Goal: Task Accomplishment & Management: Use online tool/utility

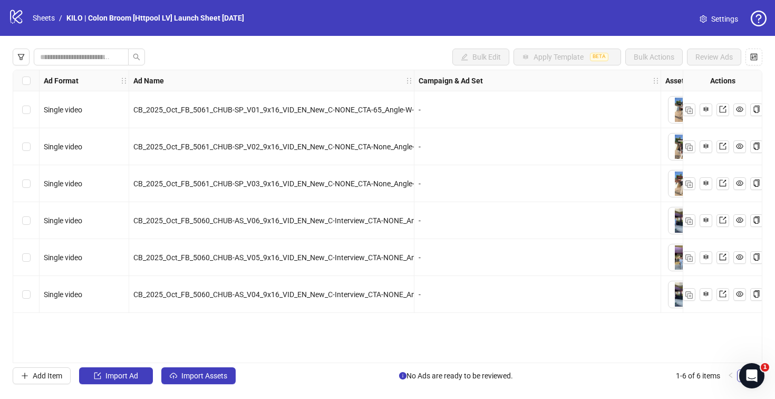
scroll to position [0, 73]
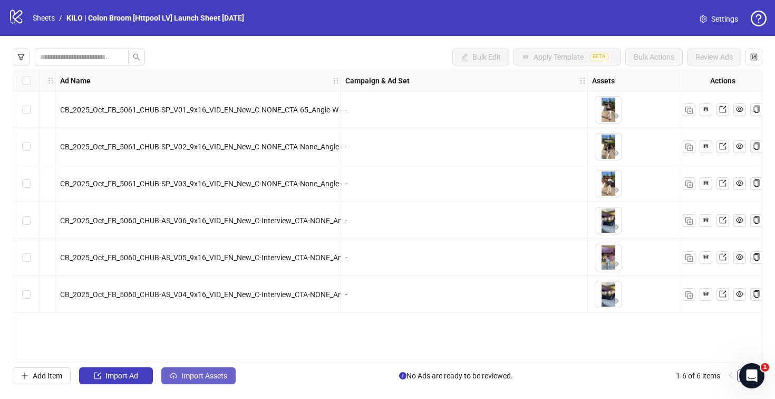
click at [188, 380] on button "Import Assets" at bounding box center [198, 375] width 74 height 17
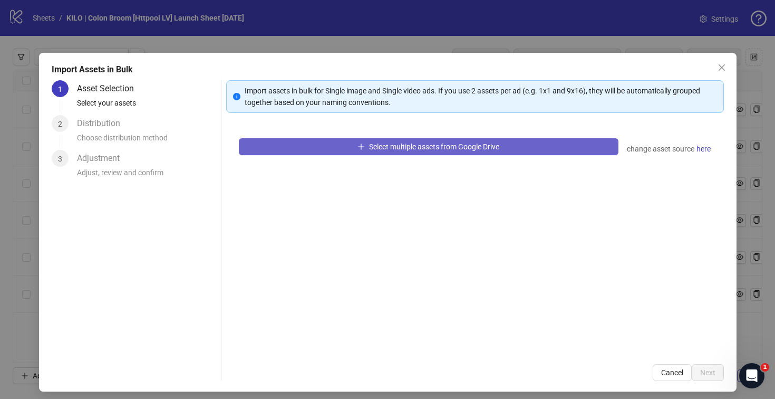
click at [272, 151] on button "Select multiple assets from Google Drive" at bounding box center [429, 146] width 380 height 17
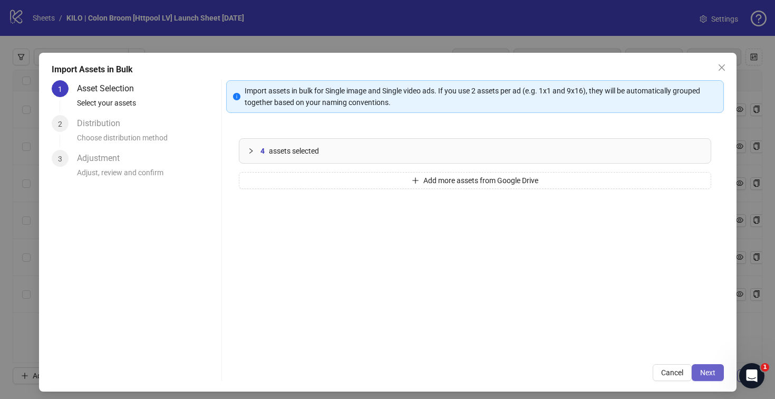
click at [705, 371] on span "Next" at bounding box center [707, 372] width 15 height 8
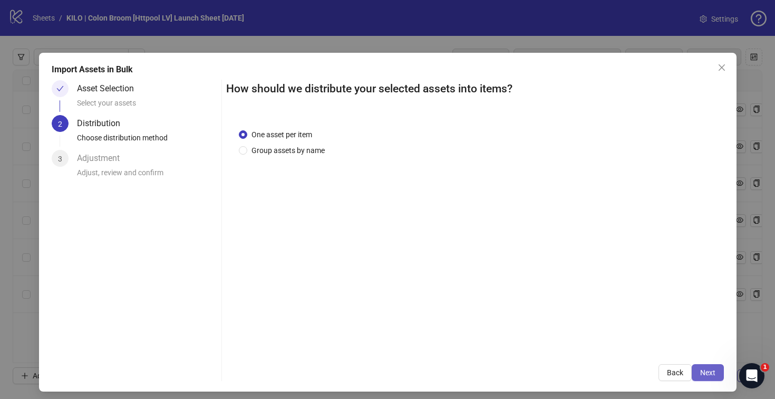
click at [707, 365] on button "Next" at bounding box center [708, 372] width 32 height 17
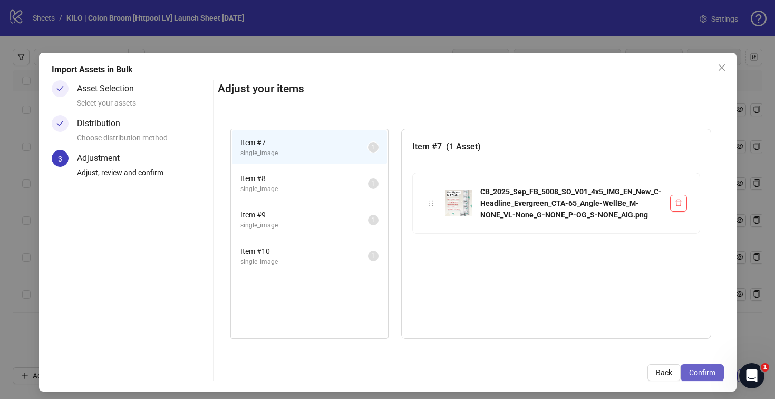
click at [705, 372] on span "Confirm" at bounding box center [702, 372] width 26 height 8
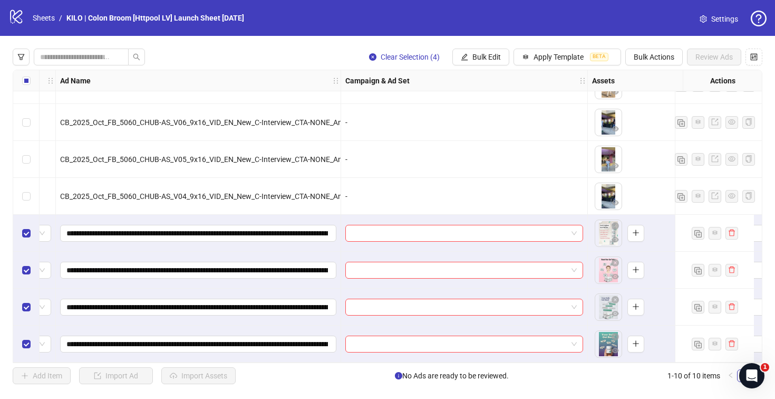
scroll to position [102, 73]
click at [420, 232] on input "search" at bounding box center [460, 233] width 216 height 16
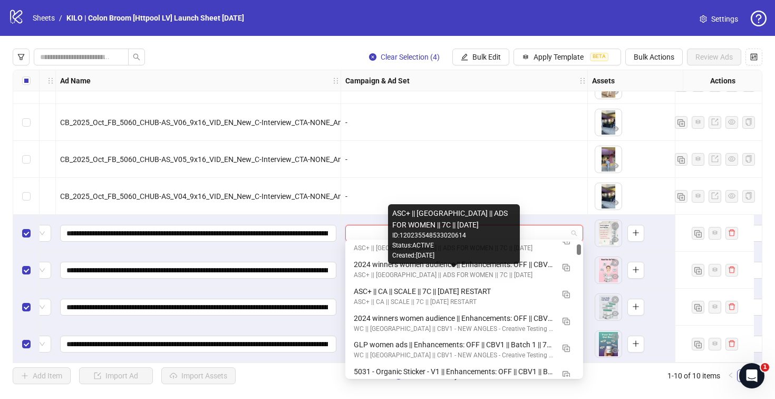
scroll to position [0, 0]
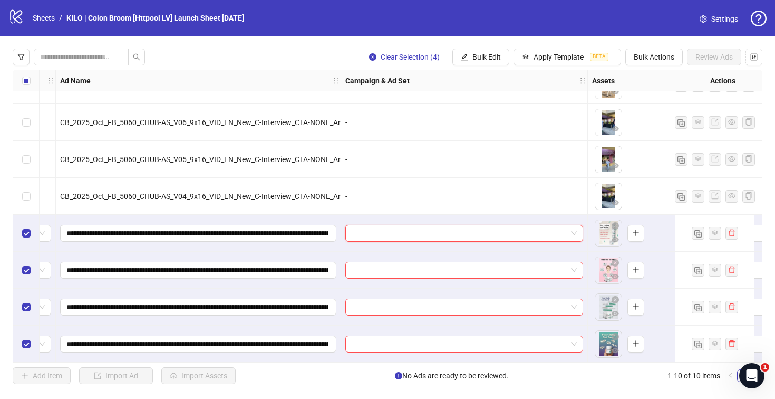
paste input "**********"
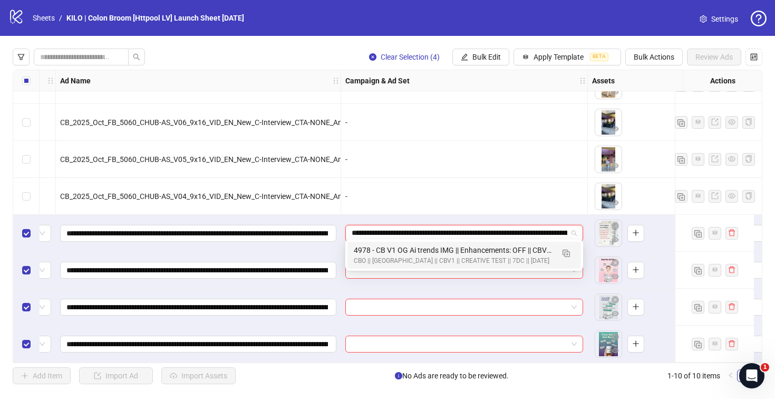
scroll to position [0, 88]
click at [564, 254] on img "button" at bounding box center [565, 252] width 7 height 7
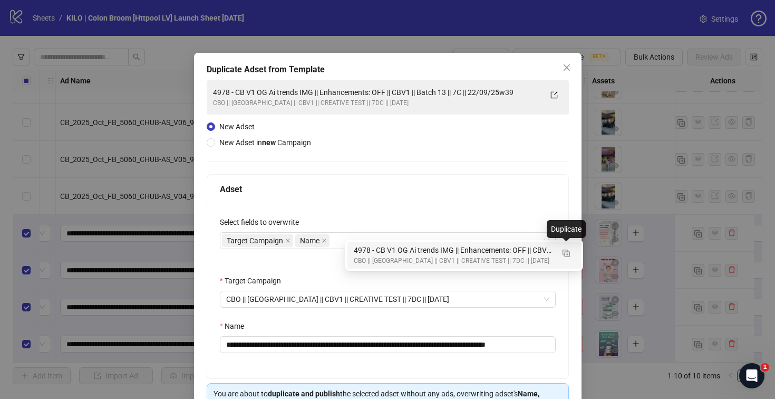
type input "**********"
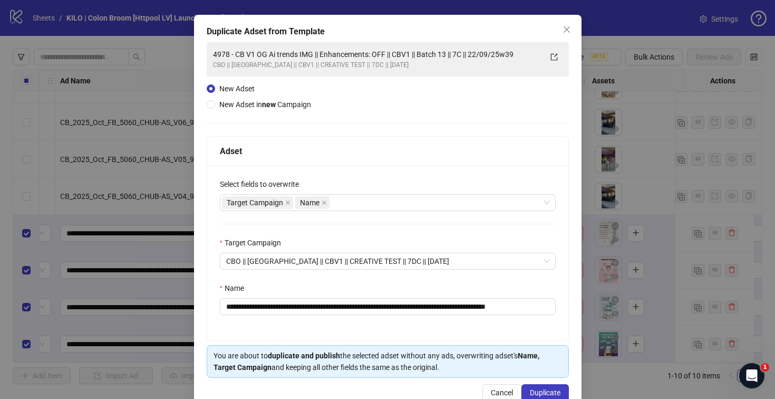
scroll to position [64, 0]
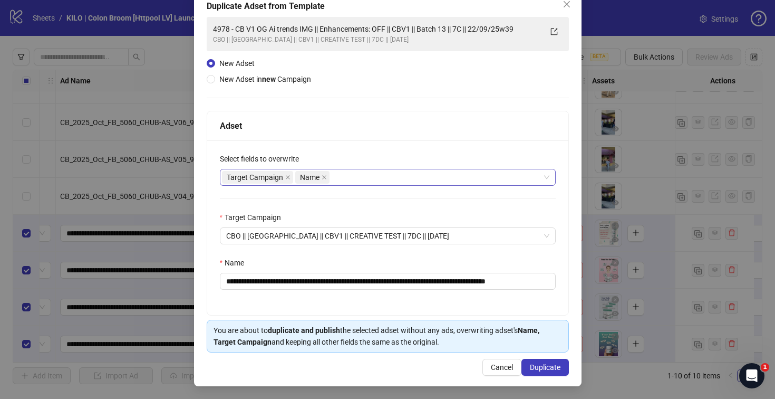
click at [333, 182] on div "Target Campaign Name" at bounding box center [382, 177] width 321 height 15
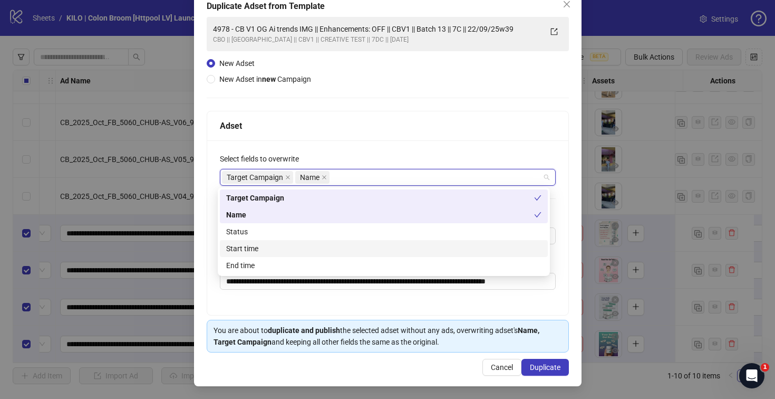
click at [361, 248] on div "Start time" at bounding box center [383, 248] width 315 height 12
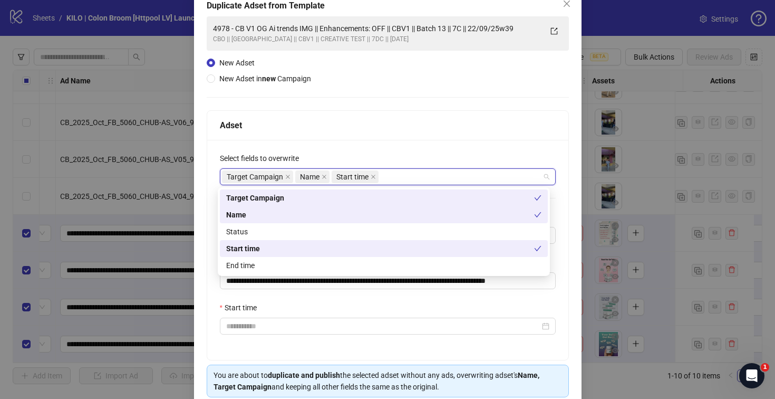
click at [395, 138] on div "Adset" at bounding box center [387, 126] width 361 height 30
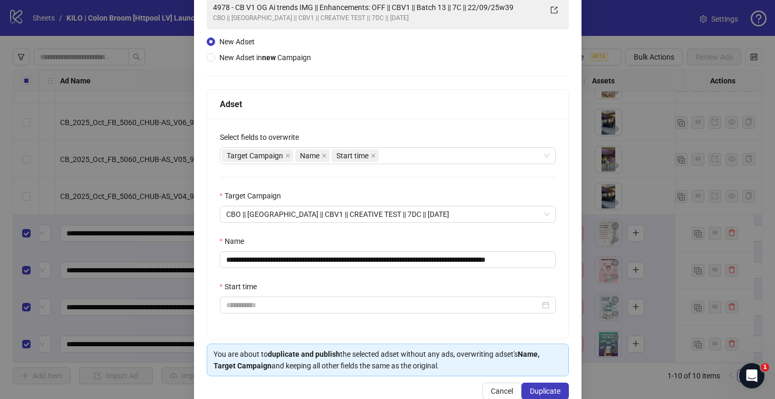
scroll to position [109, 0]
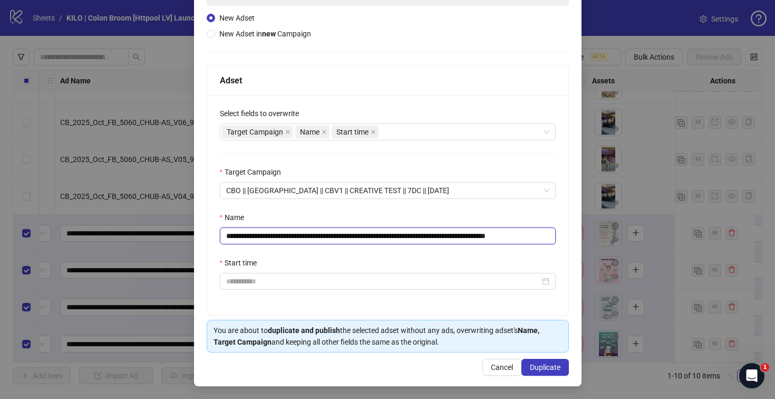
drag, startPoint x: 324, startPoint y: 238, endPoint x: 225, endPoint y: 226, distance: 99.8
click at [225, 227] on div "**********" at bounding box center [388, 235] width 336 height 17
paste input "**********"
click at [529, 236] on input "**********" at bounding box center [388, 235] width 336 height 17
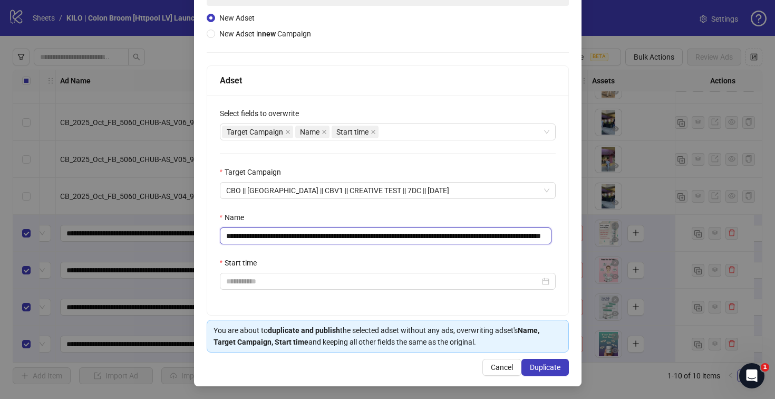
drag, startPoint x: 497, startPoint y: 235, endPoint x: 623, endPoint y: 234, distance: 126.0
click at [623, 234] on div "**********" at bounding box center [387, 199] width 775 height 399
click at [519, 235] on input "**********" at bounding box center [386, 235] width 332 height 17
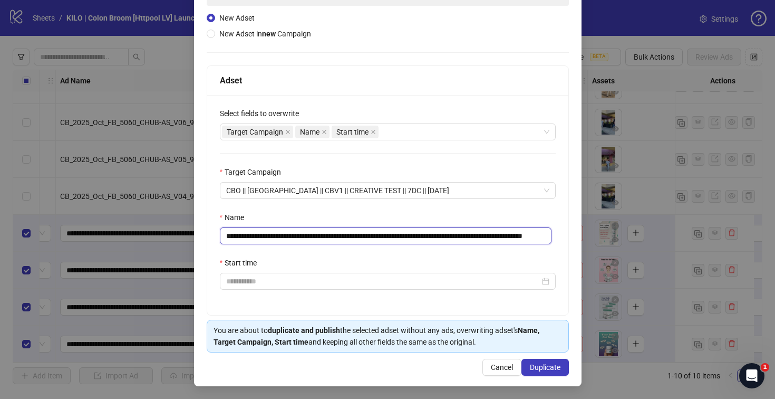
type input "**********"
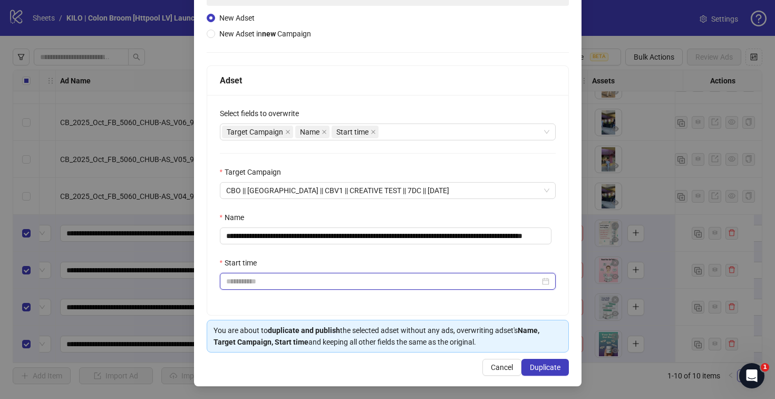
click at [285, 279] on input "Start time" at bounding box center [383, 281] width 314 height 12
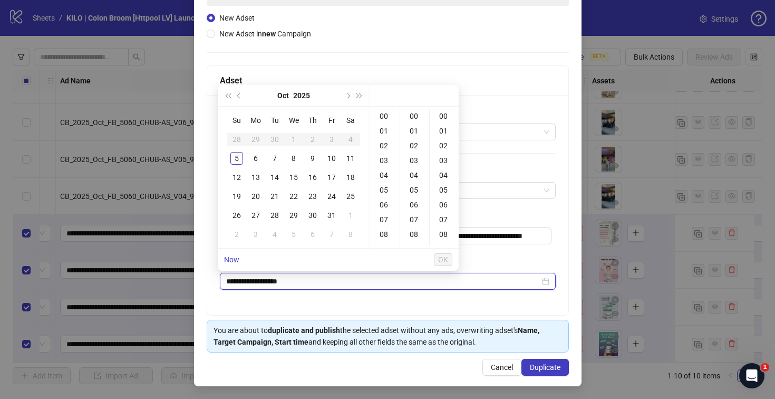
type input "**********"
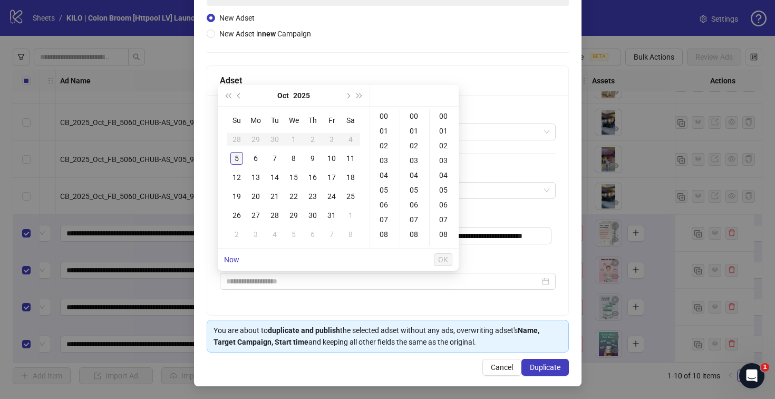
click at [237, 152] on div "5" at bounding box center [236, 158] width 13 height 13
click at [390, 145] on div "02" at bounding box center [384, 145] width 25 height 15
type input "**********"
click at [437, 260] on button "OK" at bounding box center [443, 259] width 18 height 13
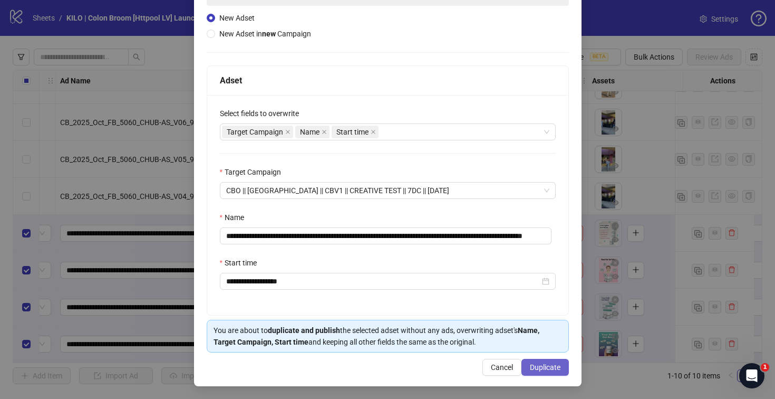
click at [533, 363] on span "Duplicate" at bounding box center [545, 367] width 31 height 8
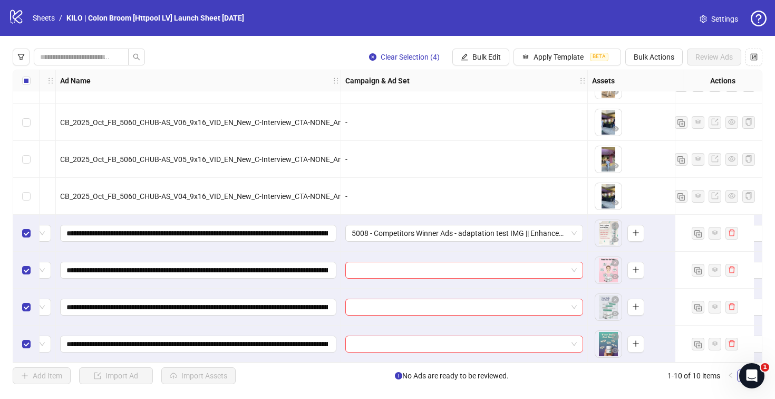
click at [436, 271] on input "search" at bounding box center [460, 270] width 216 height 16
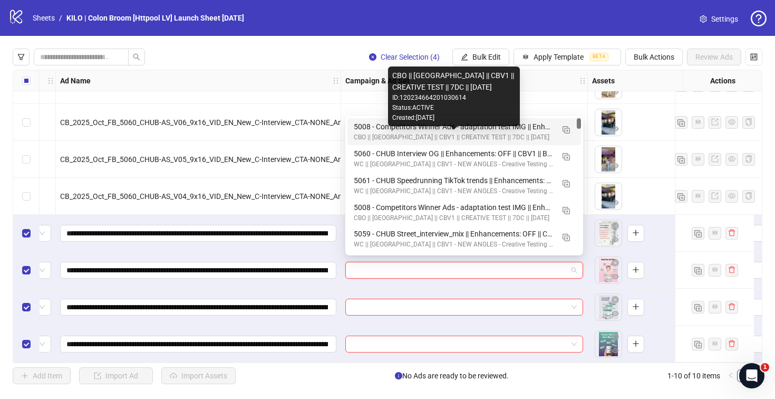
click at [386, 133] on div "CBO || [GEOGRAPHIC_DATA] || CBV1 || CREATIVE TEST || 7DC || [DATE]" at bounding box center [454, 137] width 200 height 10
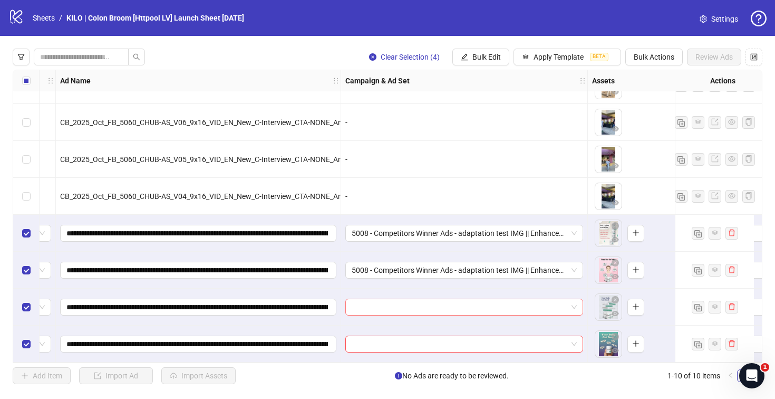
click at [371, 304] on input "search" at bounding box center [460, 307] width 216 height 16
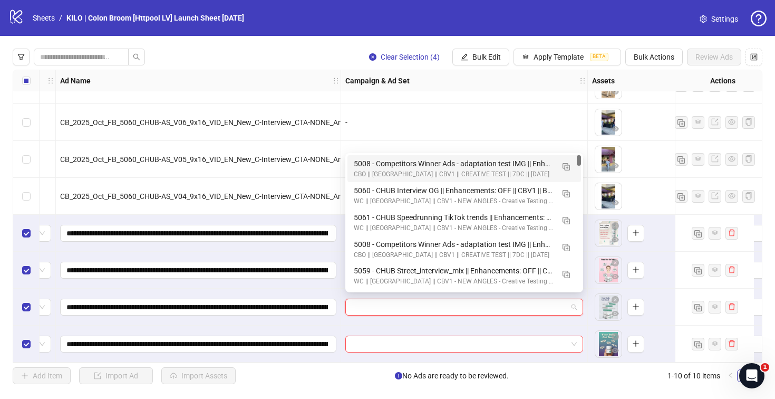
click at [367, 166] on div "5008 - Competitors Winner Ads - adaptation test IMG || Enhancements: OFF || CBV…" at bounding box center [454, 164] width 200 height 12
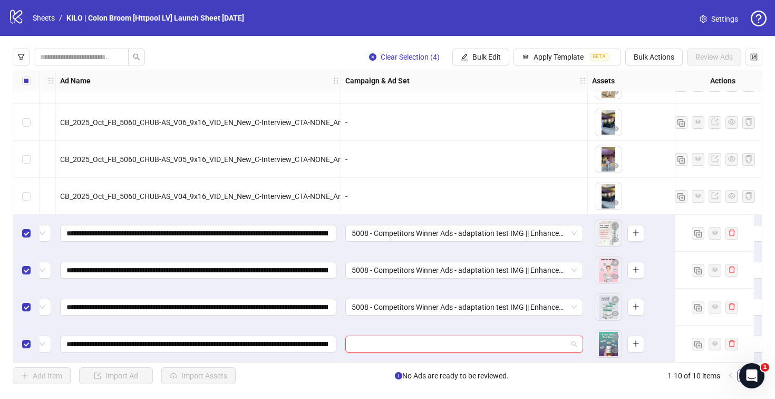
click at [360, 337] on input "search" at bounding box center [460, 344] width 216 height 16
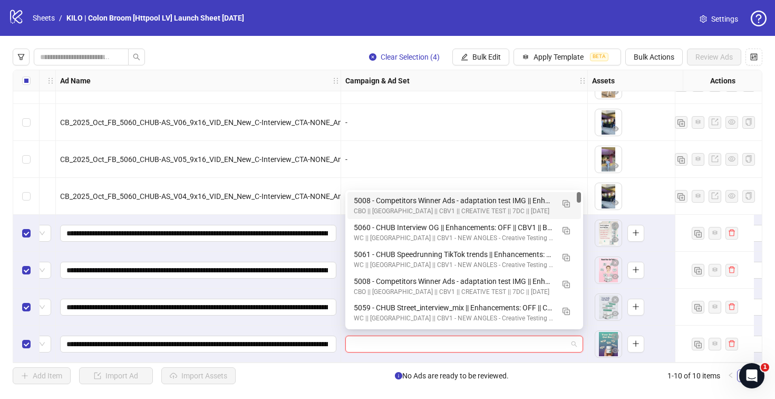
click at [379, 207] on div "CBO || [GEOGRAPHIC_DATA] || CBV1 || CREATIVE TEST || 7DC || [DATE]" at bounding box center [454, 211] width 200 height 10
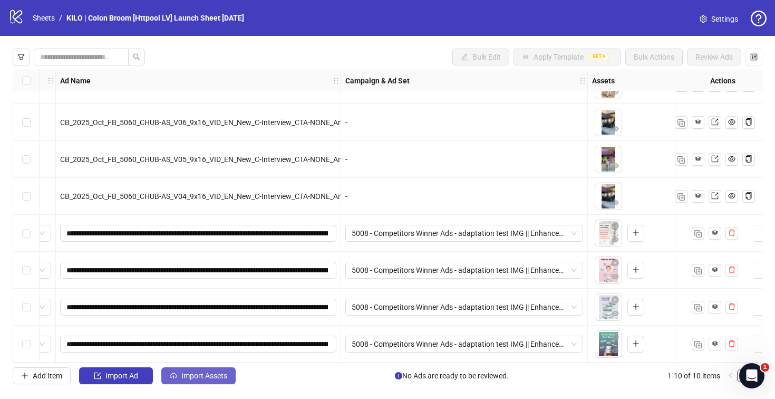
click at [214, 376] on span "Import Assets" at bounding box center [204, 375] width 46 height 8
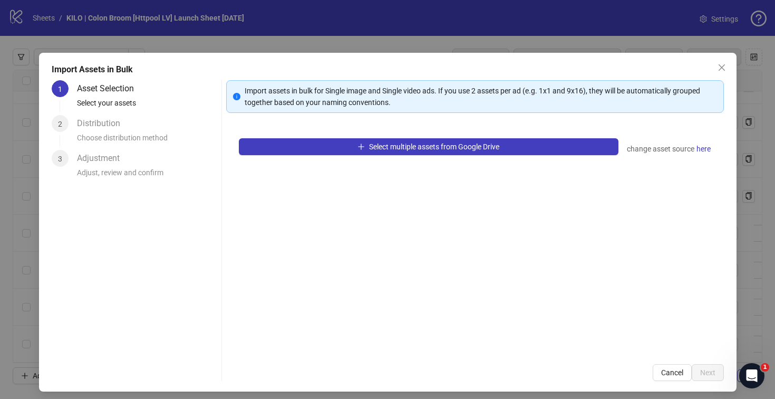
click at [310, 164] on div "Select multiple assets from Google Drive change asset source here" at bounding box center [475, 238] width 498 height 226
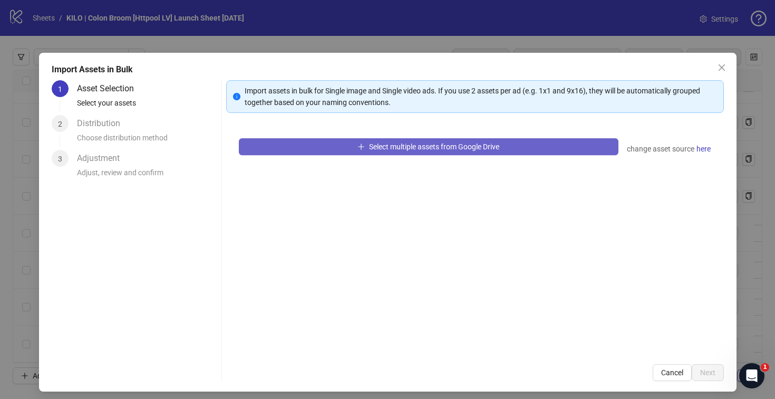
click at [312, 146] on button "Select multiple assets from Google Drive" at bounding box center [429, 146] width 380 height 17
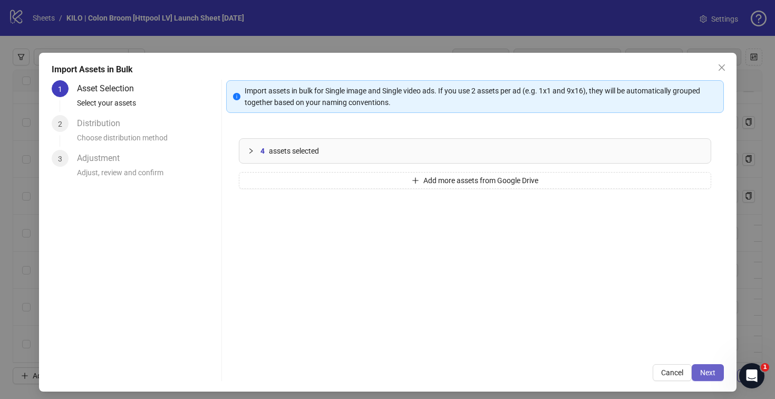
click at [700, 371] on span "Next" at bounding box center [707, 372] width 15 height 8
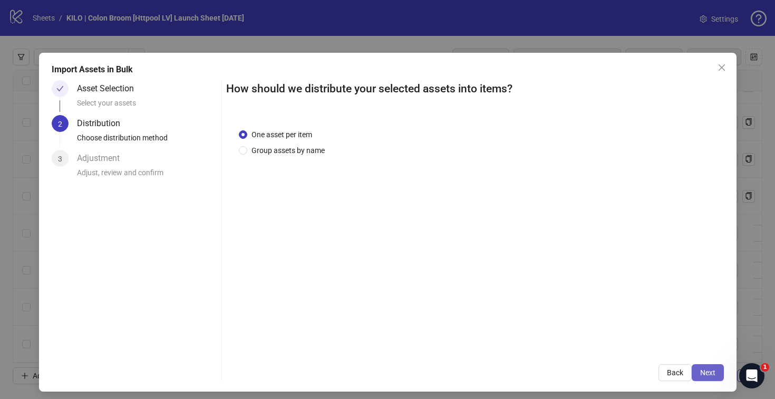
click at [700, 370] on span "Next" at bounding box center [707, 372] width 15 height 8
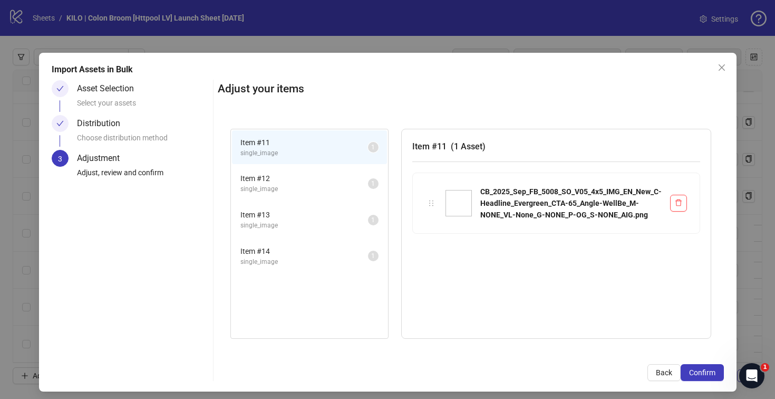
click at [696, 370] on span "Confirm" at bounding box center [702, 372] width 26 height 8
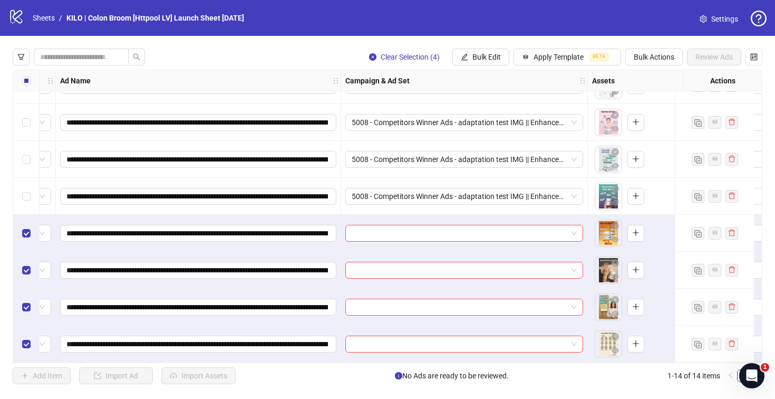
scroll to position [250, 73]
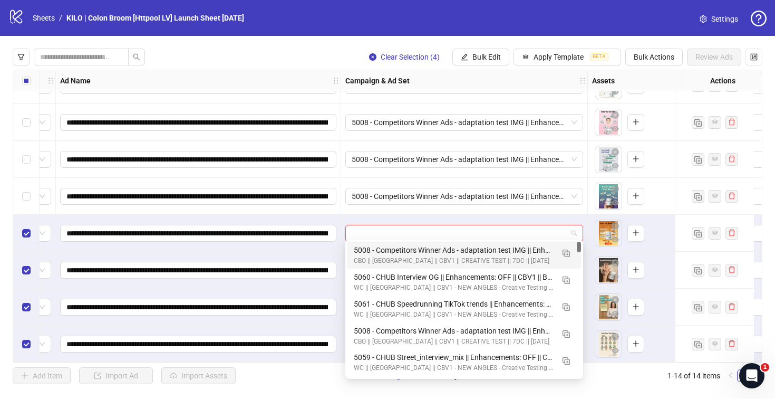
click at [430, 225] on input "search" at bounding box center [460, 233] width 216 height 16
click at [564, 256] on img "button" at bounding box center [565, 252] width 7 height 7
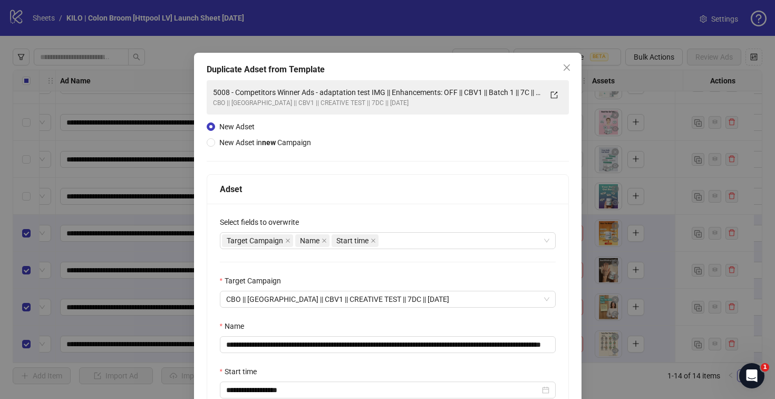
scroll to position [109, 0]
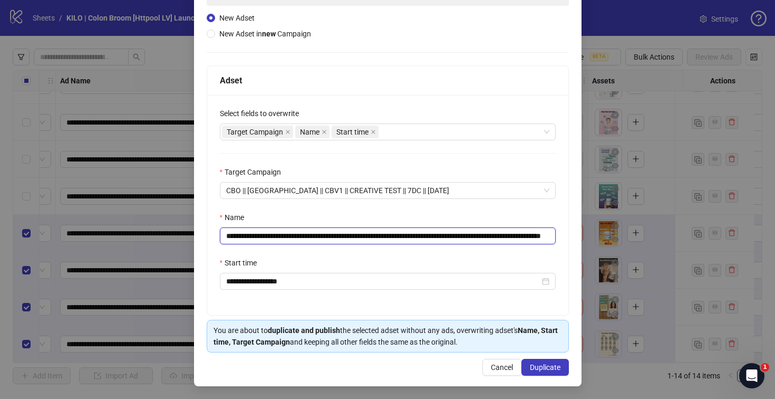
click at [528, 237] on input "**********" at bounding box center [388, 235] width 336 height 17
drag, startPoint x: 384, startPoint y: 232, endPoint x: 545, endPoint y: 244, distance: 161.7
click at [545, 244] on div "**********" at bounding box center [387, 205] width 361 height 220
click at [521, 233] on input "**********" at bounding box center [386, 235] width 332 height 17
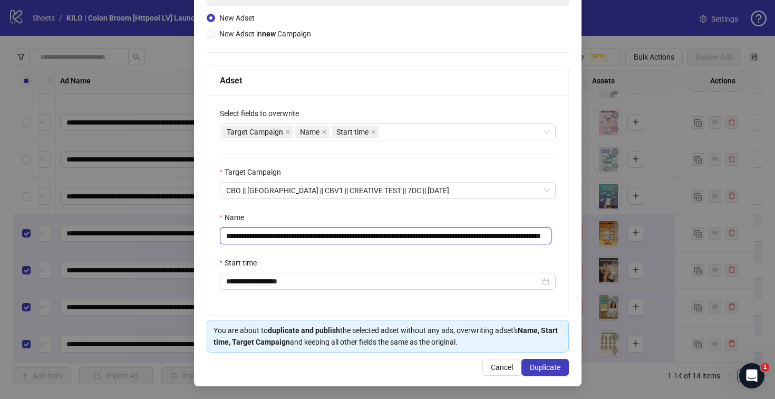
drag, startPoint x: 521, startPoint y: 234, endPoint x: 563, endPoint y: 236, distance: 42.2
click at [563, 236] on div "**********" at bounding box center [387, 165] width 387 height 442
type input "**********"
click at [458, 247] on div "**********" at bounding box center [387, 205] width 361 height 220
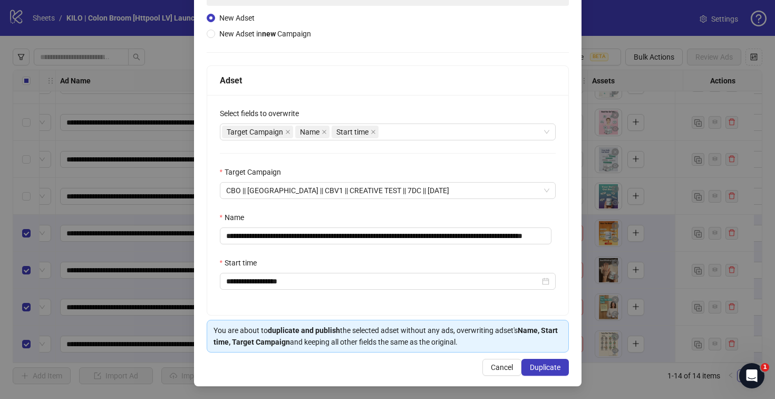
scroll to position [0, 0]
click at [540, 371] on span "Duplicate" at bounding box center [545, 367] width 31 height 8
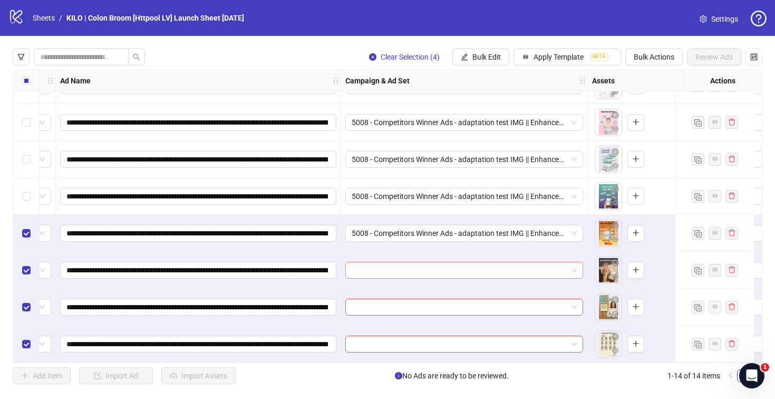
click at [480, 269] on input "search" at bounding box center [460, 270] width 216 height 16
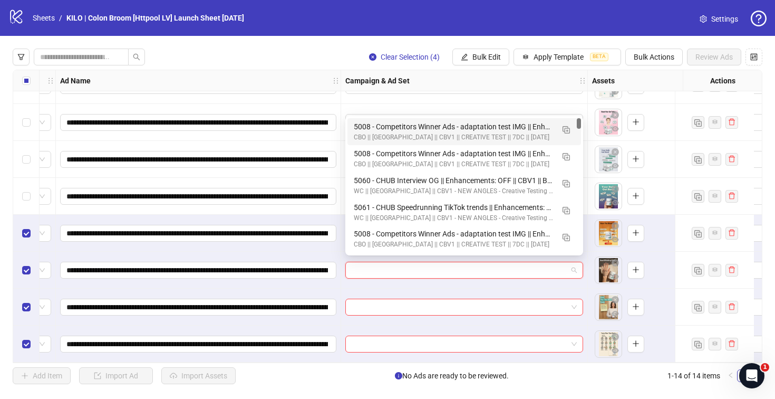
click at [460, 133] on div "CBO || [GEOGRAPHIC_DATA] || CBV1 || CREATIVE TEST || 7DC || [DATE]" at bounding box center [454, 137] width 200 height 10
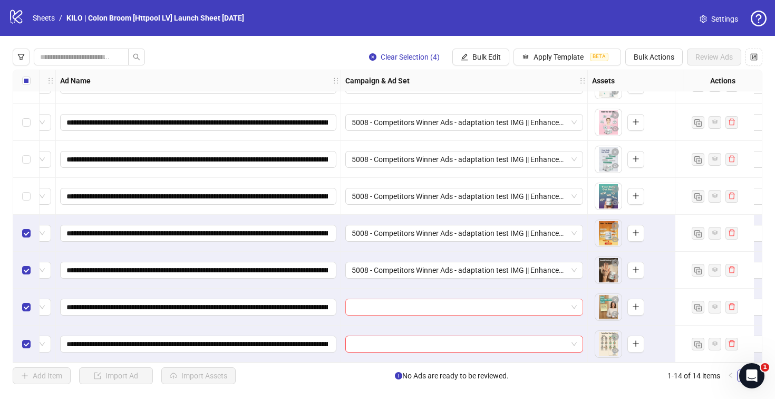
click at [468, 303] on input "search" at bounding box center [460, 307] width 216 height 16
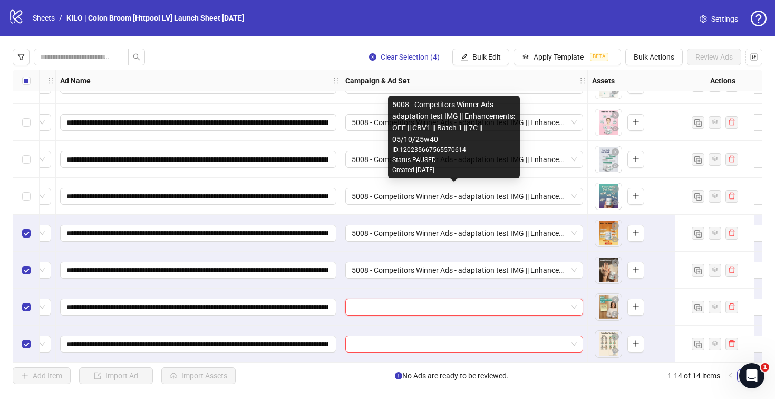
click at [435, 169] on div "Created: [DATE]" at bounding box center [453, 170] width 123 height 10
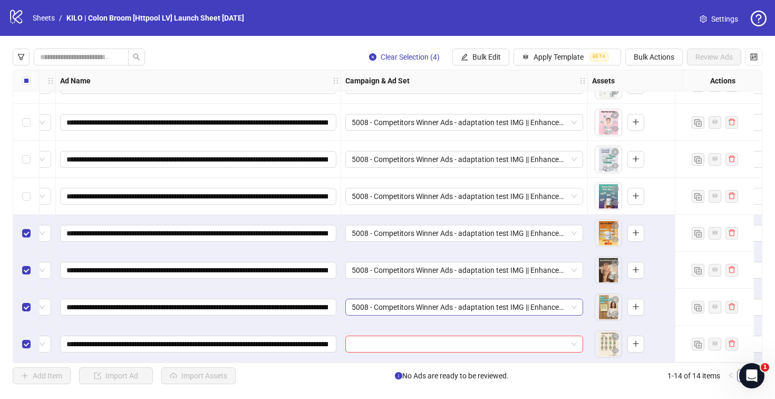
click at [382, 299] on span "5008 - Competitors Winner Ads - adaptation test IMG || Enhancements: OFF || CBV…" at bounding box center [464, 307] width 225 height 16
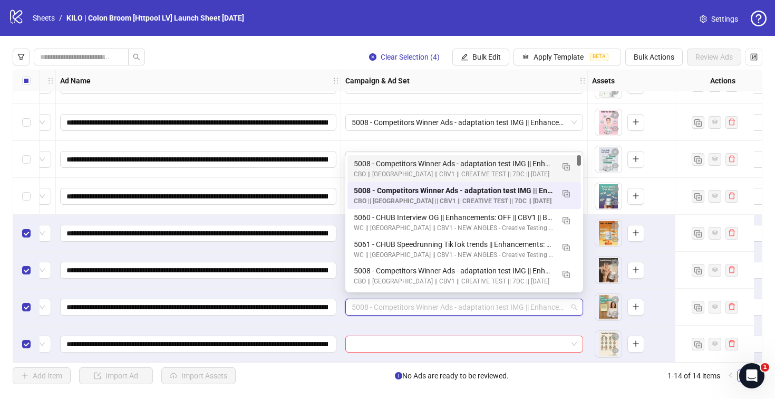
click at [365, 163] on div "5008 - Competitors Winner Ads - adaptation test IMG || Enhancements: OFF || CBV…" at bounding box center [454, 164] width 200 height 12
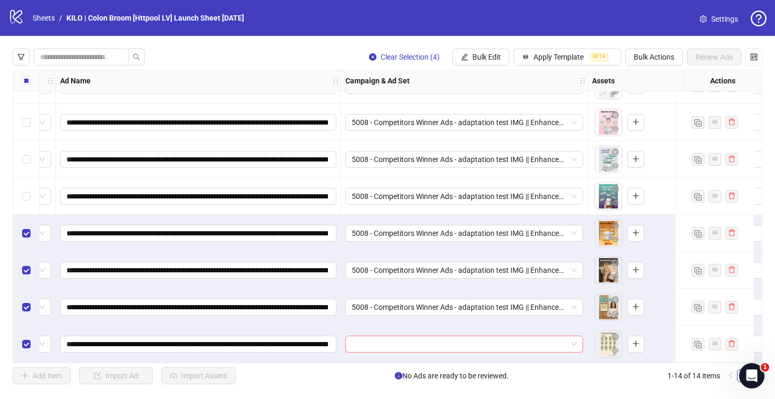
click at [374, 337] on input "search" at bounding box center [460, 344] width 216 height 16
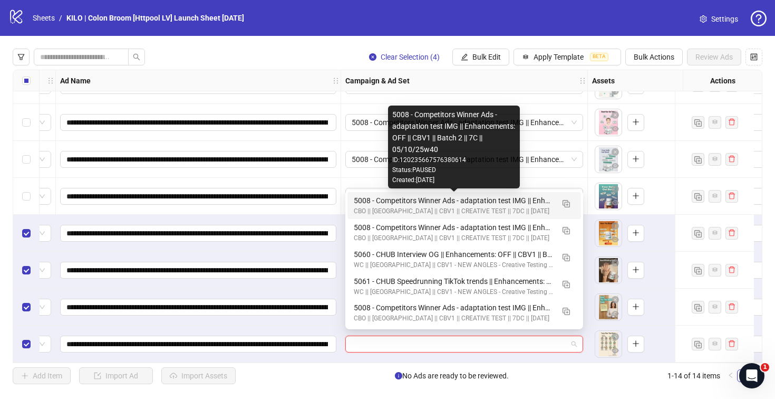
click at [371, 197] on div "5008 - Competitors Winner Ads - adaptation test IMG || Enhancements: OFF || CBV…" at bounding box center [454, 201] width 200 height 12
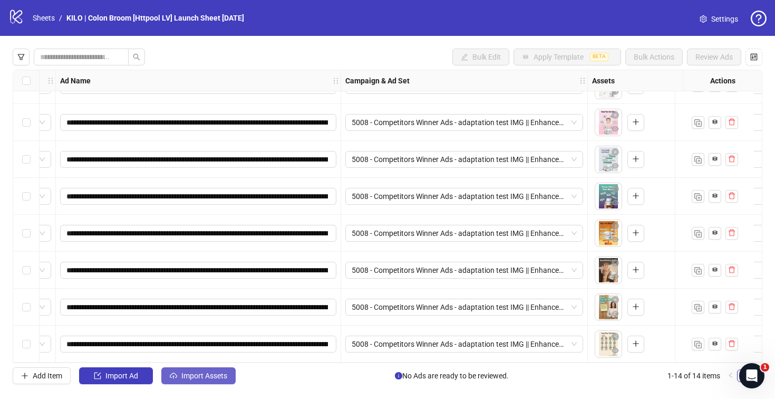
click at [195, 371] on span "Import Assets" at bounding box center [204, 375] width 46 height 8
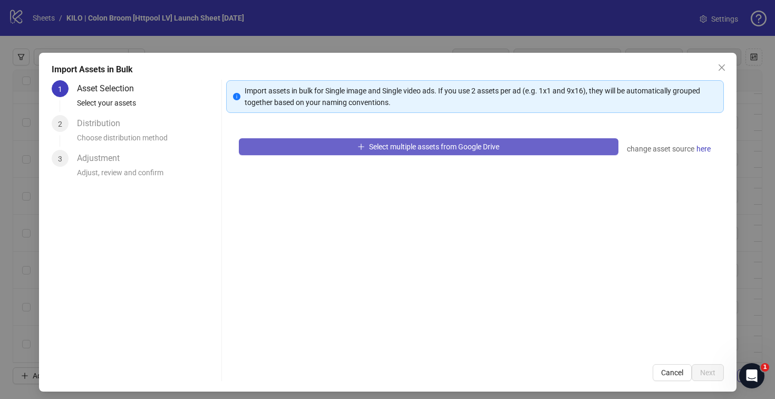
click at [287, 142] on button "Select multiple assets from Google Drive" at bounding box center [429, 146] width 380 height 17
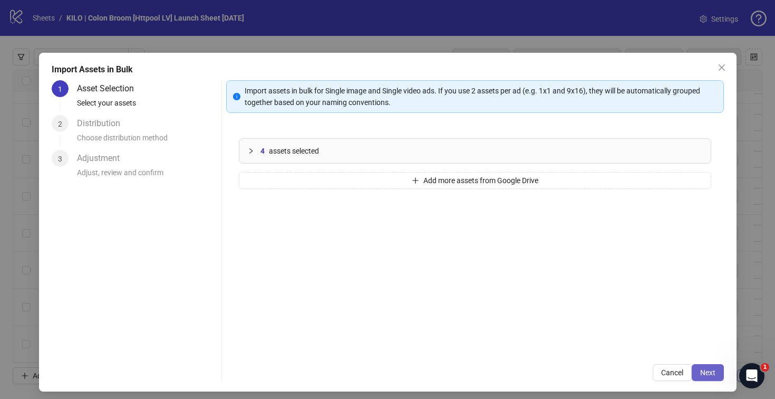
click at [692, 376] on button "Next" at bounding box center [708, 372] width 32 height 17
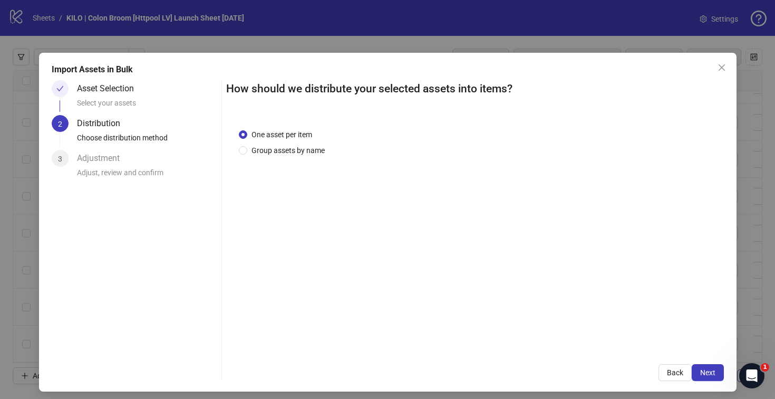
click at [692, 376] on button "Next" at bounding box center [708, 372] width 32 height 17
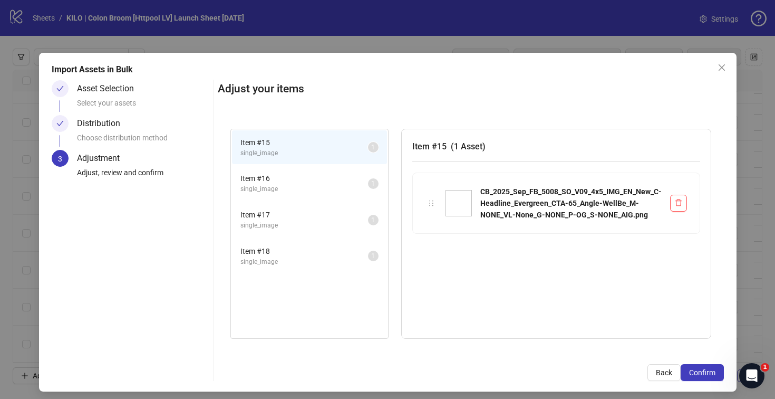
click at [692, 376] on button "Confirm" at bounding box center [702, 372] width 43 height 17
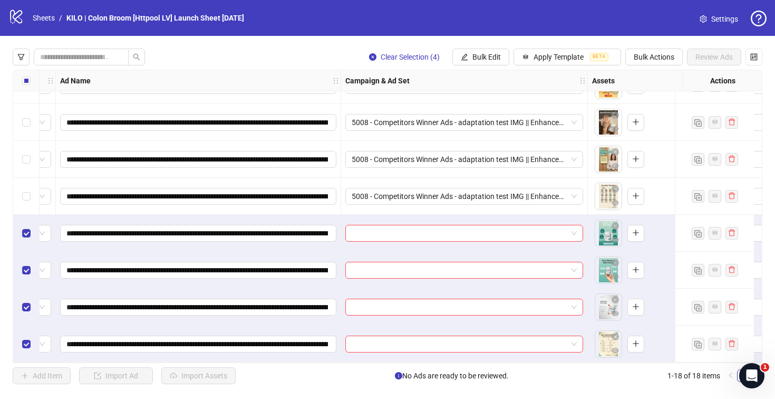
scroll to position [397, 73]
click at [454, 226] on input "search" at bounding box center [460, 233] width 216 height 16
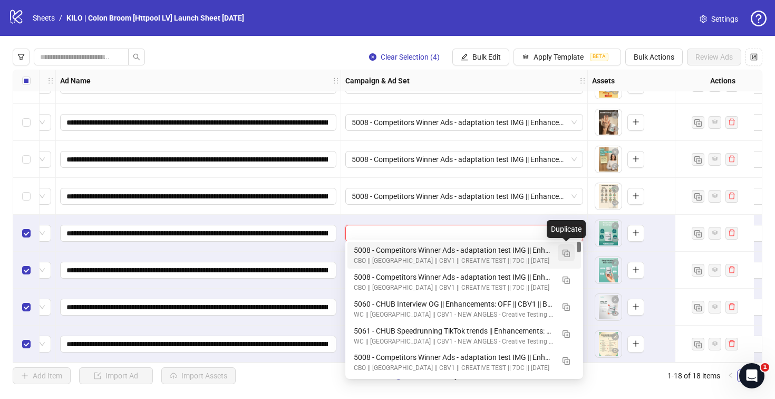
click at [568, 256] on img "button" at bounding box center [565, 252] width 7 height 7
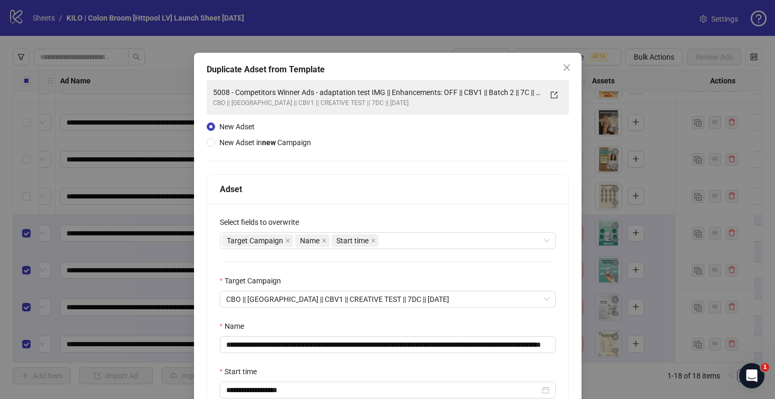
scroll to position [83, 0]
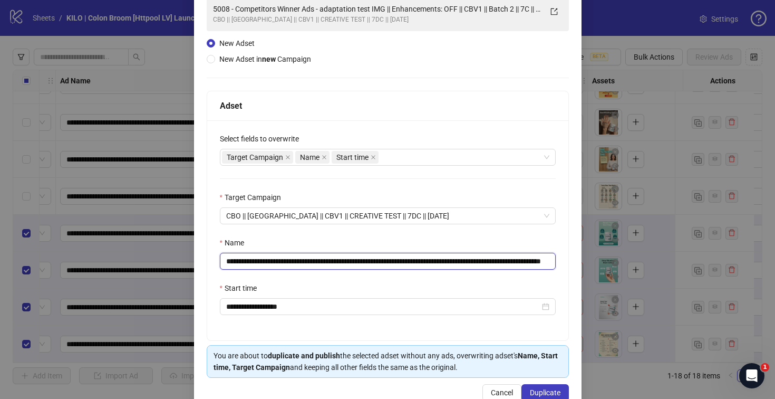
click at [527, 260] on input "**********" at bounding box center [388, 261] width 336 height 17
drag, startPoint x: 465, startPoint y: 264, endPoint x: 623, endPoint y: 263, distance: 157.1
click at [623, 263] on div "**********" at bounding box center [387, 199] width 775 height 399
click at [505, 260] on input "**********" at bounding box center [386, 261] width 332 height 17
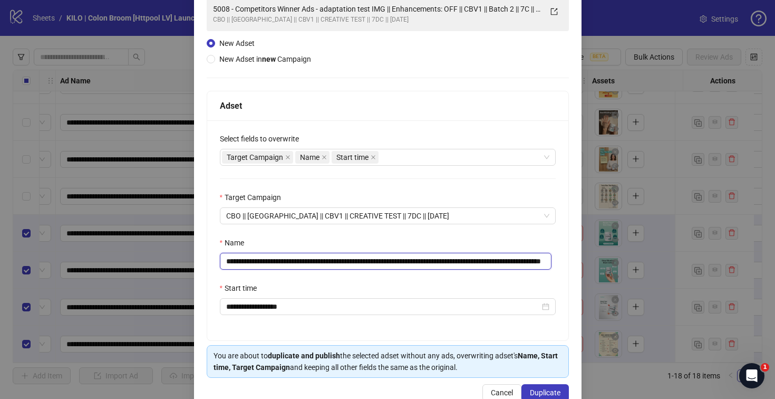
drag, startPoint x: 520, startPoint y: 262, endPoint x: 579, endPoint y: 262, distance: 58.5
click at [579, 262] on div "**********" at bounding box center [387, 199] width 775 height 399
type input "**********"
click at [531, 388] on button "Duplicate" at bounding box center [544, 392] width 47 height 17
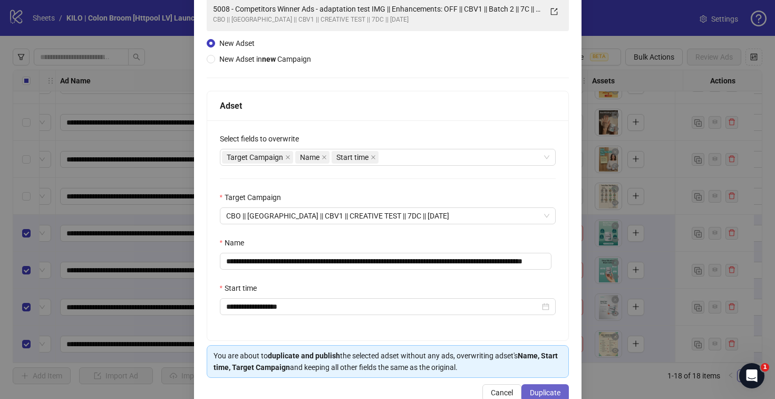
scroll to position [0, 0]
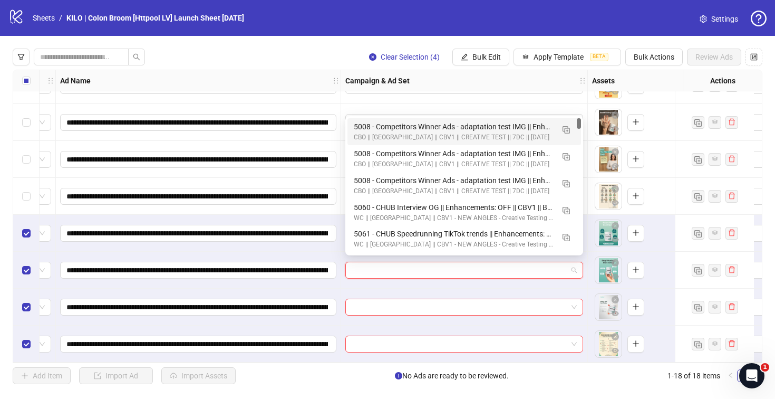
click at [363, 264] on input "search" at bounding box center [460, 270] width 216 height 16
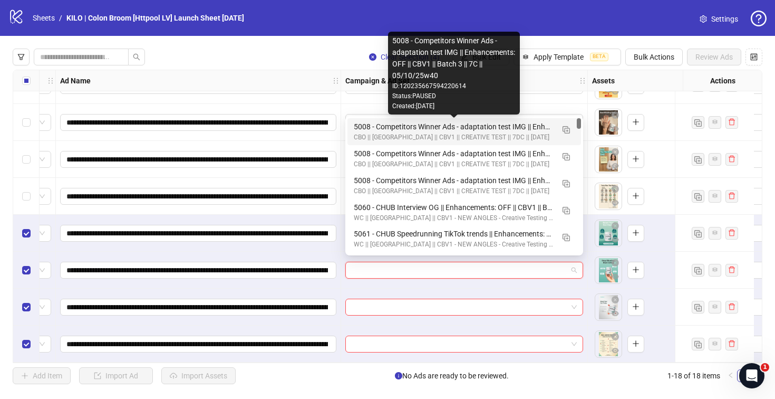
click at [375, 123] on div "5008 - Competitors Winner Ads - adaptation test IMG || Enhancements: OFF || CBV…" at bounding box center [454, 127] width 200 height 12
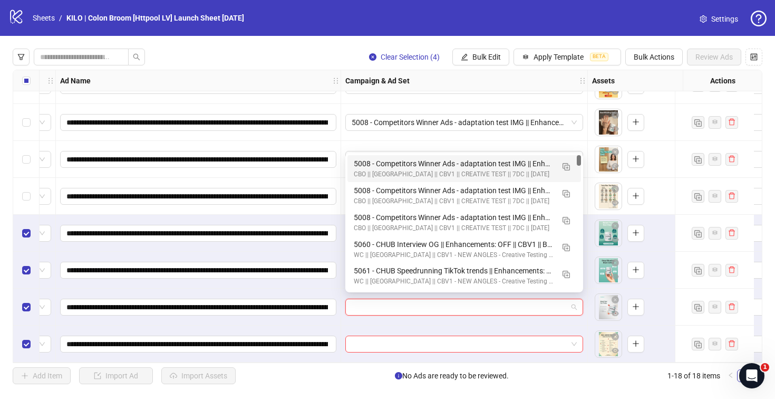
click at [366, 300] on input "search" at bounding box center [460, 307] width 216 height 16
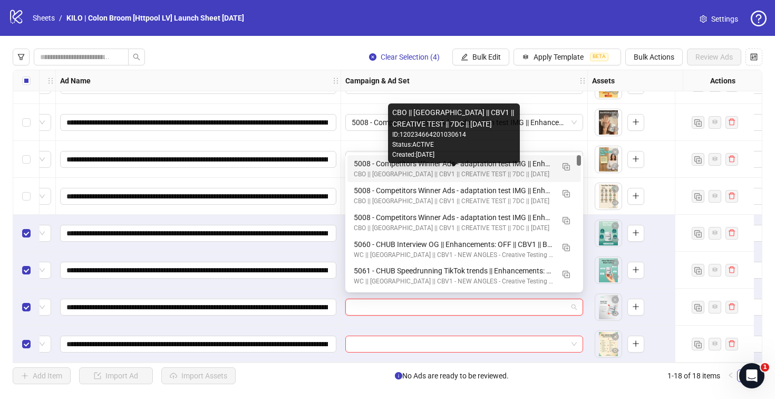
click at [371, 164] on div "5008 - Competitors Winner Ads - adaptation test IMG || Enhancements: OFF || CBV…" at bounding box center [454, 164] width 200 height 12
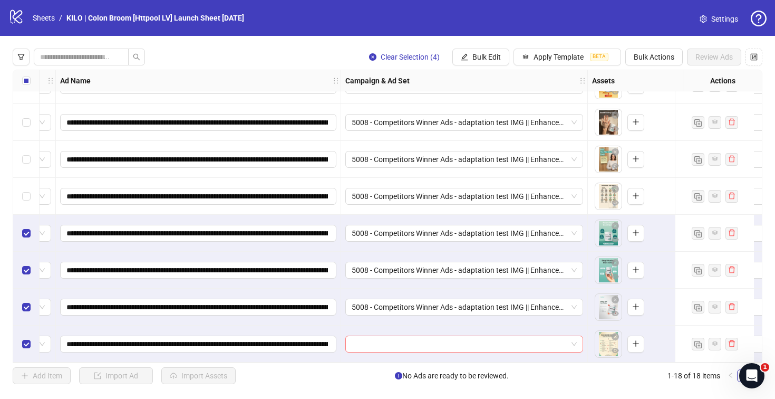
click at [363, 339] on input "search" at bounding box center [460, 344] width 216 height 16
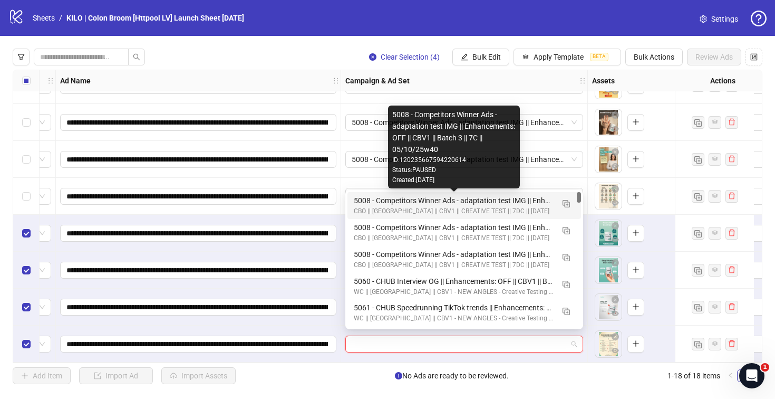
click at [364, 198] on div "5008 - Competitors Winner Ads - adaptation test IMG || Enhancements: OFF || CBV…" at bounding box center [454, 201] width 200 height 12
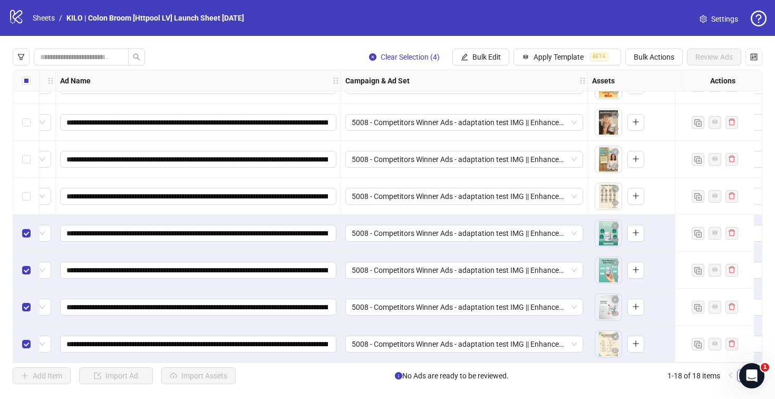
click at [27, 86] on label "Select all rows" at bounding box center [26, 81] width 8 height 12
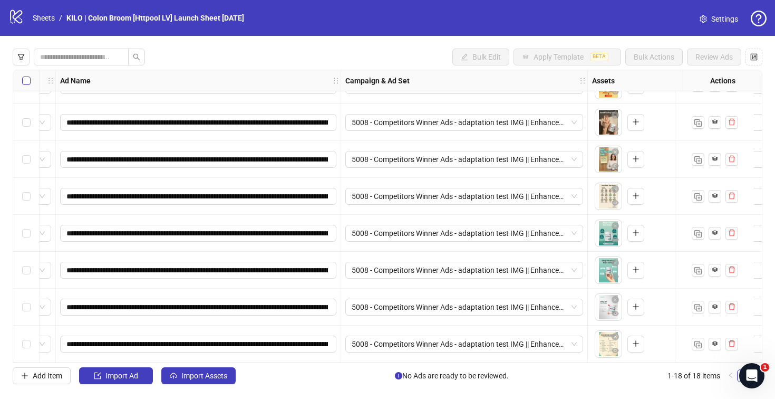
click at [27, 86] on label "Select all rows" at bounding box center [26, 81] width 8 height 12
click at [197, 366] on div "**********" at bounding box center [387, 216] width 775 height 361
click at [197, 370] on button "Import Assets" at bounding box center [198, 375] width 74 height 17
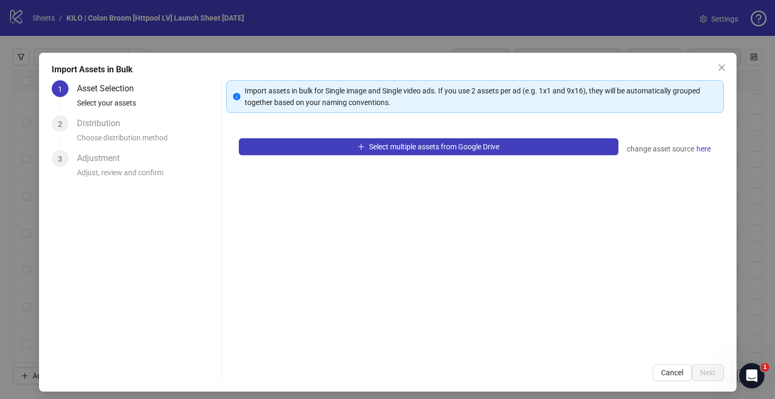
click at [377, 137] on div "Select multiple assets from Google Drive change asset source here" at bounding box center [475, 238] width 498 height 226
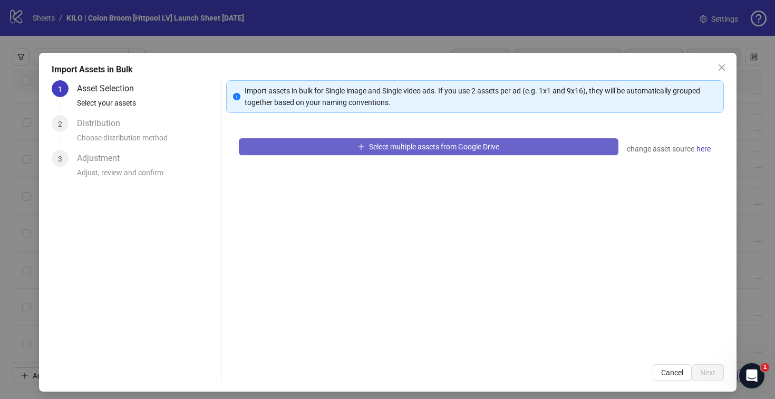
click at [377, 140] on button "Select multiple assets from Google Drive" at bounding box center [429, 146] width 380 height 17
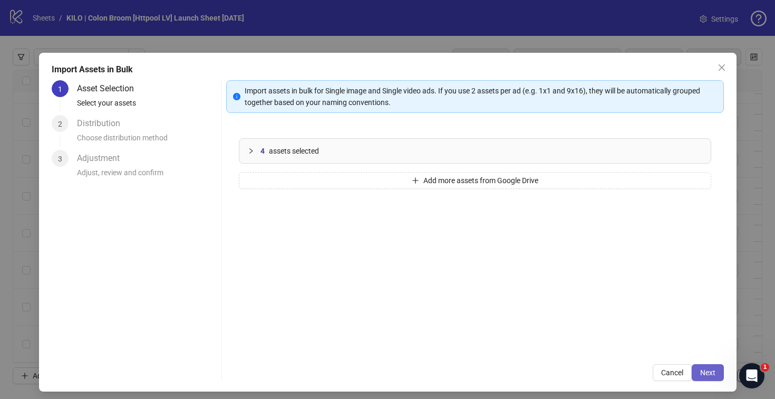
click at [709, 374] on button "Next" at bounding box center [708, 372] width 32 height 17
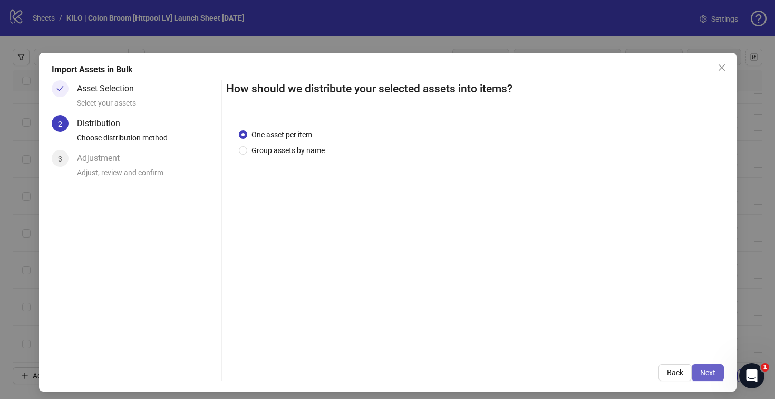
click at [700, 375] on span "Next" at bounding box center [707, 372] width 15 height 8
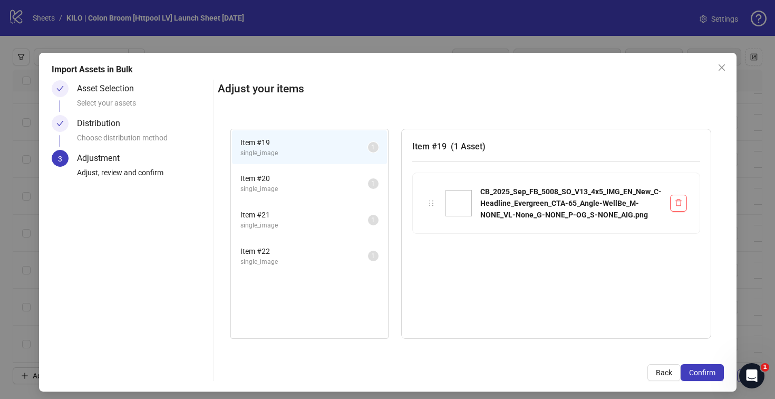
click at [698, 375] on span "Confirm" at bounding box center [702, 372] width 26 height 8
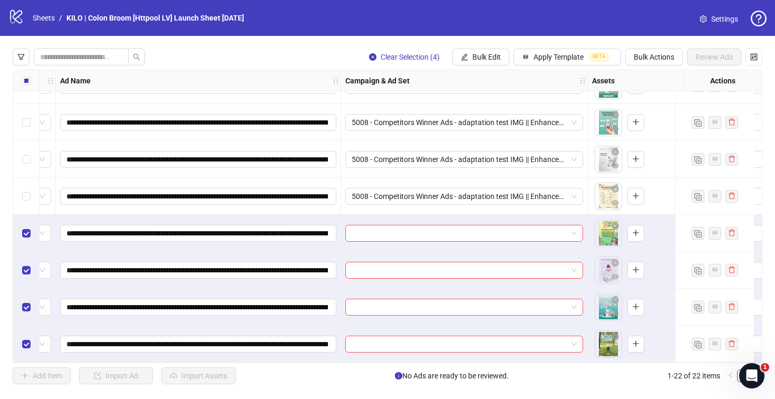
scroll to position [545, 73]
click at [379, 229] on input "search" at bounding box center [460, 233] width 216 height 16
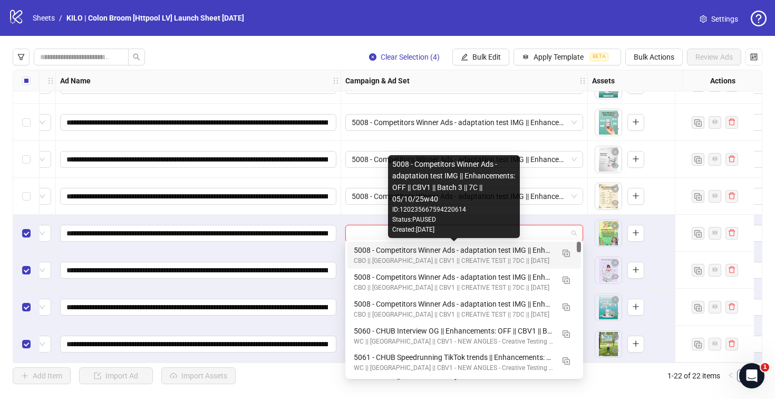
click at [368, 250] on div "5008 - Competitors Winner Ads - adaptation test IMG || Enhancements: OFF || CBV…" at bounding box center [454, 250] width 200 height 12
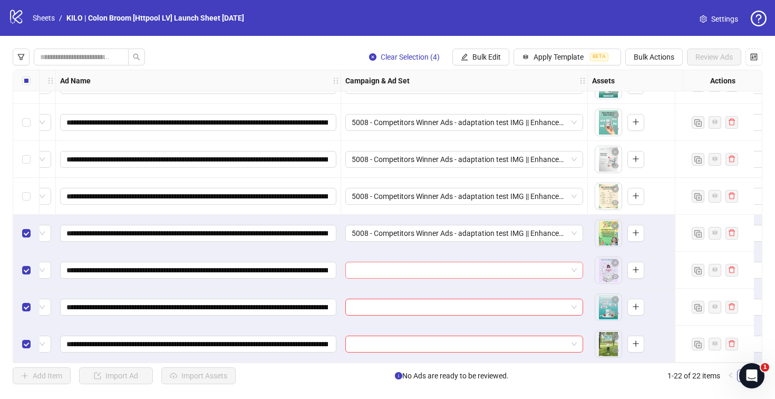
click at [368, 262] on input "search" at bounding box center [460, 270] width 216 height 16
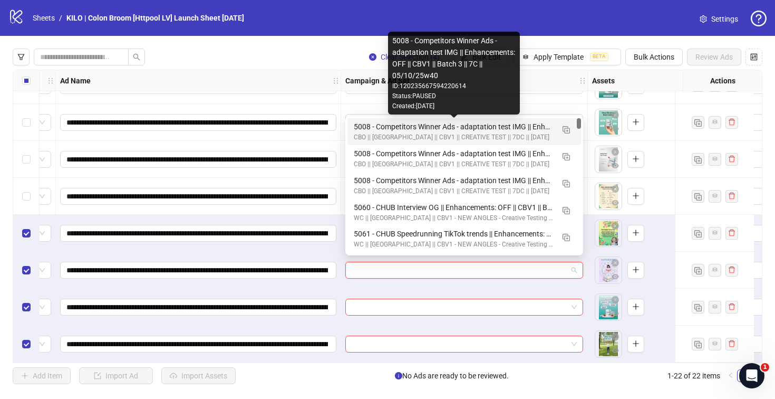
click at [363, 130] on div "5008 - Competitors Winner Ads - adaptation test IMG || Enhancements: OFF || CBV…" at bounding box center [454, 127] width 200 height 12
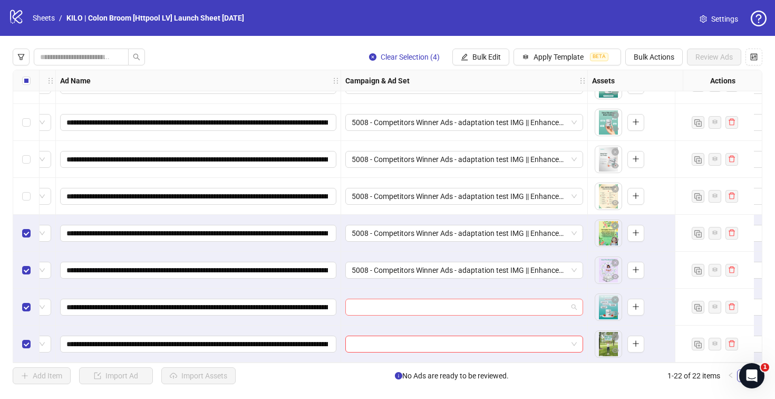
click at [367, 299] on input "search" at bounding box center [460, 307] width 216 height 16
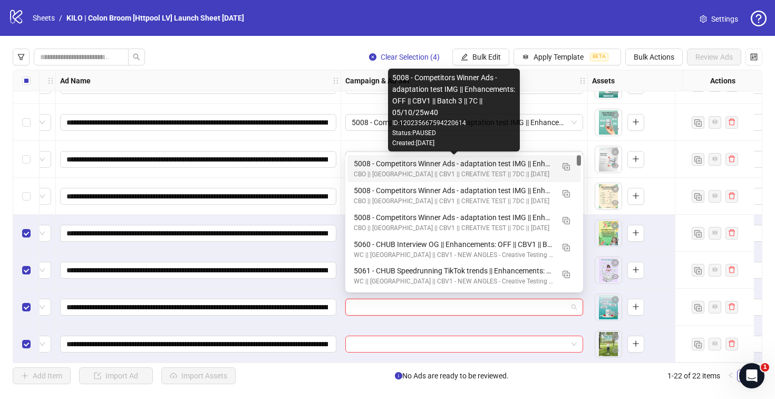
click at [371, 160] on div "5008 - Competitors Winner Ads - adaptation test IMG || Enhancements: OFF || CBV…" at bounding box center [454, 164] width 200 height 12
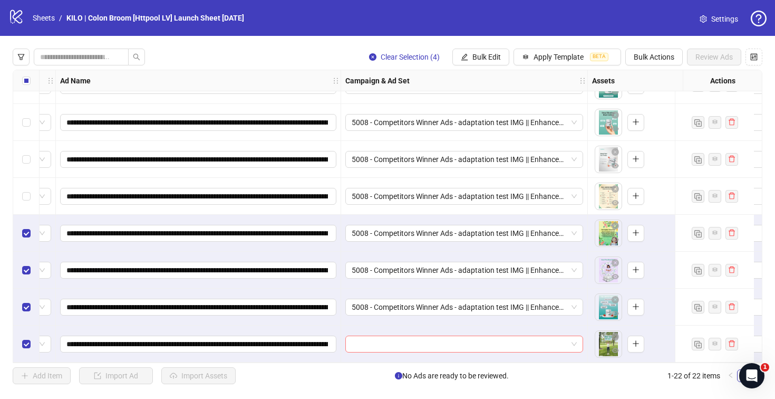
click at [367, 331] on div at bounding box center [464, 343] width 247 height 37
click at [367, 336] on input "search" at bounding box center [460, 344] width 216 height 16
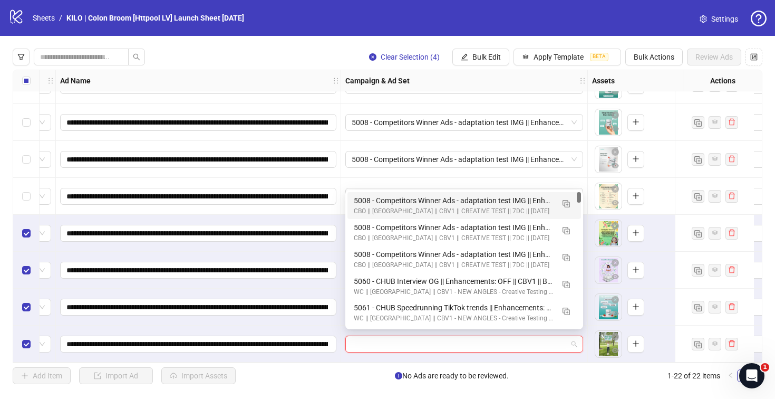
click at [364, 197] on div "5008 - Competitors Winner Ads - adaptation test IMG || Enhancements: OFF || CBV…" at bounding box center [454, 201] width 200 height 12
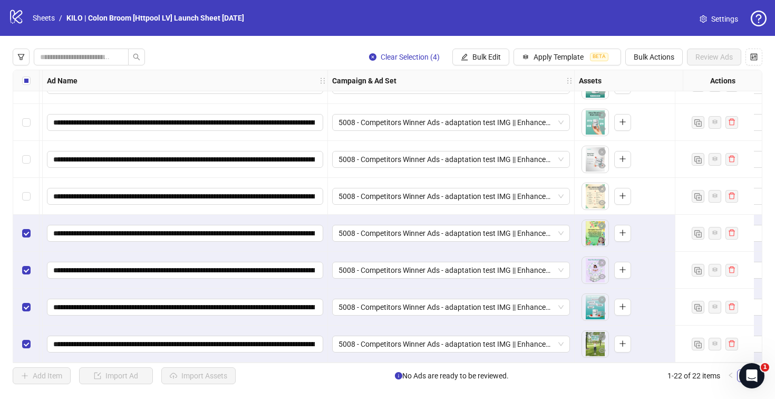
scroll to position [545, 0]
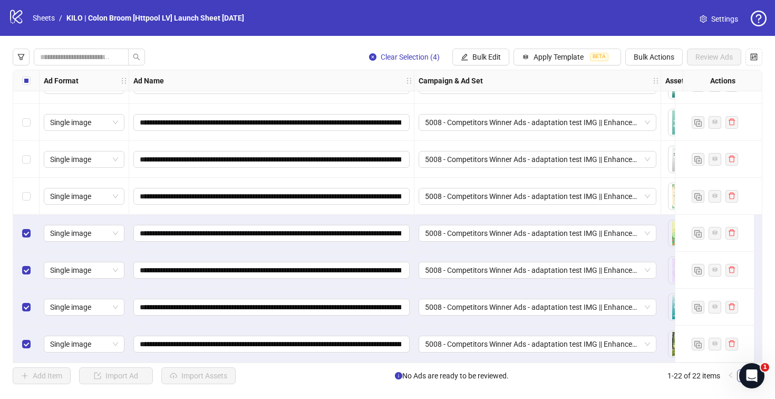
click at [26, 76] on label "Select all rows" at bounding box center [26, 81] width 8 height 12
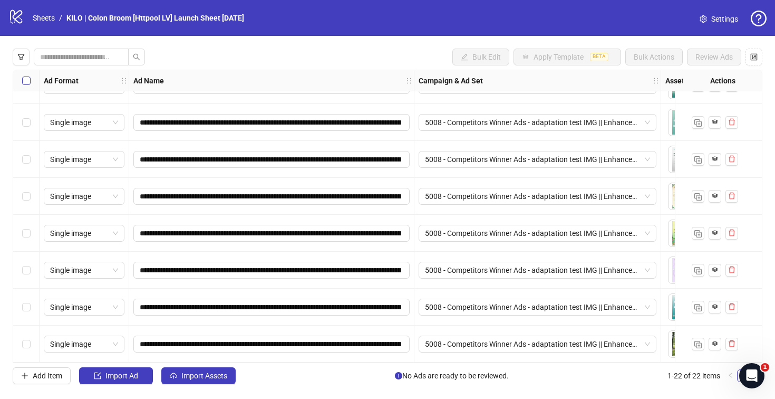
click at [26, 76] on label "Select all rows" at bounding box center [26, 81] width 8 height 12
click at [224, 369] on button "Import Assets" at bounding box center [198, 375] width 74 height 17
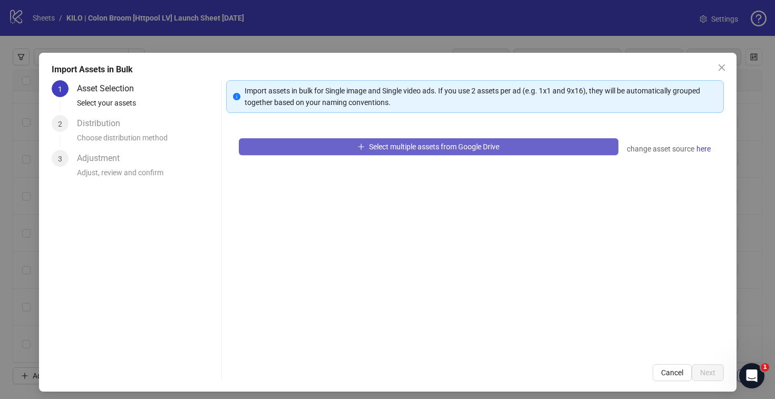
click at [284, 144] on button "Select multiple assets from Google Drive" at bounding box center [429, 146] width 380 height 17
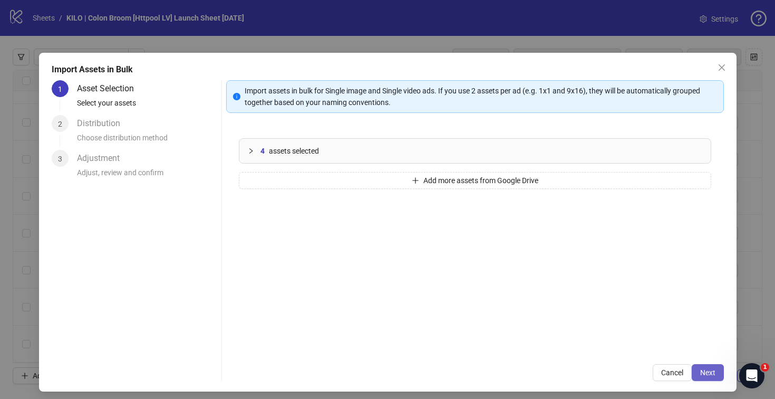
click at [692, 372] on button "Next" at bounding box center [708, 372] width 32 height 17
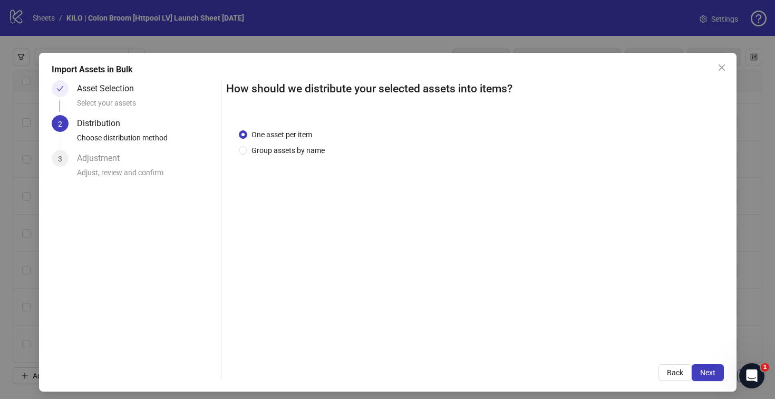
click at [692, 372] on button "Next" at bounding box center [708, 372] width 32 height 17
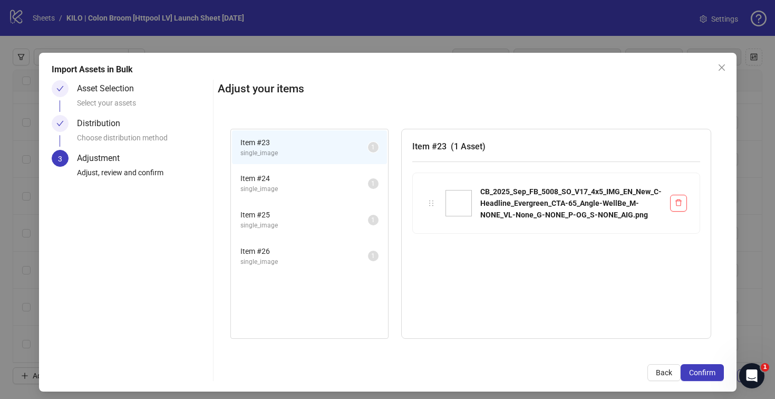
click at [690, 372] on span "Confirm" at bounding box center [702, 372] width 26 height 8
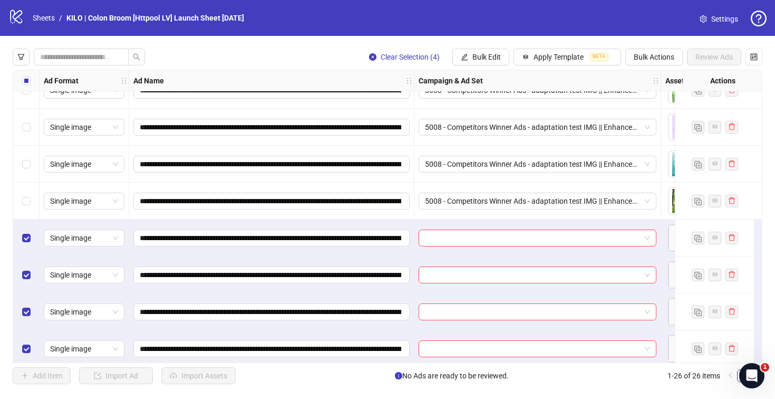
scroll to position [693, 0]
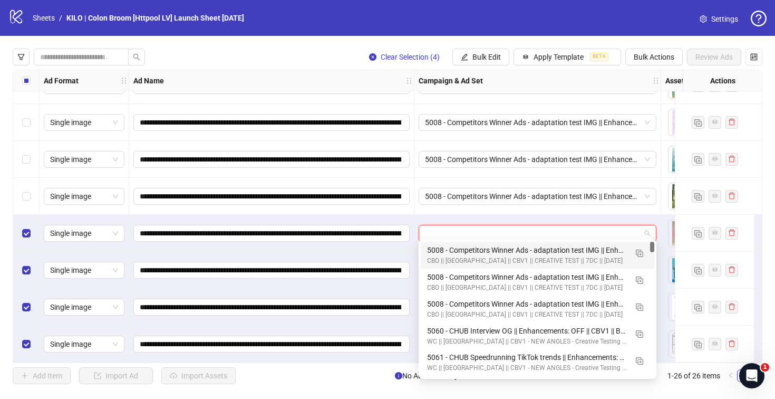
click at [429, 225] on input "search" at bounding box center [533, 233] width 216 height 16
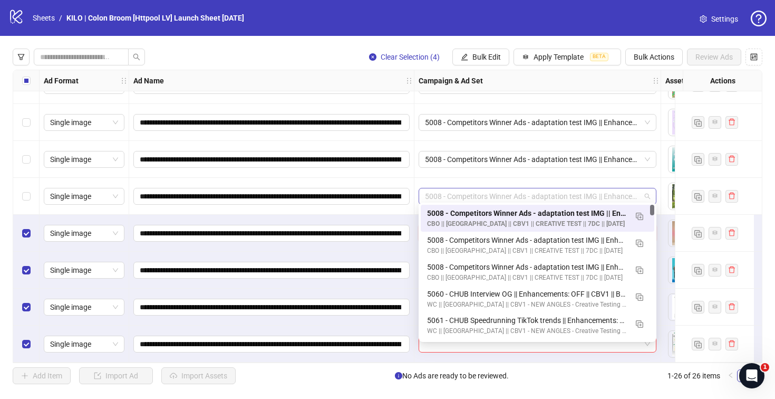
click at [614, 189] on span "5008 - Competitors Winner Ads - adaptation test IMG || Enhancements: OFF || CBV…" at bounding box center [537, 196] width 225 height 16
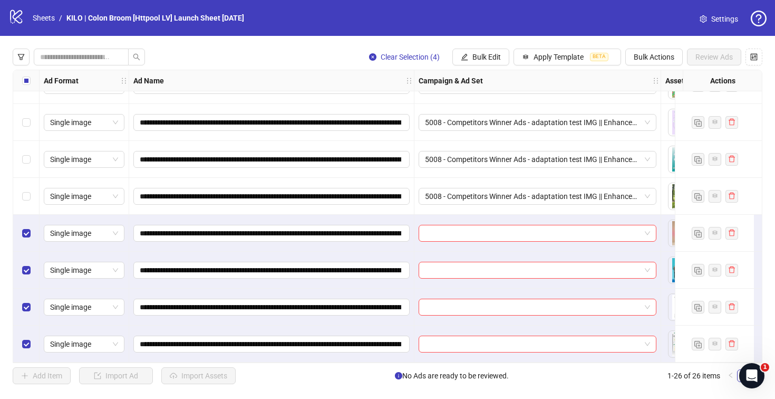
click at [413, 188] on div "**********" at bounding box center [271, 196] width 285 height 37
click at [300, 363] on div "**********" at bounding box center [387, 216] width 775 height 361
drag, startPoint x: 303, startPoint y: 362, endPoint x: 393, endPoint y: 360, distance: 90.2
click at [393, 360] on div "**********" at bounding box center [388, 216] width 750 height 293
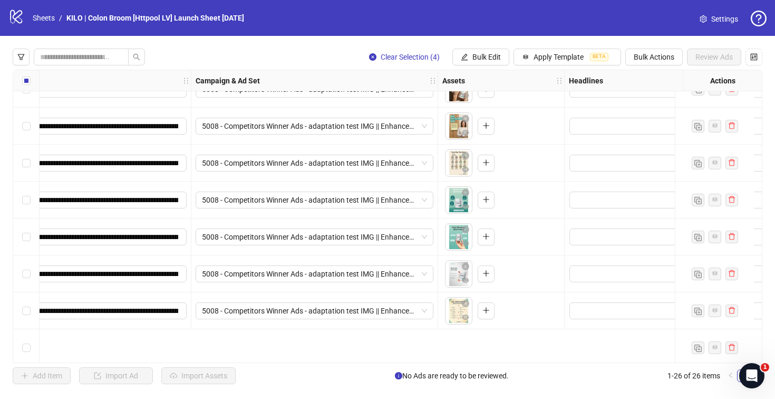
scroll to position [326, 223]
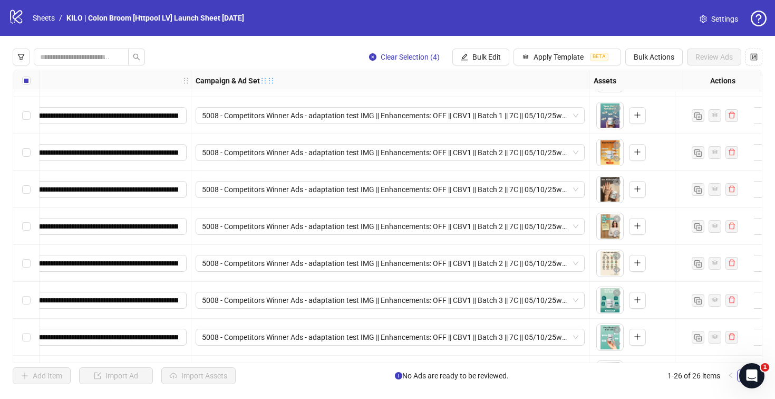
drag, startPoint x: 435, startPoint y: 82, endPoint x: 586, endPoint y: 82, distance: 151.3
click at [267, 82] on icon "holder" at bounding box center [263, 80] width 7 height 7
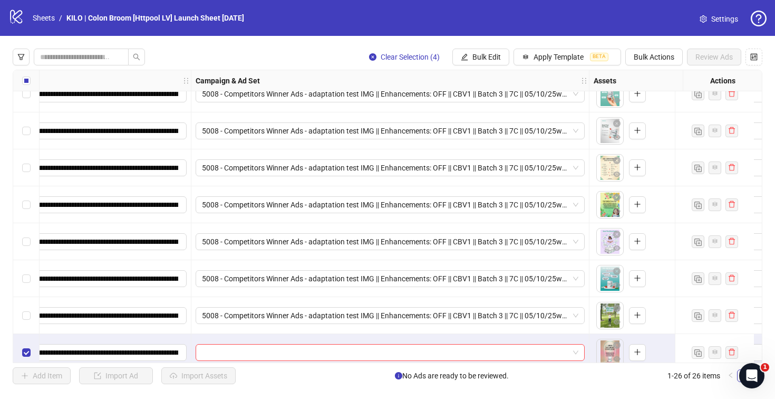
scroll to position [587, 223]
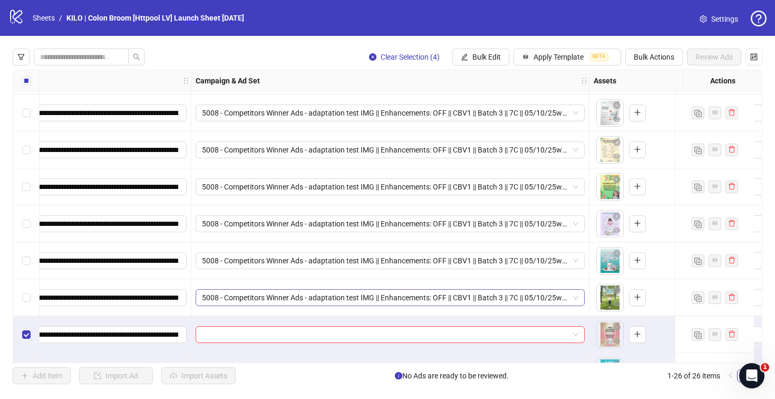
click at [442, 294] on span "5008 - Competitors Winner Ads - adaptation test IMG || Enhancements: OFF || CBV…" at bounding box center [390, 297] width 376 height 16
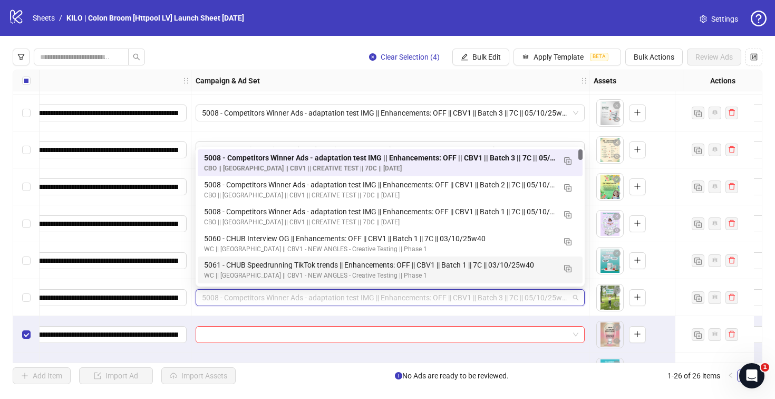
click at [429, 299] on span "5008 - Competitors Winner Ads - adaptation test IMG || Enhancements: OFF || CBV…" at bounding box center [390, 297] width 376 height 16
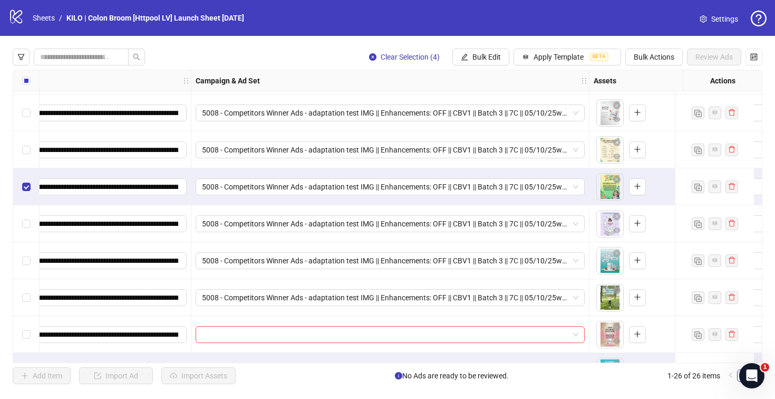
click at [25, 229] on div "Select row 20" at bounding box center [26, 223] width 26 height 37
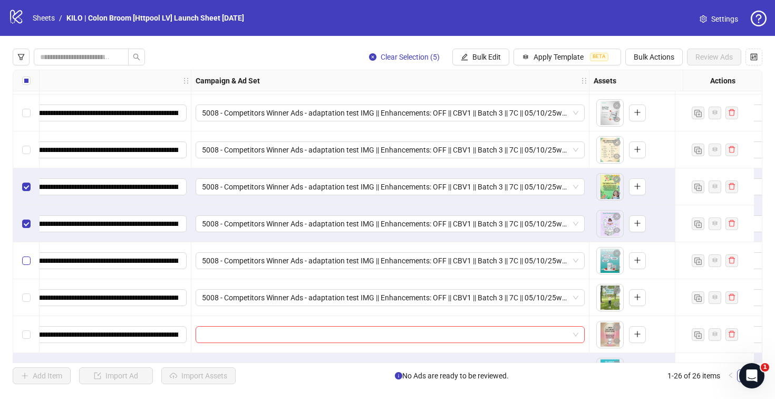
click at [24, 264] on label "Select row 21" at bounding box center [26, 261] width 8 height 12
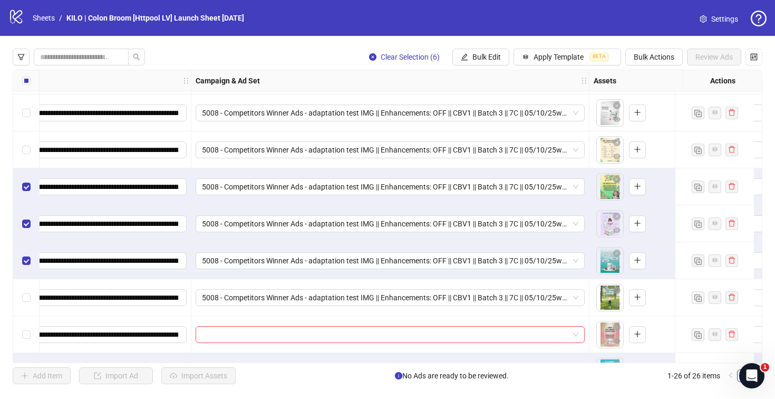
click at [25, 303] on div "Select row 22" at bounding box center [26, 297] width 26 height 37
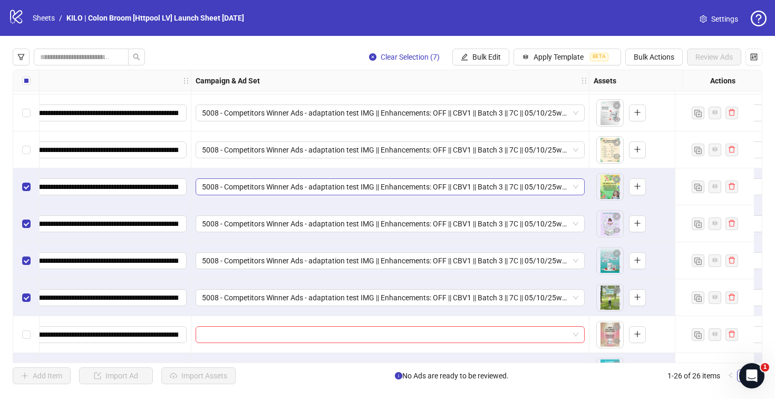
click at [441, 188] on span "5008 - Competitors Winner Ads - adaptation test IMG || Enhancements: OFF || CBV…" at bounding box center [390, 187] width 376 height 16
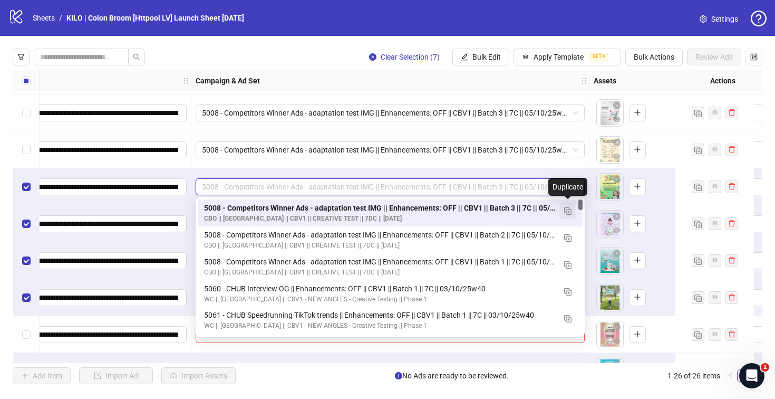
click at [566, 209] on img "button" at bounding box center [567, 210] width 7 height 7
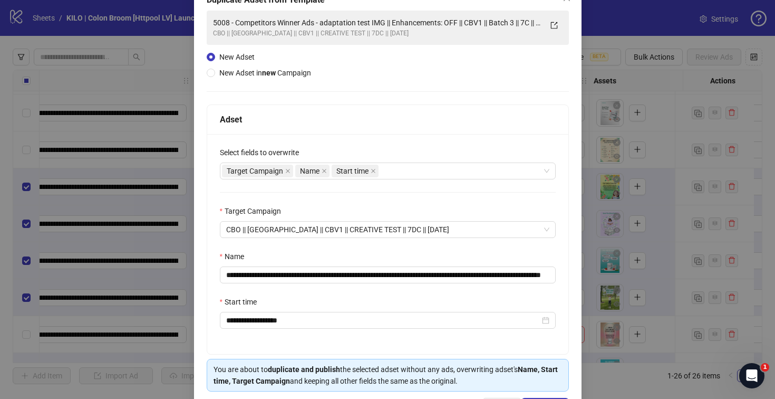
scroll to position [109, 0]
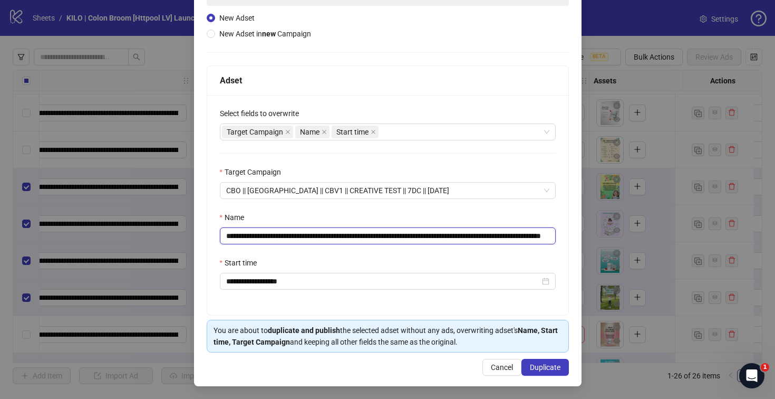
click at [526, 236] on input "**********" at bounding box center [388, 235] width 336 height 17
drag, startPoint x: 521, startPoint y: 234, endPoint x: 588, endPoint y: 237, distance: 66.5
click at [589, 237] on div "**********" at bounding box center [387, 199] width 775 height 399
click at [522, 237] on input "**********" at bounding box center [386, 235] width 332 height 17
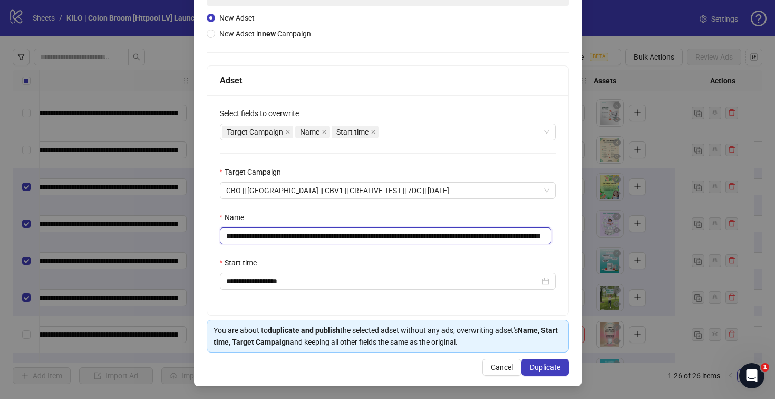
drag, startPoint x: 521, startPoint y: 237, endPoint x: 580, endPoint y: 235, distance: 59.6
click at [580, 235] on div "**********" at bounding box center [387, 199] width 775 height 399
type input "**********"
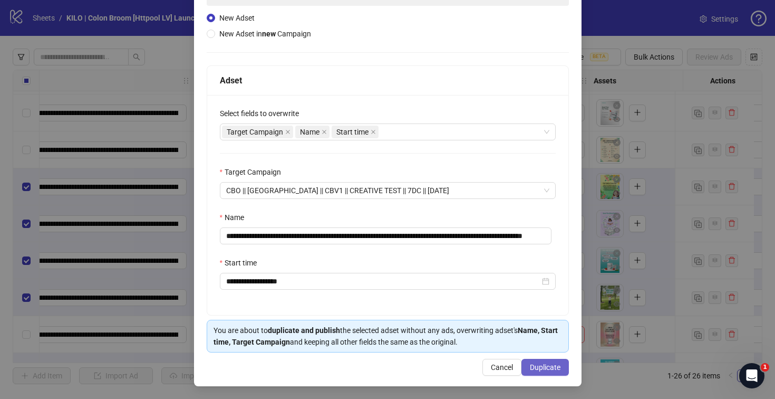
click at [554, 372] on button "Duplicate" at bounding box center [544, 366] width 47 height 17
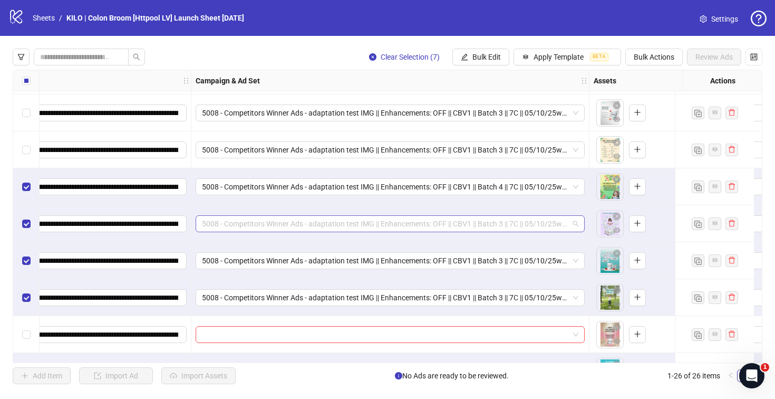
click at [403, 222] on span "5008 - Competitors Winner Ads - adaptation test IMG || Enhancements: OFF || CBV…" at bounding box center [390, 224] width 376 height 16
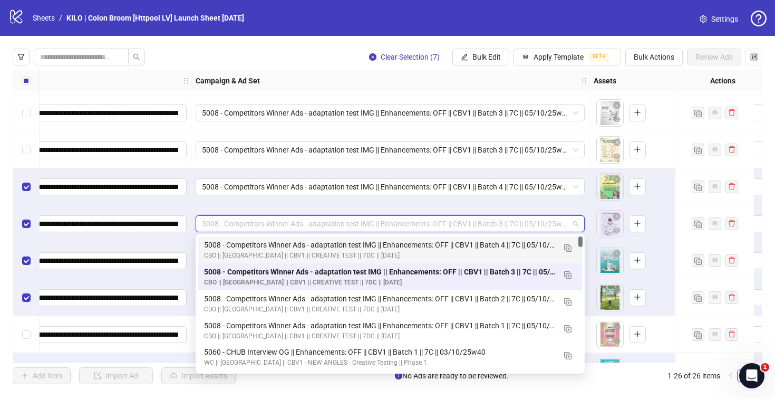
click at [396, 247] on div "5008 - Competitors Winner Ads - adaptation test IMG || Enhancements: OFF || CBV…" at bounding box center [379, 245] width 351 height 12
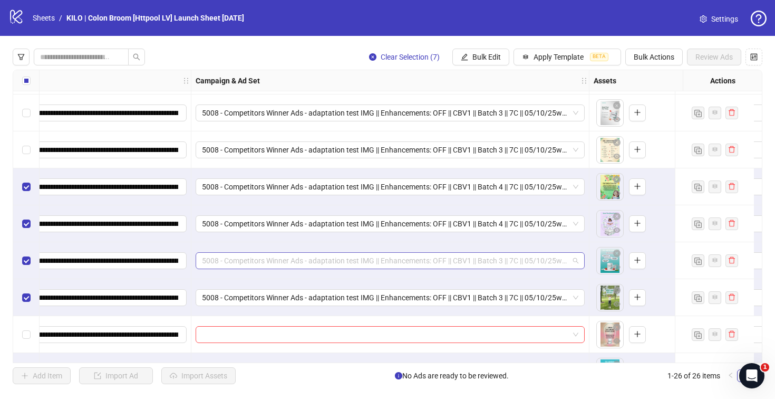
click at [396, 267] on span "5008 - Competitors Winner Ads - adaptation test IMG || Enhancements: OFF || CBV…" at bounding box center [390, 261] width 376 height 16
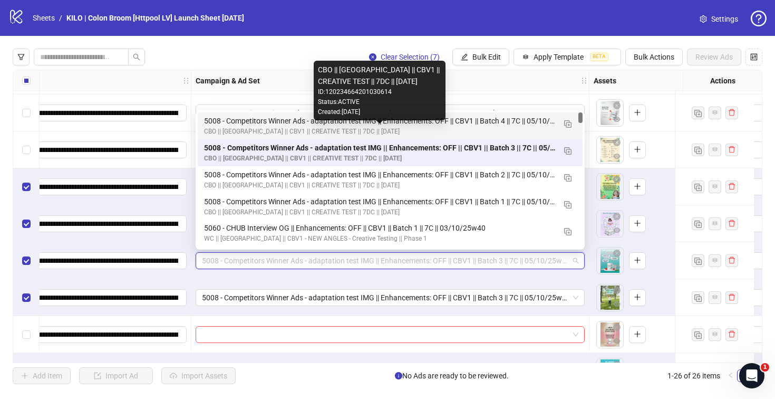
click at [414, 128] on div "CBO || [GEOGRAPHIC_DATA] || CBV1 || CREATIVE TEST || 7DC || [DATE]" at bounding box center [379, 132] width 351 height 10
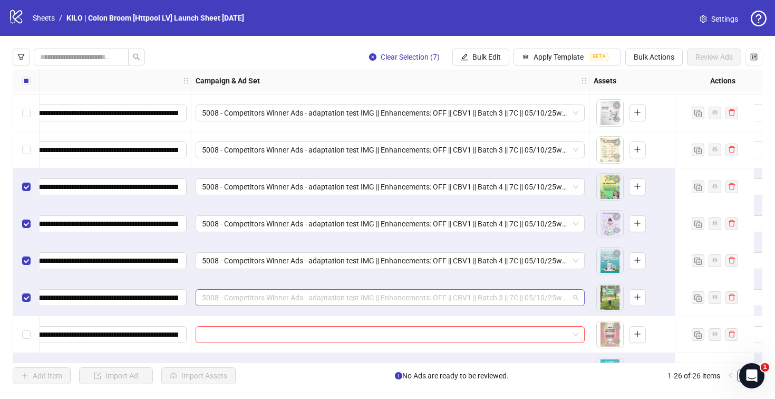
click at [391, 301] on span "5008 - Competitors Winner Ads - adaptation test IMG || Enhancements: OFF || CBV…" at bounding box center [390, 297] width 376 height 16
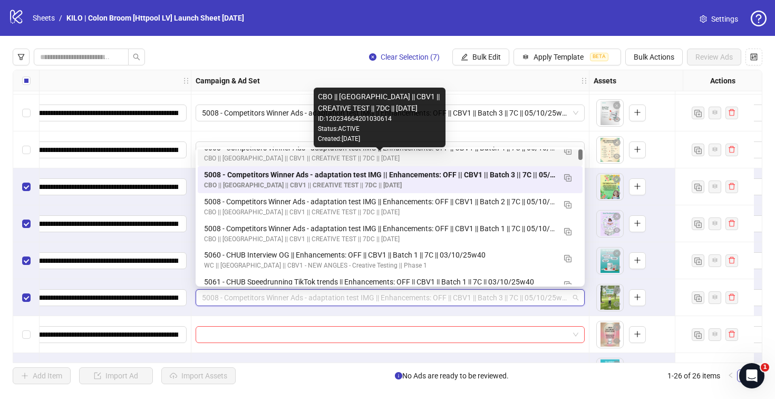
click at [465, 158] on div "CBO || [GEOGRAPHIC_DATA] || CBV1 || CREATIVE TEST || 7DC || [DATE]" at bounding box center [379, 158] width 351 height 10
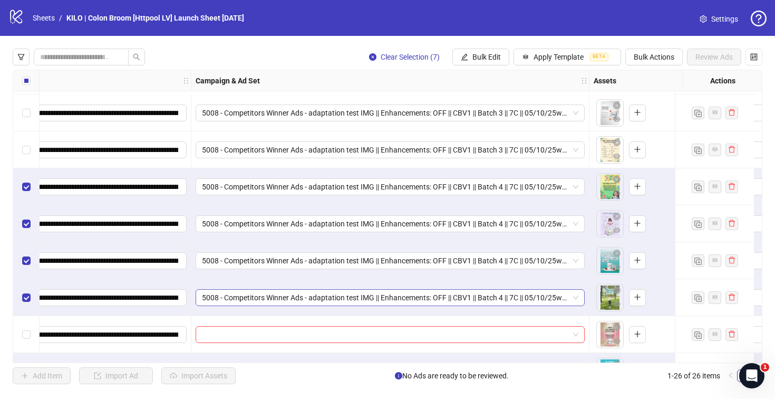
scroll to position [693, 223]
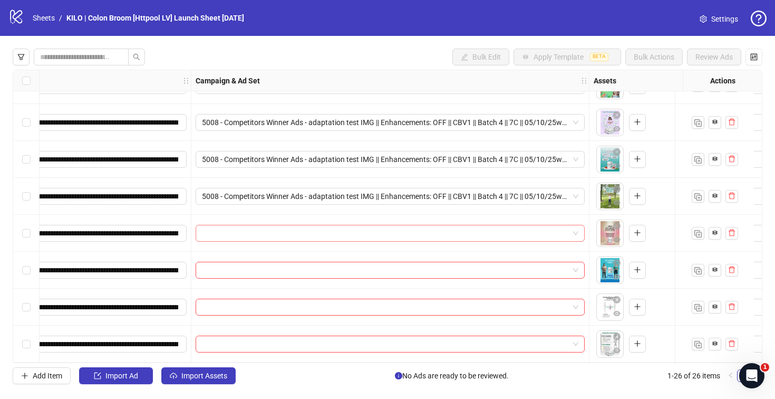
click at [255, 227] on input "search" at bounding box center [385, 233] width 367 height 16
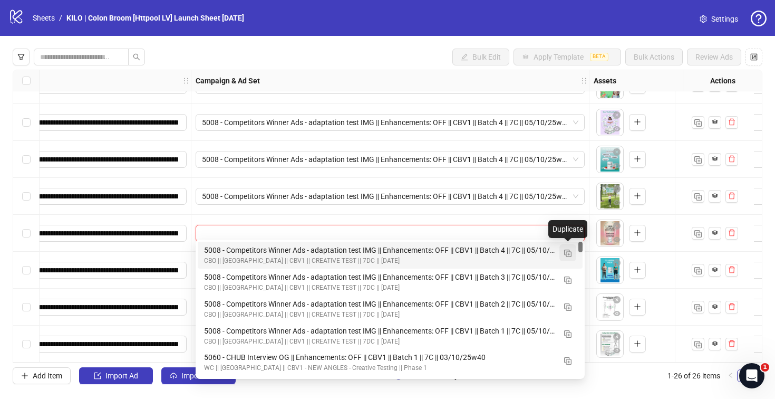
click at [567, 254] on img "button" at bounding box center [567, 252] width 7 height 7
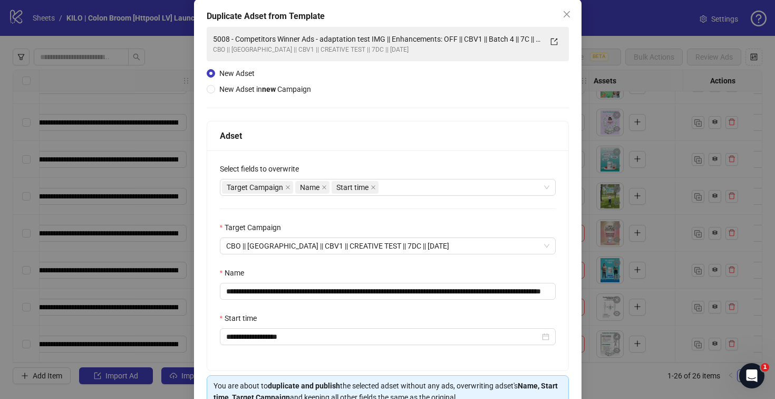
scroll to position [109, 0]
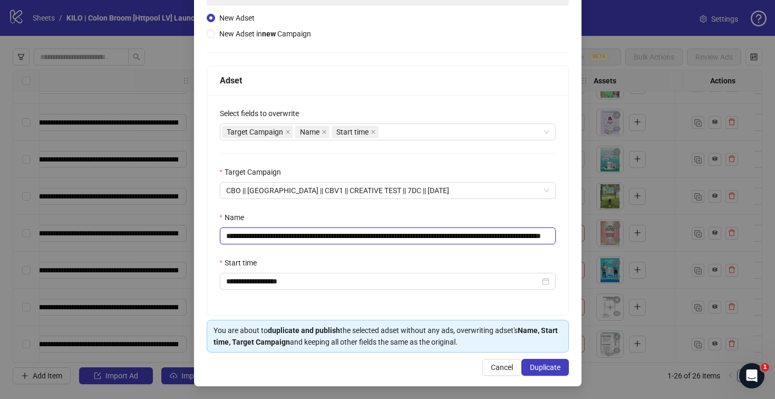
click at [527, 234] on input "**********" at bounding box center [388, 235] width 336 height 17
drag, startPoint x: 527, startPoint y: 234, endPoint x: 594, endPoint y: 232, distance: 66.5
click at [597, 233] on div "**********" at bounding box center [387, 199] width 775 height 399
click at [512, 236] on input "**********" at bounding box center [386, 235] width 332 height 17
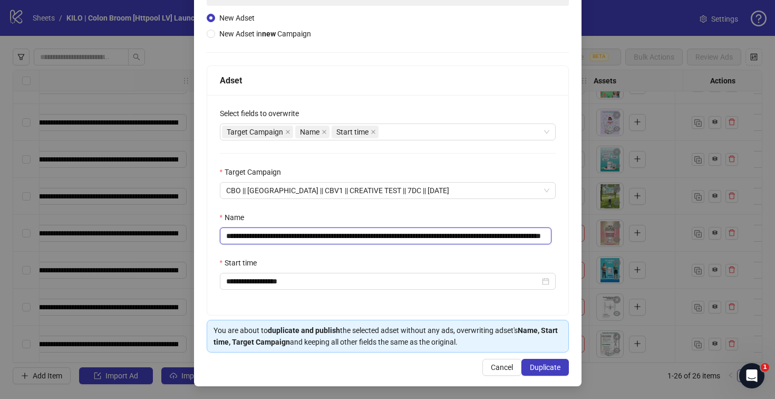
drag, startPoint x: 520, startPoint y: 235, endPoint x: 568, endPoint y: 239, distance: 47.6
click at [568, 239] on div "**********" at bounding box center [387, 165] width 387 height 442
type input "**********"
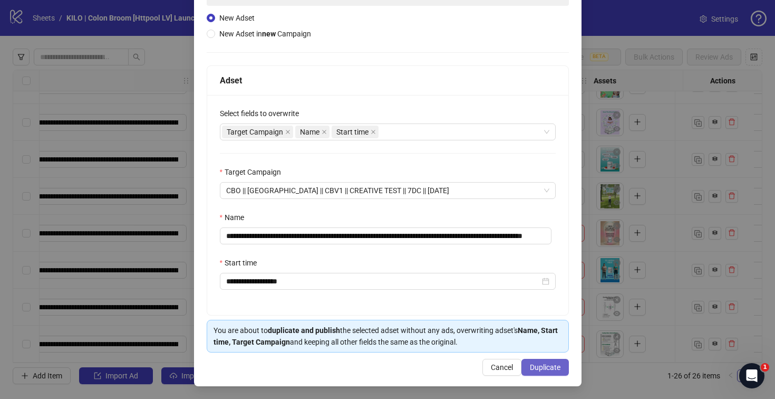
click at [530, 366] on span "Duplicate" at bounding box center [545, 367] width 31 height 8
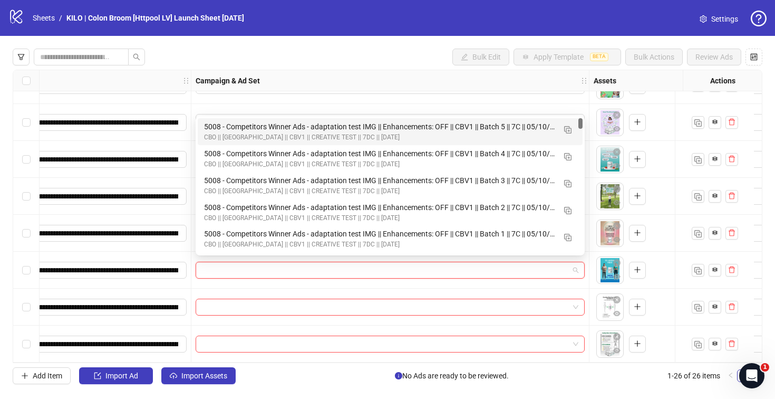
click at [347, 265] on input "search" at bounding box center [385, 270] width 367 height 16
click at [297, 129] on div "5008 - Competitors Winner Ads - adaptation test IMG || Enhancements: OFF || CBV…" at bounding box center [379, 127] width 351 height 12
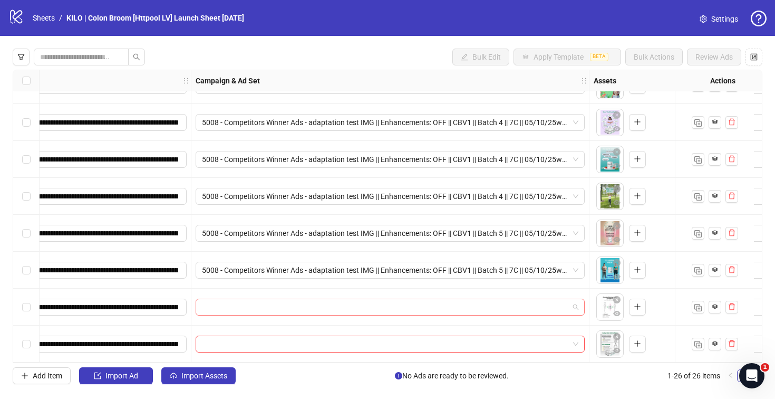
click at [249, 299] on input "search" at bounding box center [385, 307] width 367 height 16
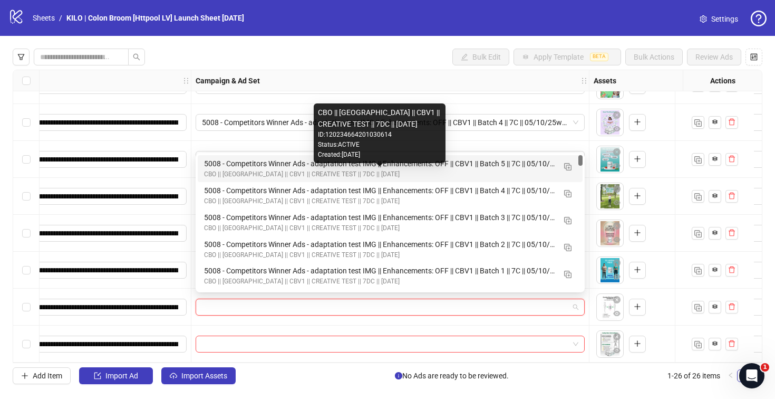
click at [257, 171] on div "CBO || [GEOGRAPHIC_DATA] || CBV1 || CREATIVE TEST || 7DC || [DATE]" at bounding box center [379, 174] width 351 height 10
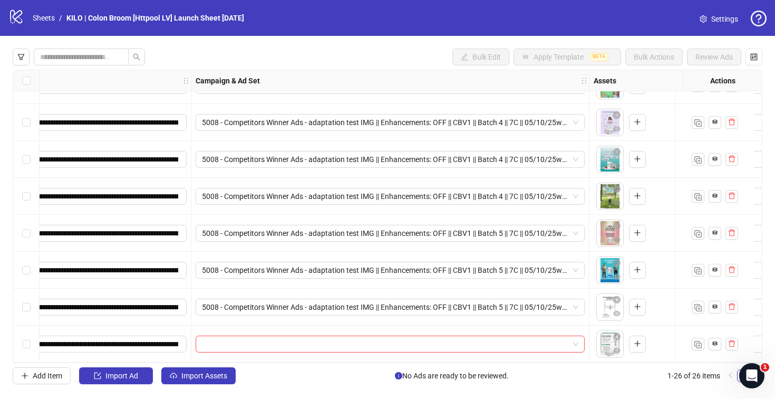
click at [233, 348] on div at bounding box center [390, 343] width 398 height 37
click at [232, 343] on input "search" at bounding box center [385, 344] width 367 height 16
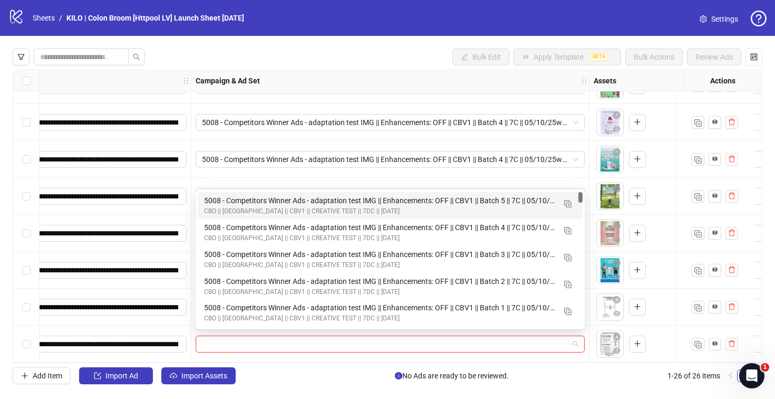
click at [222, 206] on div "CBO || [GEOGRAPHIC_DATA] || CBV1 || CREATIVE TEST || 7DC || [DATE]" at bounding box center [379, 211] width 351 height 10
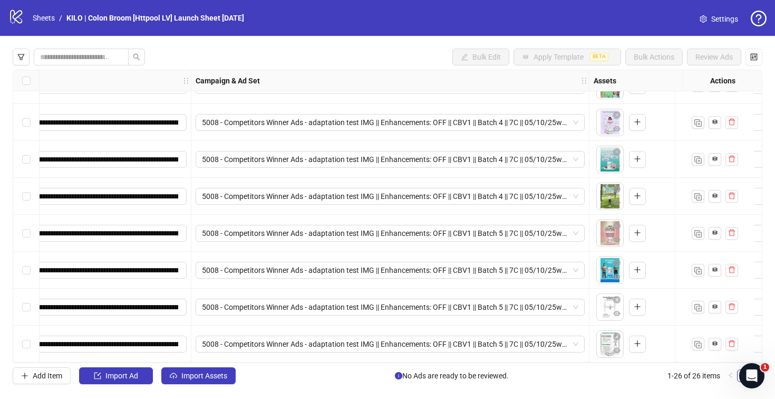
click at [199, 387] on div "**********" at bounding box center [387, 216] width 775 height 361
click at [199, 380] on button "Import Assets" at bounding box center [198, 375] width 74 height 17
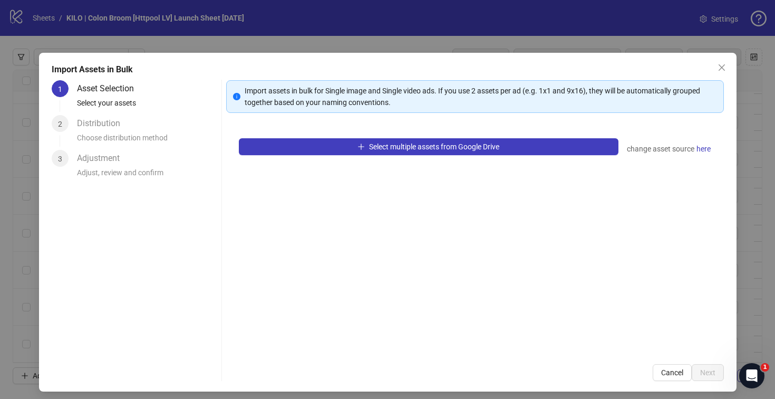
click at [337, 156] on div "Select multiple assets from Google Drive change asset source here" at bounding box center [475, 238] width 498 height 226
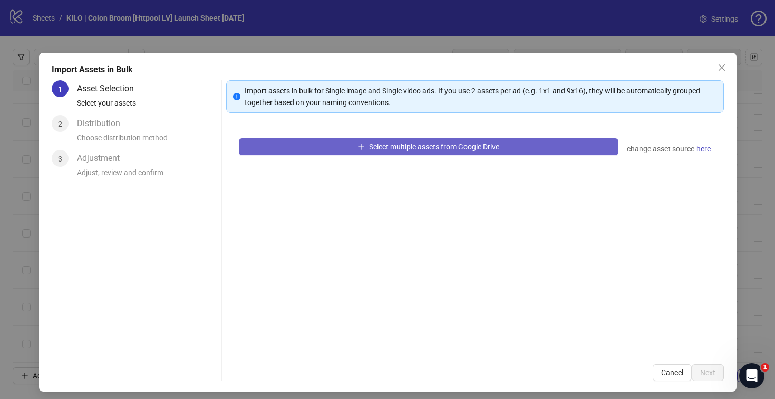
click at [333, 151] on button "Select multiple assets from Google Drive" at bounding box center [429, 146] width 380 height 17
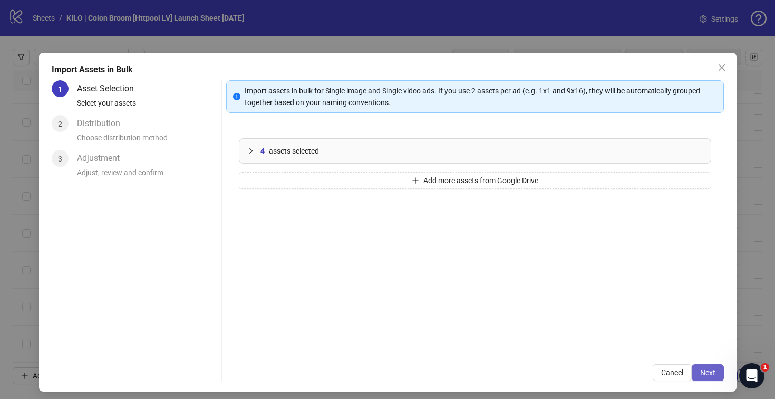
click at [708, 376] on button "Next" at bounding box center [708, 372] width 32 height 17
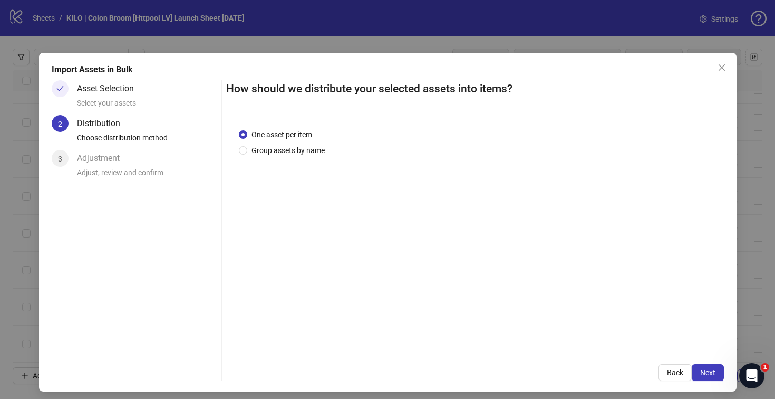
click at [708, 376] on button "Next" at bounding box center [708, 372] width 32 height 17
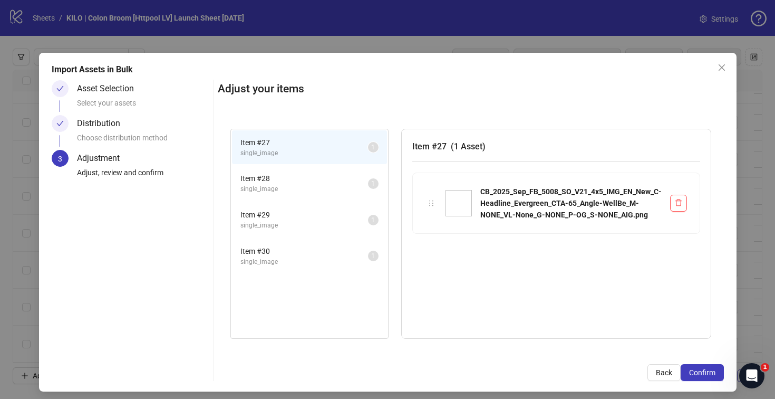
click at [708, 376] on button "Confirm" at bounding box center [702, 372] width 43 height 17
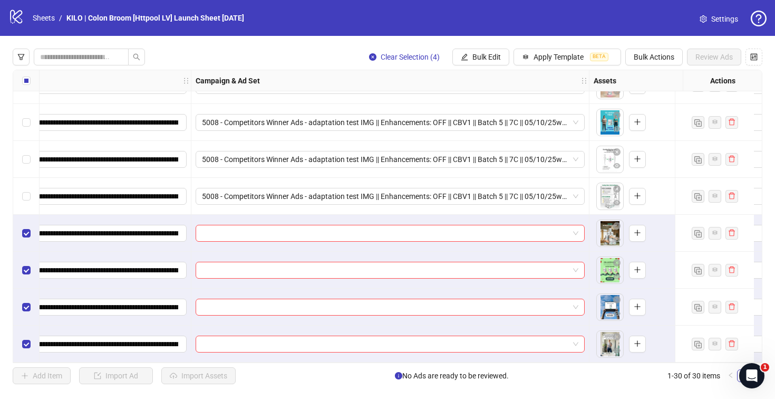
scroll to position [840, 223]
click at [409, 231] on input "search" at bounding box center [385, 233] width 367 height 16
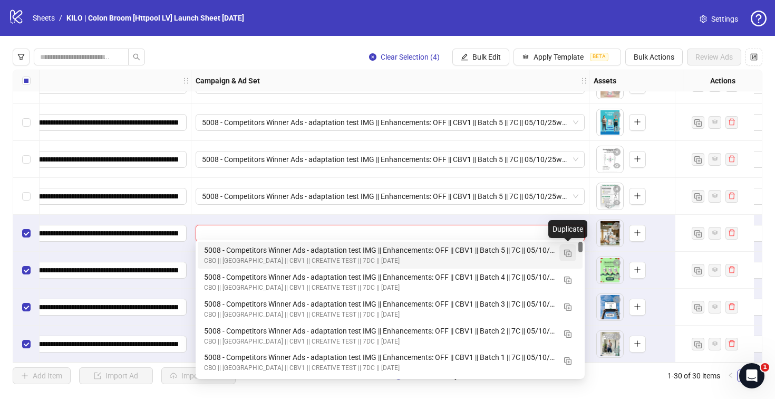
click at [565, 253] on img "button" at bounding box center [567, 252] width 7 height 7
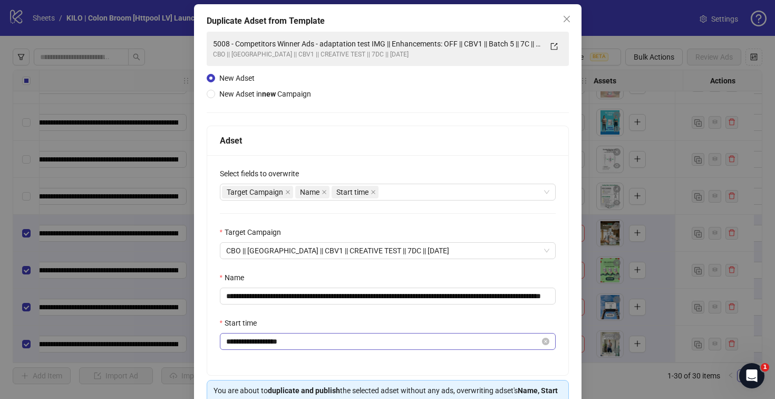
scroll to position [93, 0]
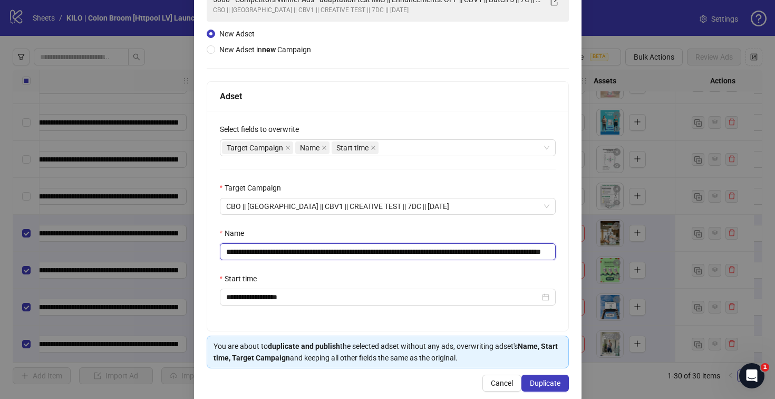
click at [525, 253] on input "**********" at bounding box center [388, 251] width 336 height 17
drag, startPoint x: 495, startPoint y: 248, endPoint x: 606, endPoint y: 248, distance: 110.7
click at [610, 248] on div "**********" at bounding box center [387, 199] width 775 height 399
click at [518, 246] on input "**********" at bounding box center [386, 251] width 332 height 17
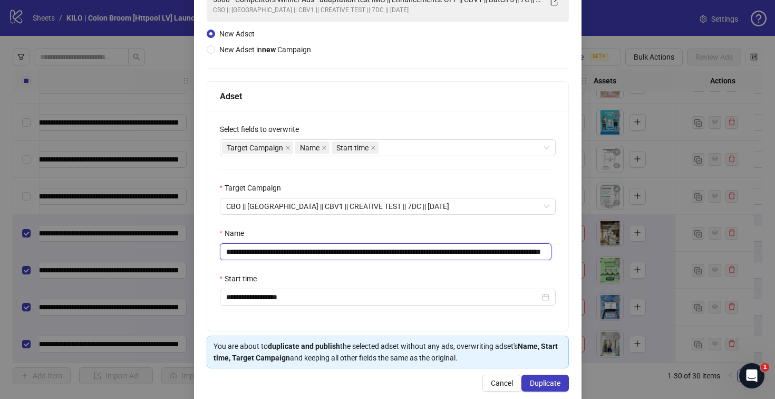
drag, startPoint x: 520, startPoint y: 250, endPoint x: 563, endPoint y: 247, distance: 42.9
click at [562, 247] on div "**********" at bounding box center [388, 206] width 362 height 250
type input "**********"
click at [537, 376] on button "Duplicate" at bounding box center [544, 382] width 47 height 17
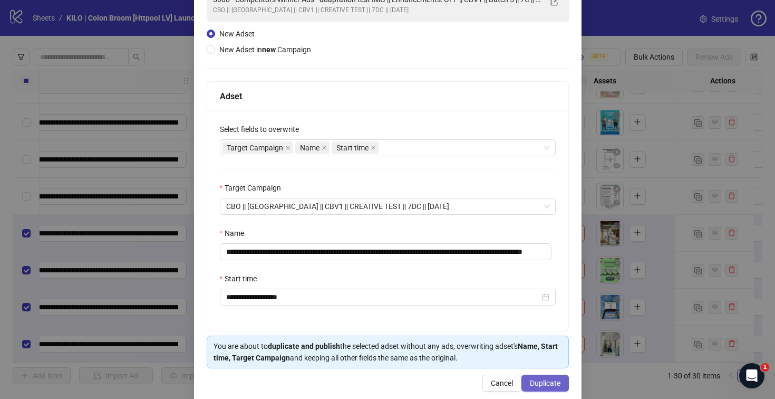
scroll to position [0, 0]
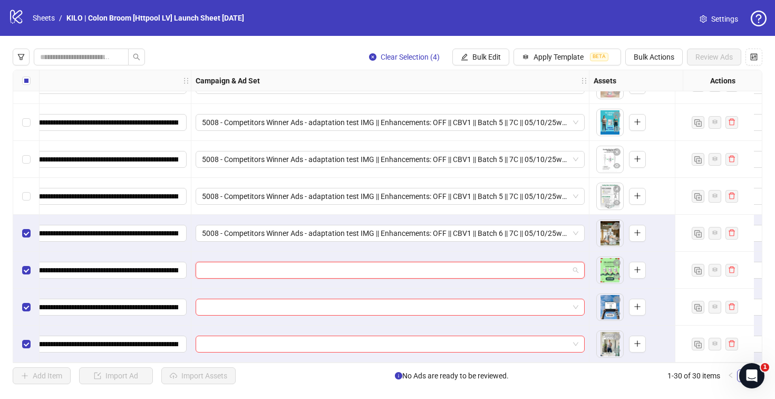
click at [278, 271] on input "search" at bounding box center [385, 270] width 367 height 16
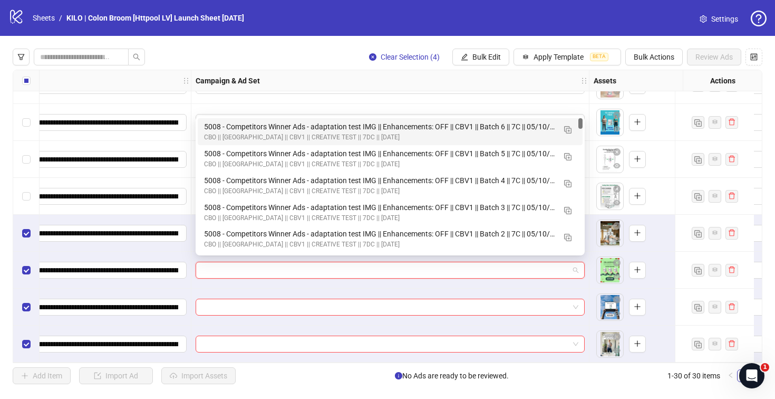
click at [228, 127] on div "5008 - Competitors Winner Ads - adaptation test IMG || Enhancements: OFF || CBV…" at bounding box center [379, 127] width 351 height 12
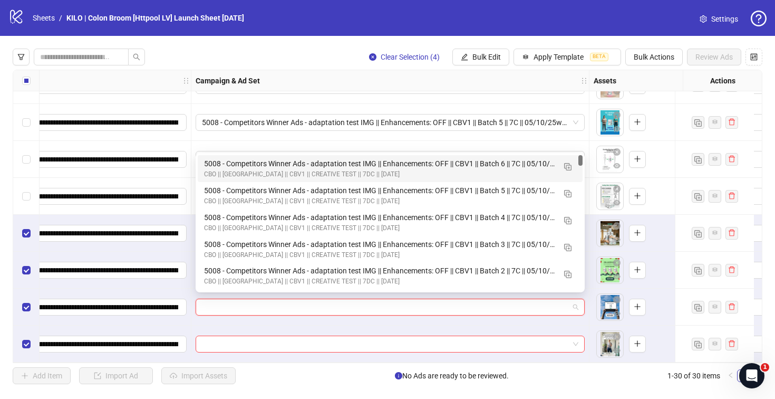
click at [236, 299] on input "search" at bounding box center [385, 307] width 367 height 16
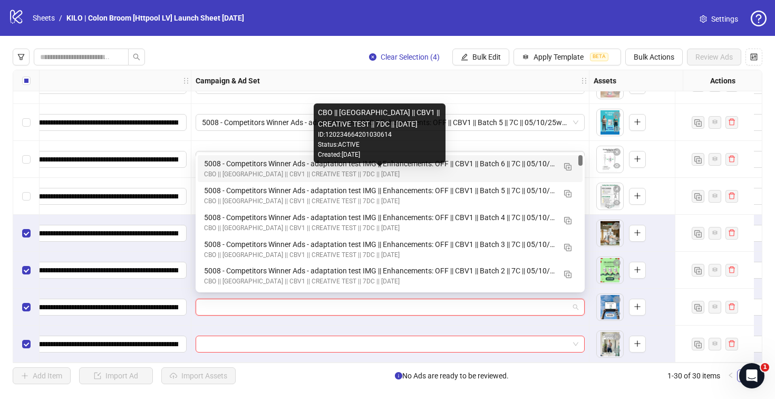
click at [244, 171] on div "CBO || [GEOGRAPHIC_DATA] || CBV1 || CREATIVE TEST || 7DC || [DATE]" at bounding box center [379, 174] width 351 height 10
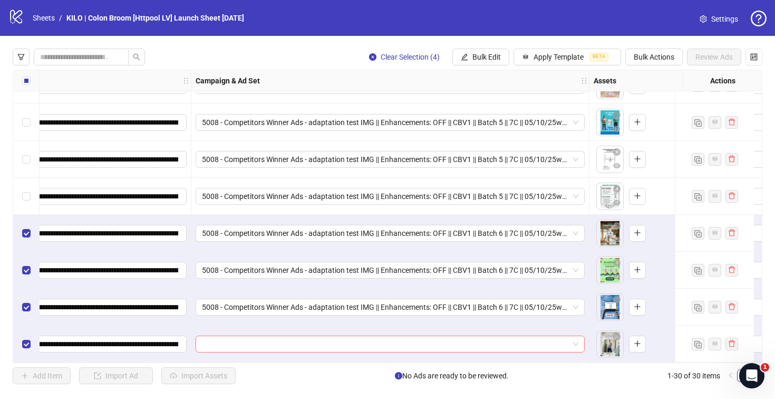
click at [241, 336] on input "search" at bounding box center [385, 344] width 367 height 16
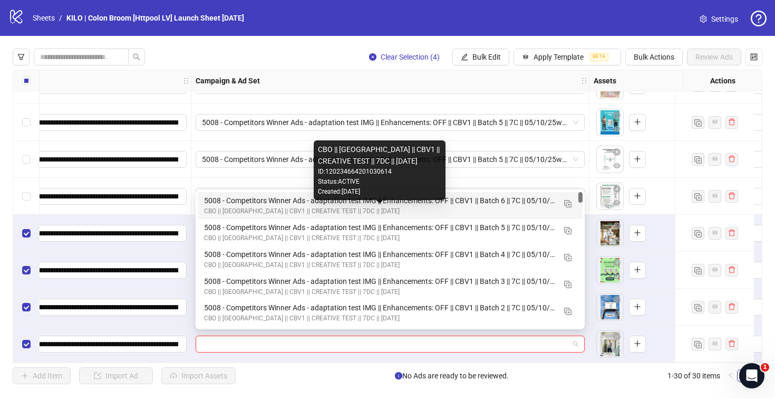
click at [253, 208] on div "CBO || [GEOGRAPHIC_DATA] || CBV1 || CREATIVE TEST || 7DC || [DATE]" at bounding box center [379, 211] width 351 height 10
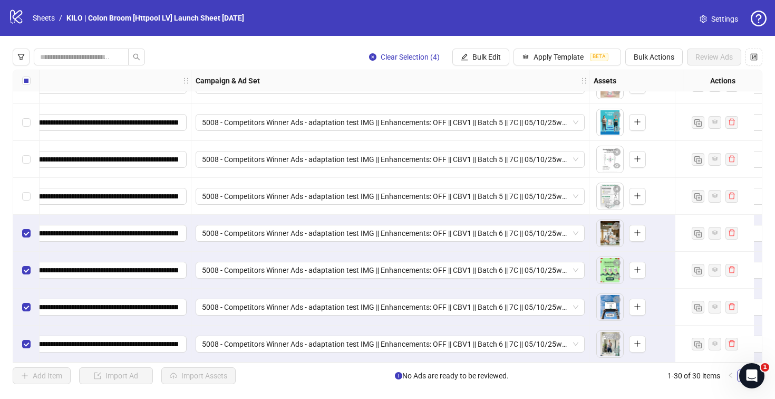
click at [21, 82] on div "Select all rows" at bounding box center [26, 80] width 26 height 21
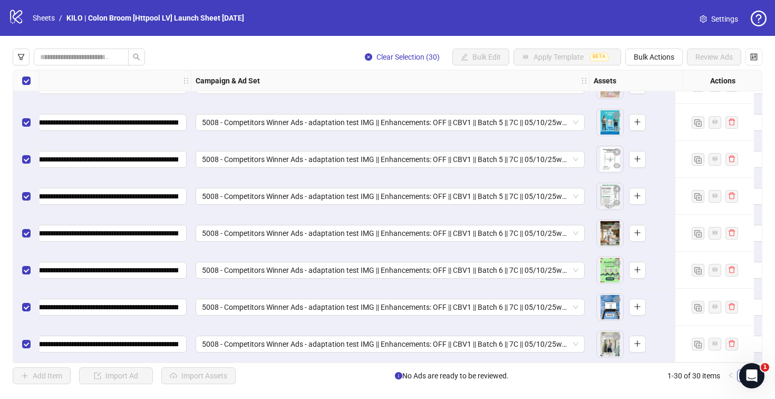
click at [21, 82] on div "Select all rows" at bounding box center [26, 80] width 26 height 21
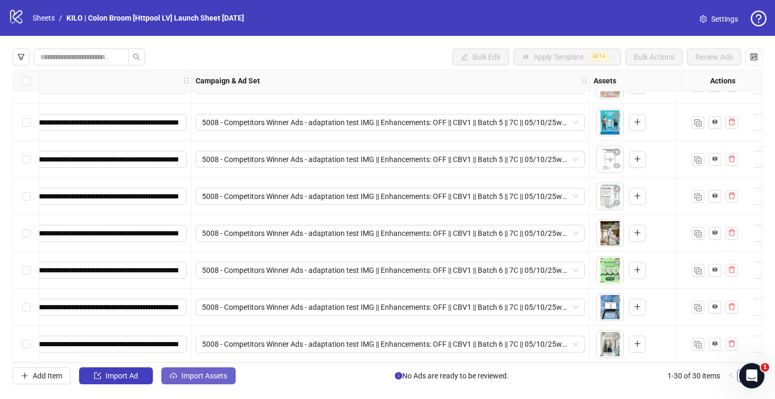
click at [192, 367] on button "Import Assets" at bounding box center [198, 375] width 74 height 17
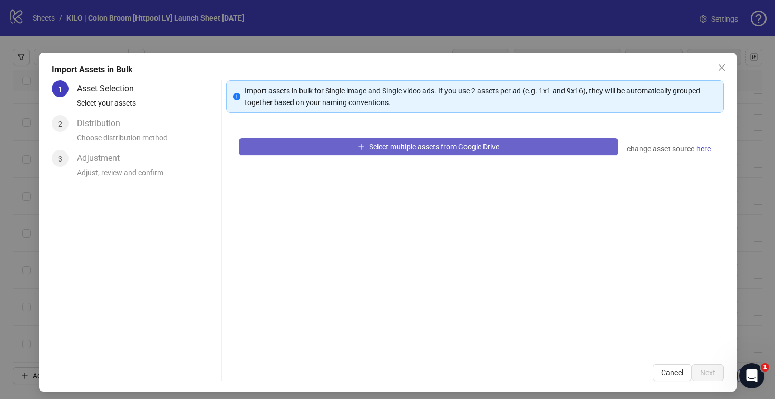
click at [305, 148] on button "Select multiple assets from Google Drive" at bounding box center [429, 146] width 380 height 17
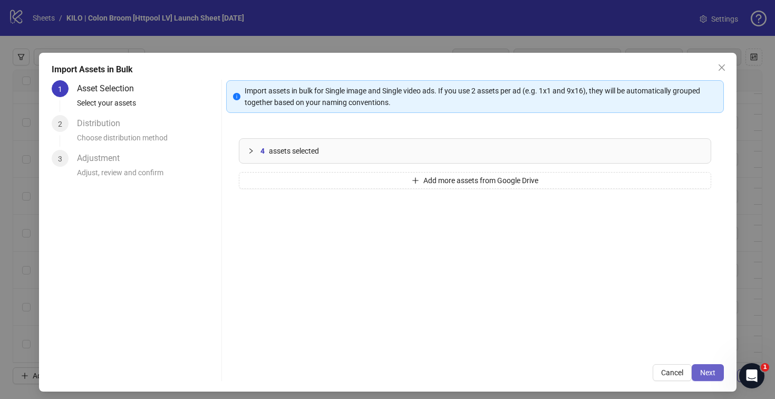
click at [692, 367] on button "Next" at bounding box center [708, 372] width 32 height 17
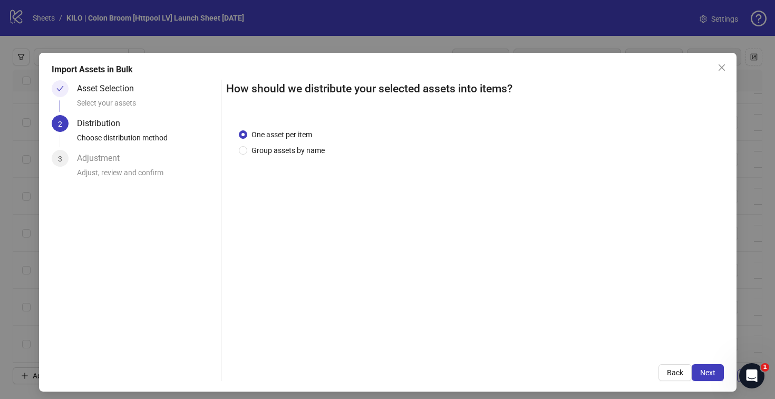
click at [692, 367] on button "Next" at bounding box center [708, 372] width 32 height 17
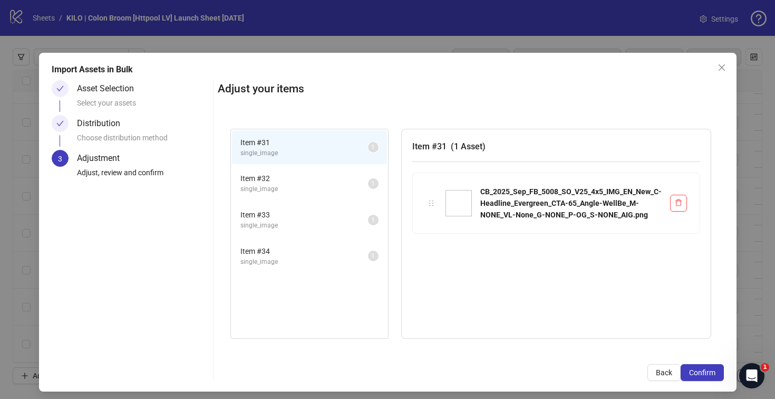
click at [689, 367] on button "Confirm" at bounding box center [702, 372] width 43 height 17
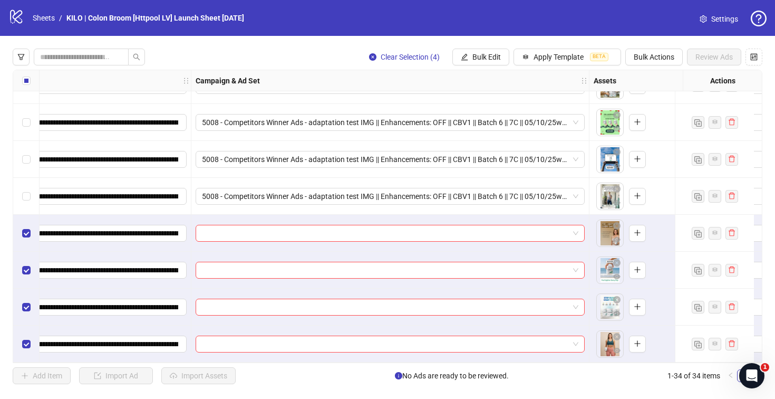
scroll to position [988, 223]
click at [369, 230] on input "search" at bounding box center [385, 233] width 367 height 16
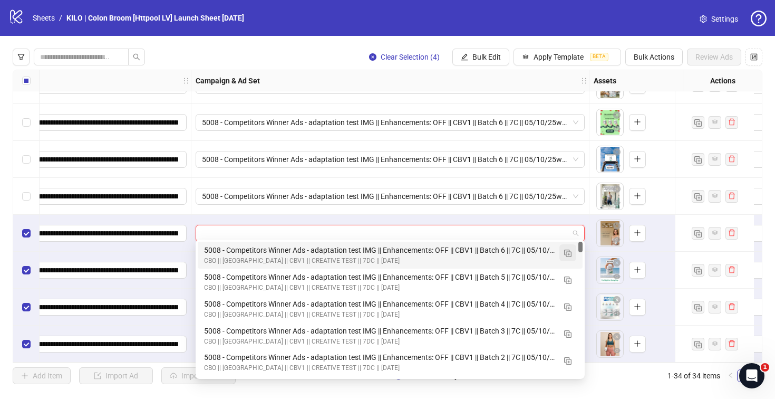
click at [562, 254] on button "button" at bounding box center [567, 252] width 17 height 17
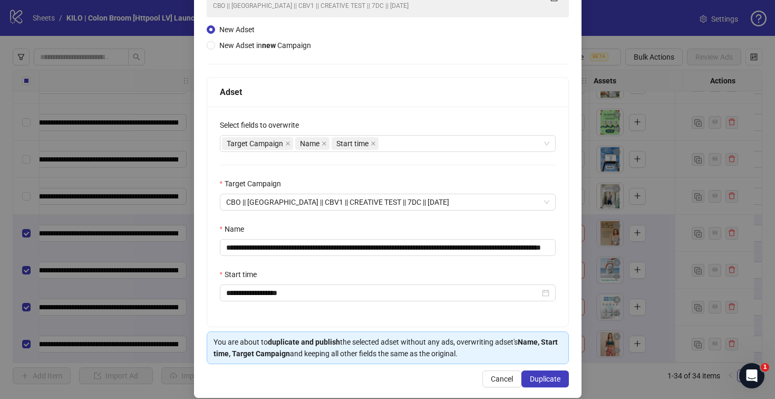
scroll to position [109, 0]
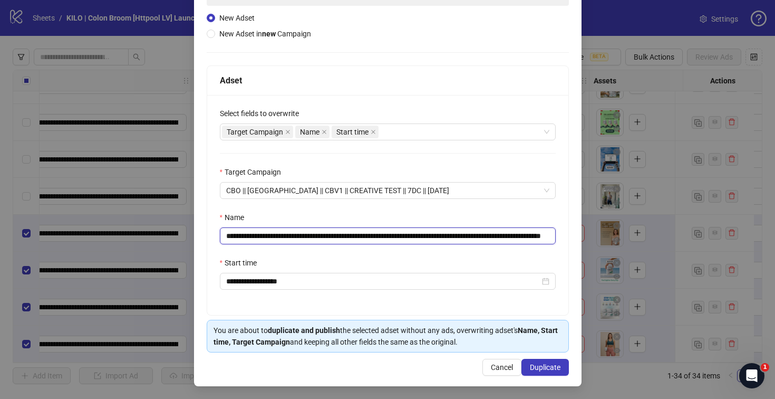
click at [527, 236] on input "**********" at bounding box center [388, 235] width 336 height 17
drag, startPoint x: 503, startPoint y: 234, endPoint x: 582, endPoint y: 234, distance: 79.1
click at [582, 234] on div "**********" at bounding box center [387, 199] width 775 height 399
click at [518, 232] on input "**********" at bounding box center [386, 235] width 332 height 17
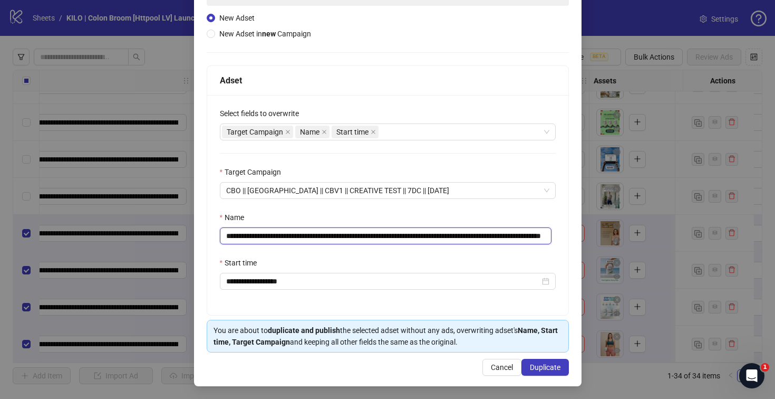
drag, startPoint x: 520, startPoint y: 234, endPoint x: 571, endPoint y: 232, distance: 50.6
click at [571, 232] on div "**********" at bounding box center [387, 165] width 387 height 442
type input "**********"
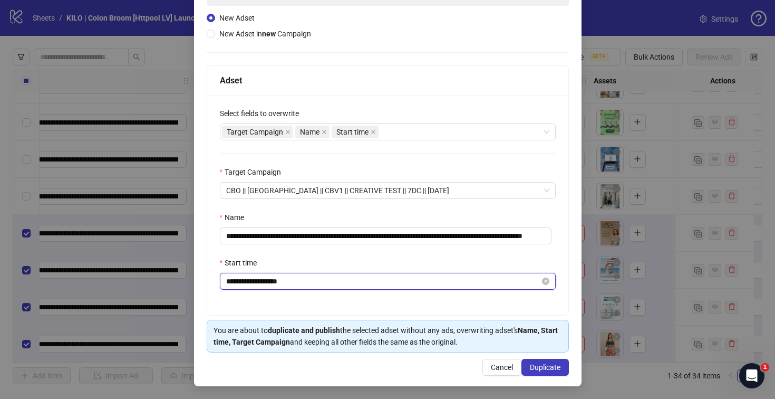
scroll to position [0, 0]
click at [454, 286] on input "**********" at bounding box center [383, 281] width 314 height 12
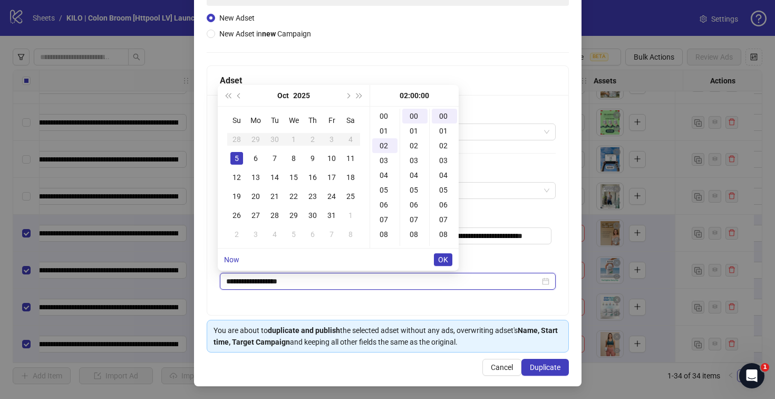
scroll to position [30, 0]
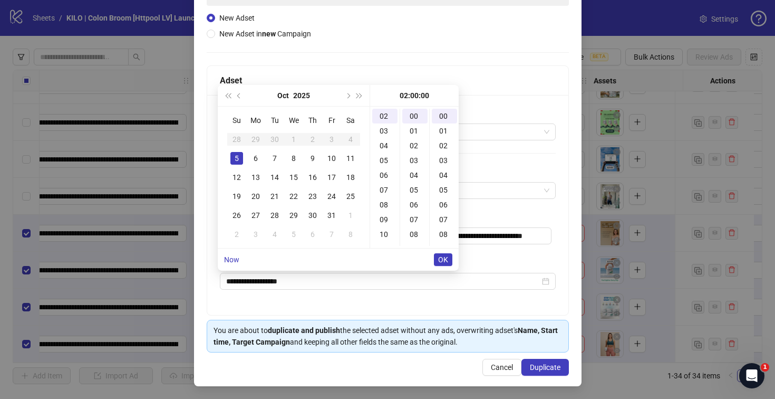
click at [515, 302] on div "**********" at bounding box center [387, 205] width 361 height 220
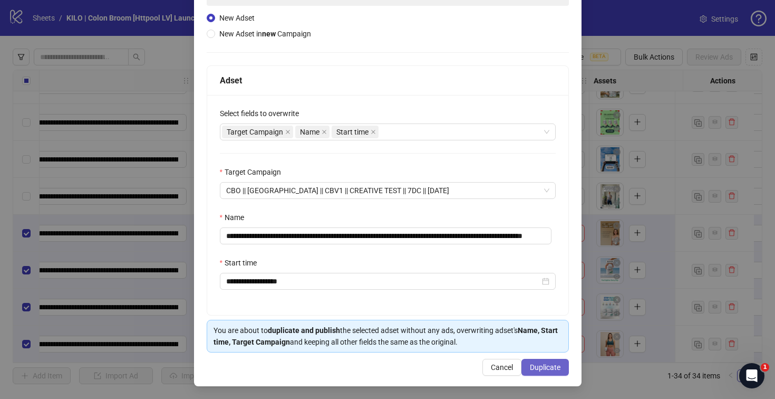
click at [530, 363] on span "Duplicate" at bounding box center [545, 367] width 31 height 8
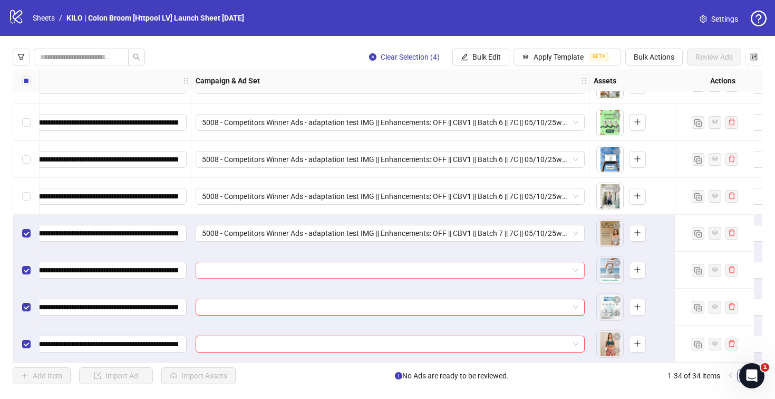
click at [337, 265] on input "search" at bounding box center [385, 270] width 367 height 16
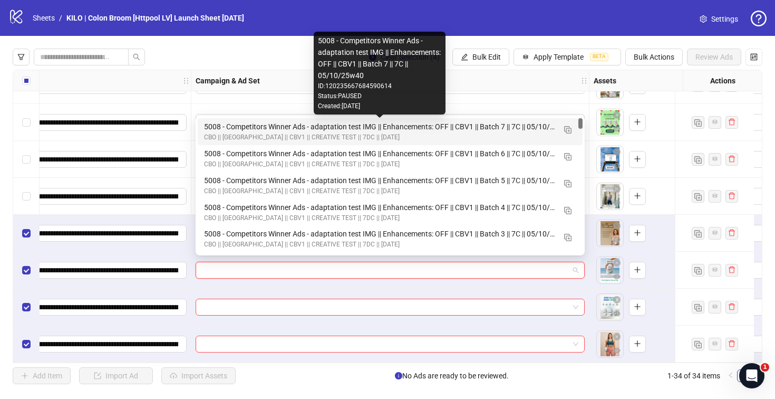
click at [265, 123] on div "5008 - Competitors Winner Ads - adaptation test IMG || Enhancements: OFF || CBV…" at bounding box center [379, 127] width 351 height 12
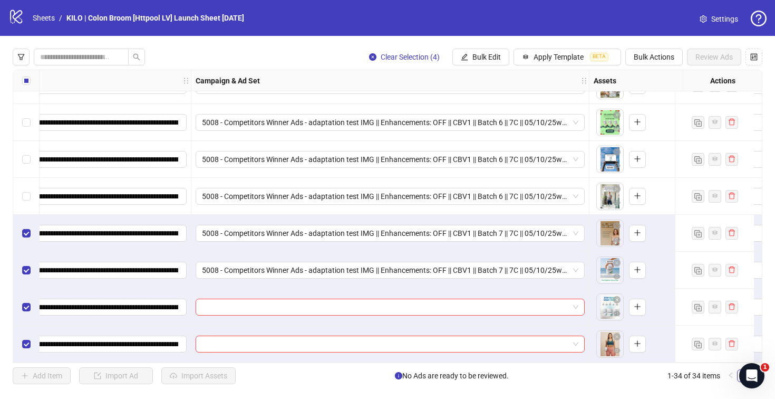
click at [238, 312] on div at bounding box center [390, 306] width 398 height 37
click at [238, 302] on input "search" at bounding box center [385, 307] width 367 height 16
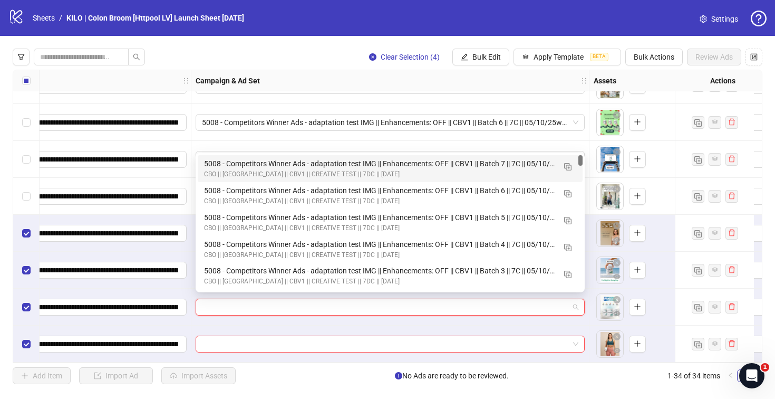
click at [246, 170] on div "CBO || [GEOGRAPHIC_DATA] || CBV1 || CREATIVE TEST || 7DC || [DATE]" at bounding box center [379, 174] width 351 height 10
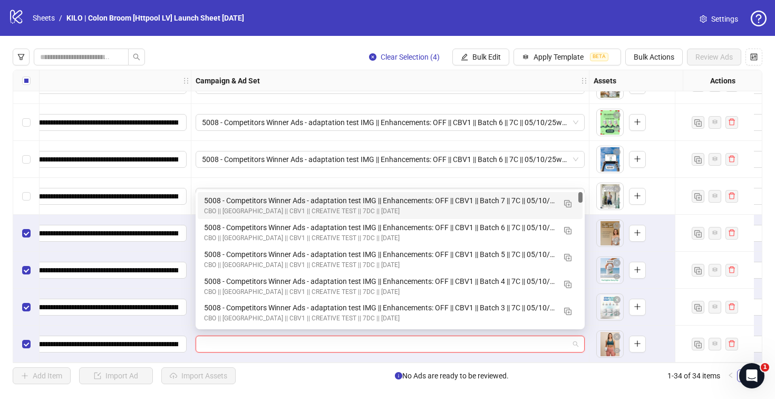
click at [236, 341] on input "search" at bounding box center [385, 344] width 367 height 16
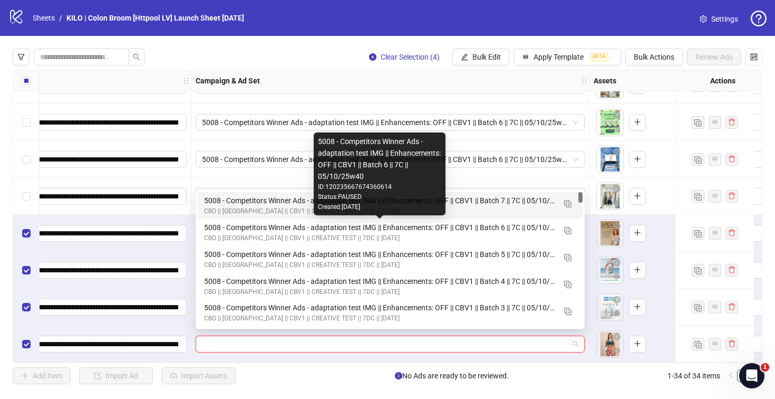
click at [229, 206] on div "CBO || [GEOGRAPHIC_DATA] || CBV1 || CREATIVE TEST || 7DC || [DATE]" at bounding box center [379, 211] width 351 height 10
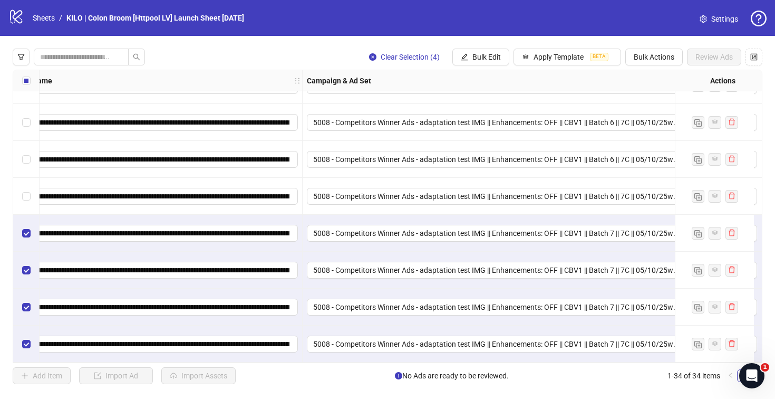
scroll to position [988, 23]
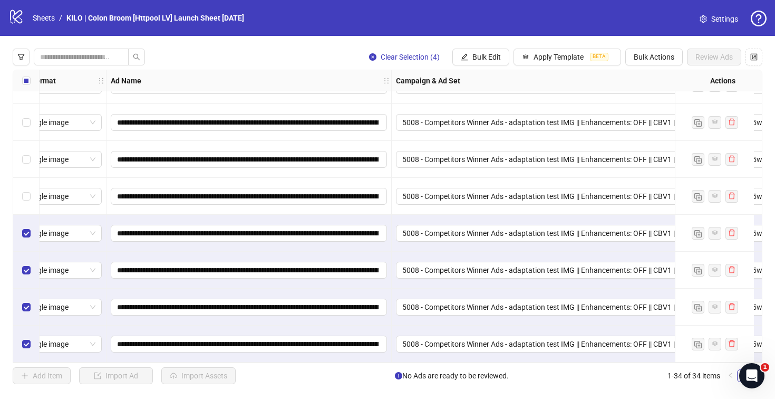
click at [23, 86] on div "Select all rows" at bounding box center [26, 80] width 26 height 21
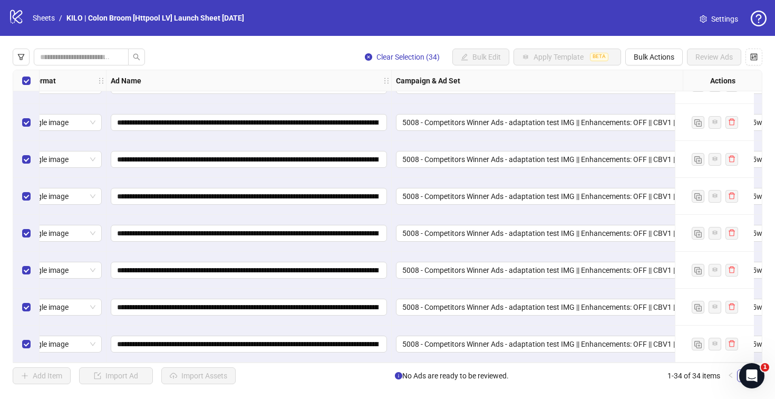
click at [23, 86] on div "Select all rows" at bounding box center [26, 80] width 26 height 21
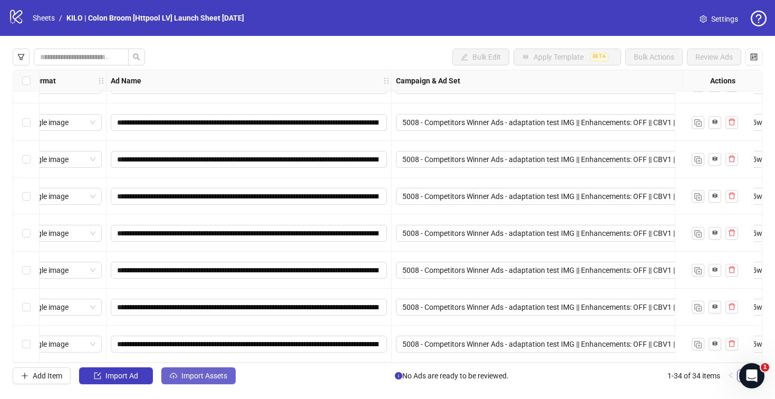
click at [222, 376] on span "Import Assets" at bounding box center [204, 375] width 46 height 8
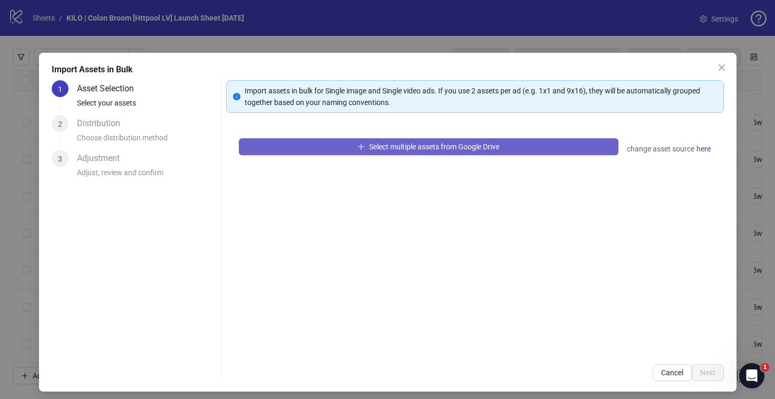
click at [338, 141] on button "Select multiple assets from Google Drive" at bounding box center [429, 146] width 380 height 17
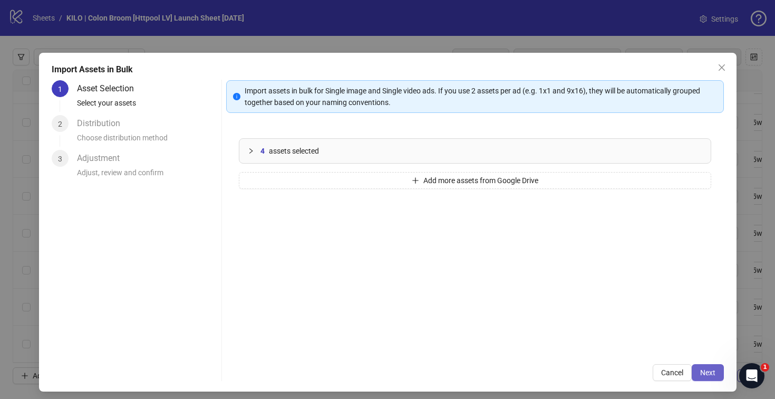
click at [710, 373] on button "Next" at bounding box center [708, 372] width 32 height 17
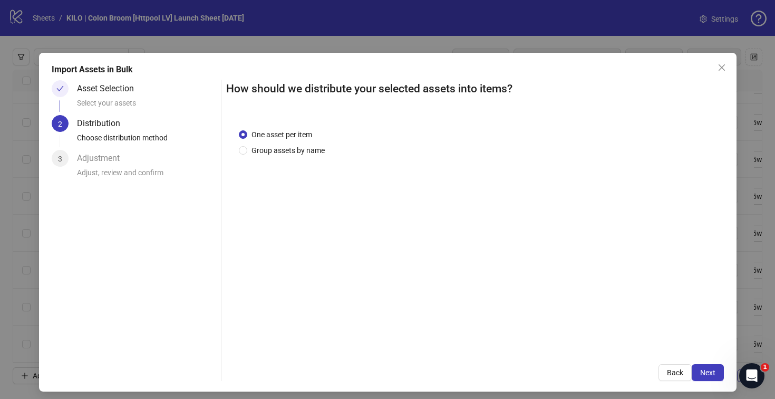
click at [710, 373] on button "Next" at bounding box center [708, 372] width 32 height 17
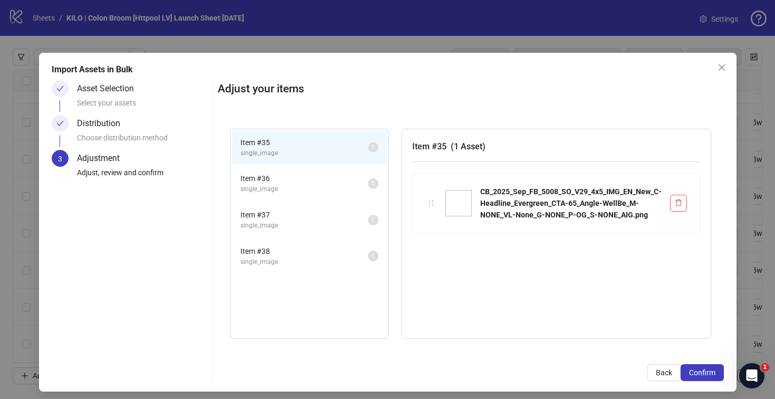
click at [710, 373] on button "Confirm" at bounding box center [702, 372] width 43 height 17
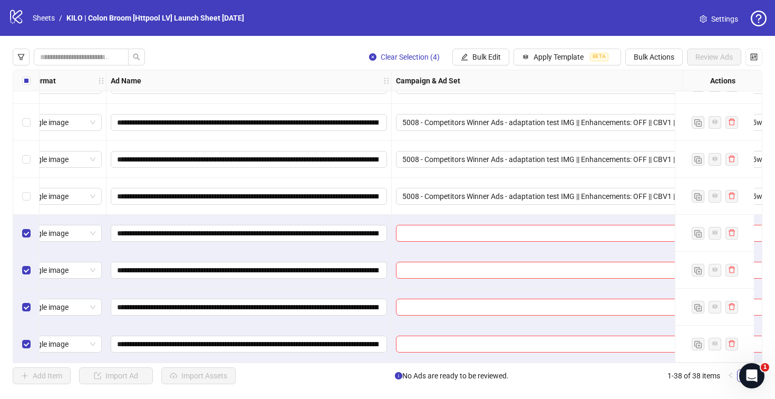
scroll to position [1135, 23]
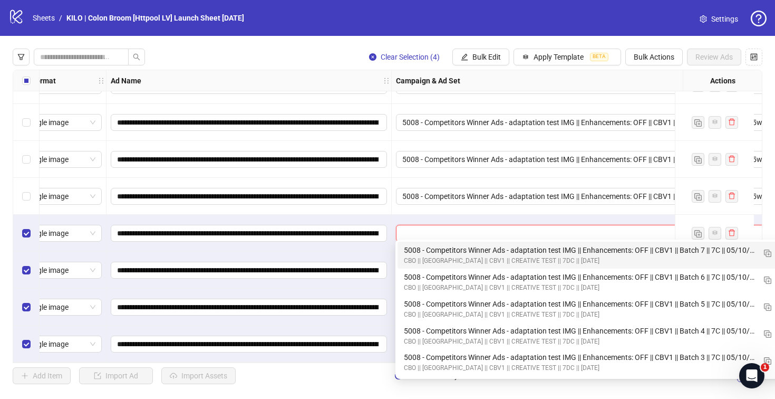
click at [408, 225] on input "search" at bounding box center [585, 233] width 367 height 16
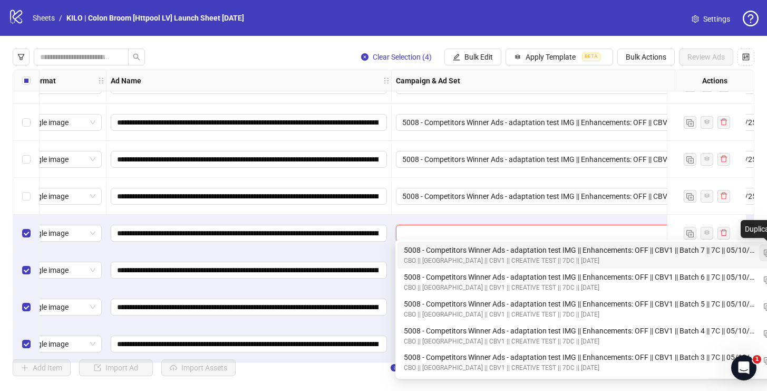
click at [764, 255] on img "button" at bounding box center [767, 252] width 7 height 7
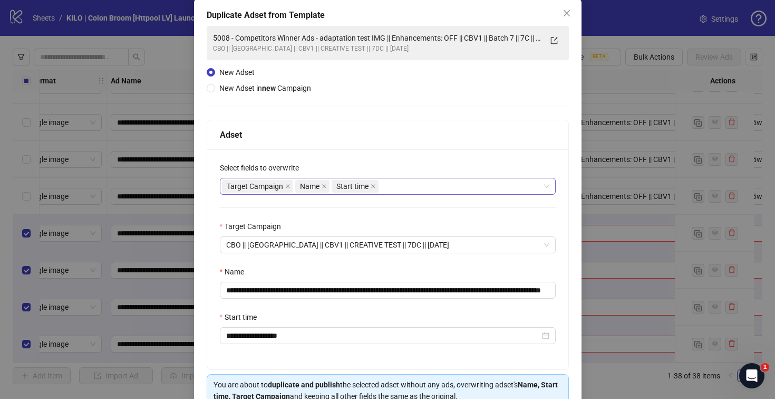
scroll to position [109, 0]
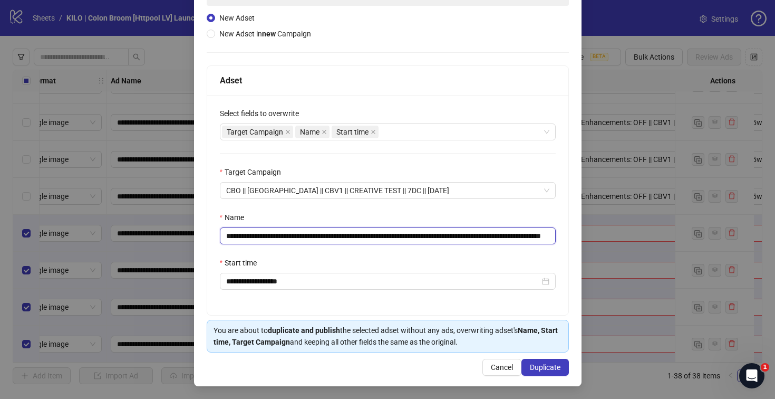
click at [526, 235] on input "**********" at bounding box center [388, 235] width 336 height 17
drag, startPoint x: 527, startPoint y: 233, endPoint x: 582, endPoint y: 238, distance: 55.1
click at [582, 238] on div "**********" at bounding box center [387, 199] width 775 height 399
click at [504, 234] on input "**********" at bounding box center [386, 235] width 332 height 17
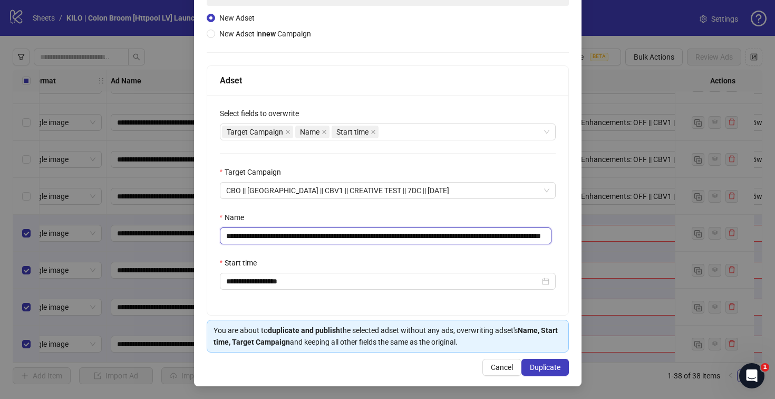
drag, startPoint x: 521, startPoint y: 234, endPoint x: 580, endPoint y: 233, distance: 59.0
click at [580, 233] on div "**********" at bounding box center [387, 199] width 775 height 399
type input "**********"
click at [541, 361] on button "Duplicate" at bounding box center [544, 366] width 47 height 17
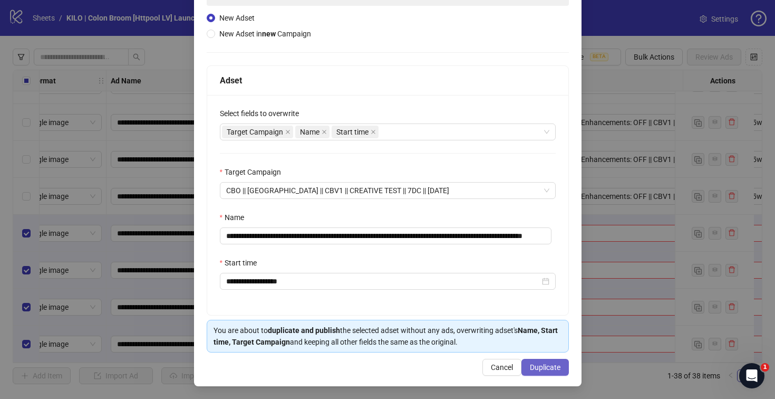
scroll to position [0, 0]
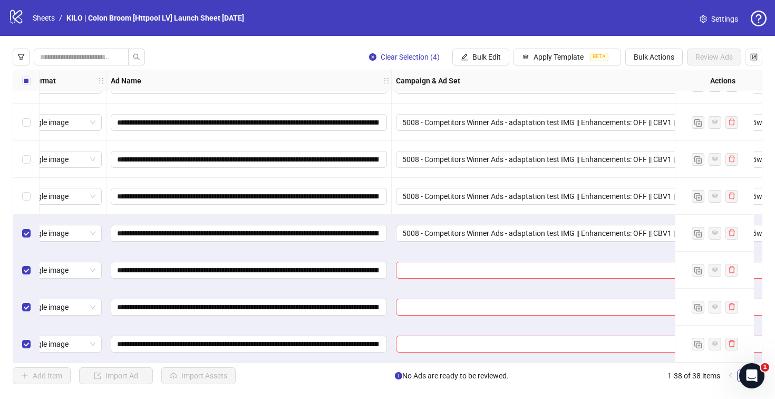
click at [418, 269] on input "search" at bounding box center [585, 270] width 367 height 16
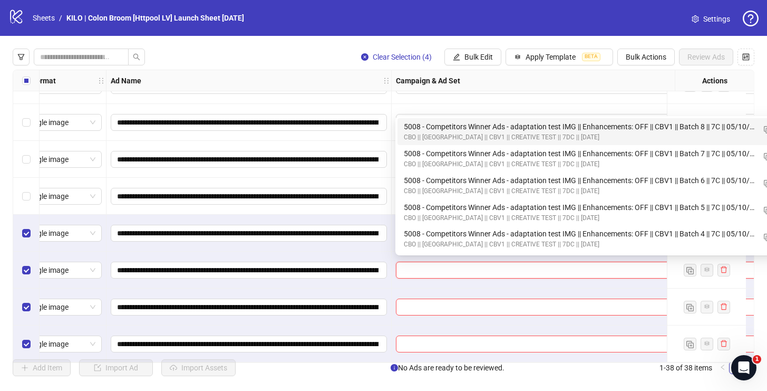
click at [425, 130] on div "5008 - Competitors Winner Ads - adaptation test IMG || Enhancements: OFF || CBV…" at bounding box center [579, 127] width 351 height 12
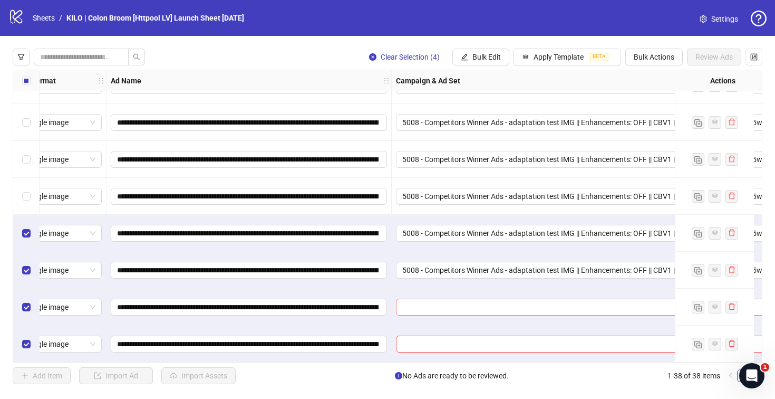
click at [405, 299] on input "search" at bounding box center [585, 307] width 367 height 16
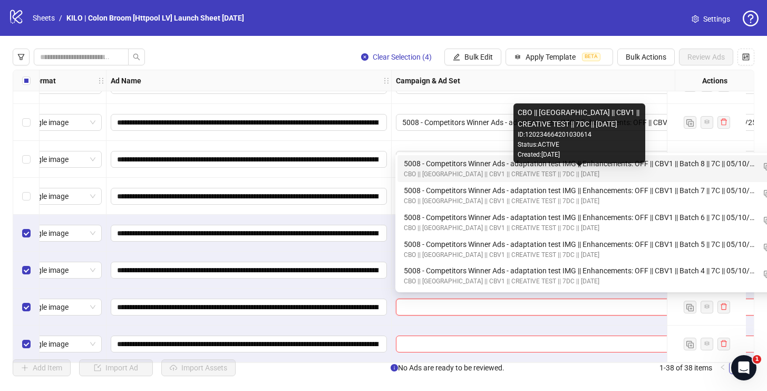
click at [431, 172] on div "CBO || [GEOGRAPHIC_DATA] || CBV1 || CREATIVE TEST || 7DC || [DATE]" at bounding box center [579, 174] width 351 height 10
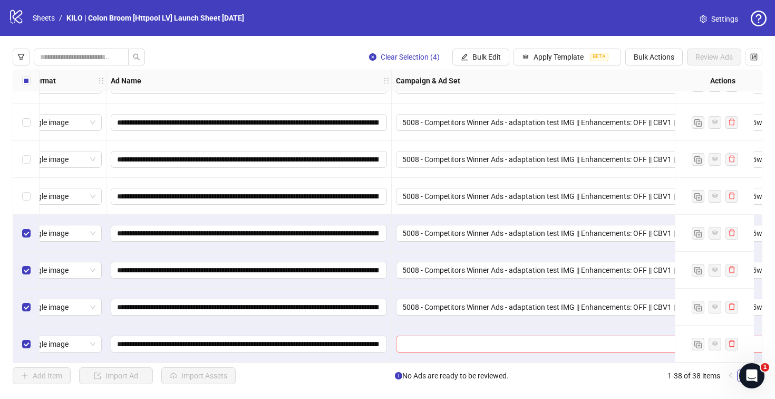
click at [417, 339] on input "search" at bounding box center [585, 344] width 367 height 16
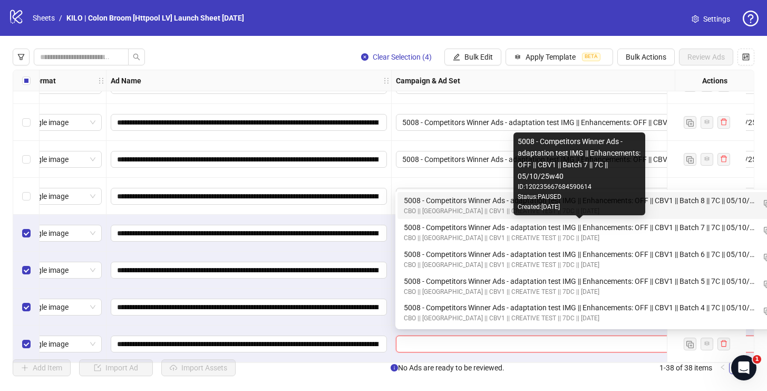
click at [424, 202] on div "5008 - Competitors Winner Ads - adaptation test IMG || Enhancements: OFF || CBV…" at bounding box center [579, 201] width 351 height 12
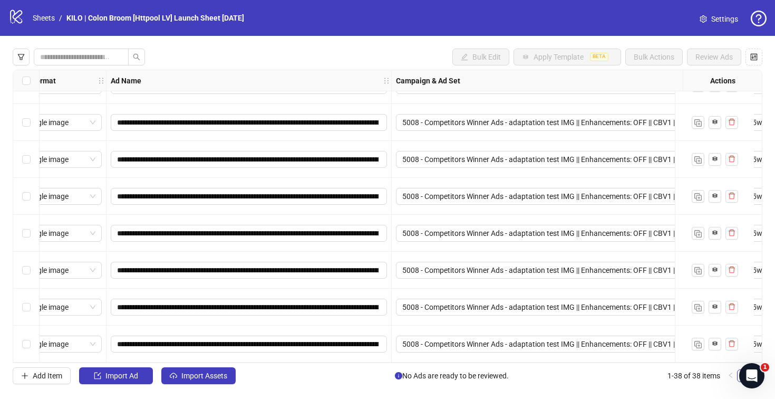
click at [177, 385] on div "**********" at bounding box center [387, 216] width 775 height 361
click at [178, 381] on button "Import Assets" at bounding box center [198, 375] width 74 height 17
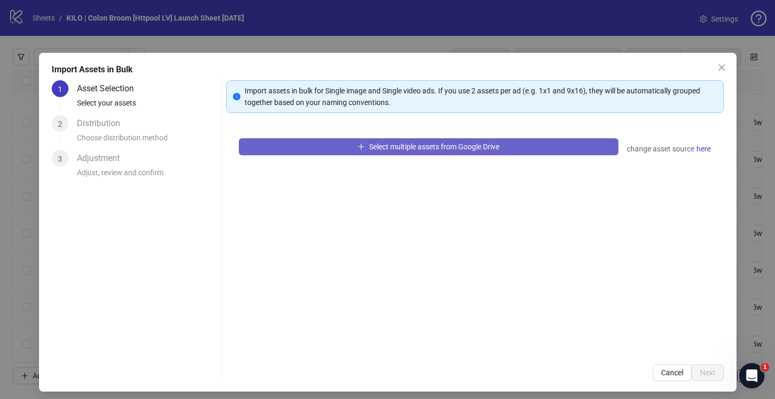
click at [318, 154] on button "Select multiple assets from Google Drive" at bounding box center [429, 146] width 380 height 17
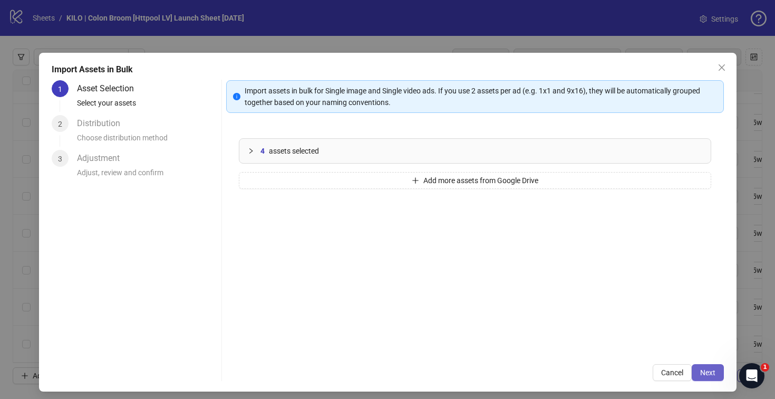
click at [705, 380] on button "Next" at bounding box center [708, 372] width 32 height 17
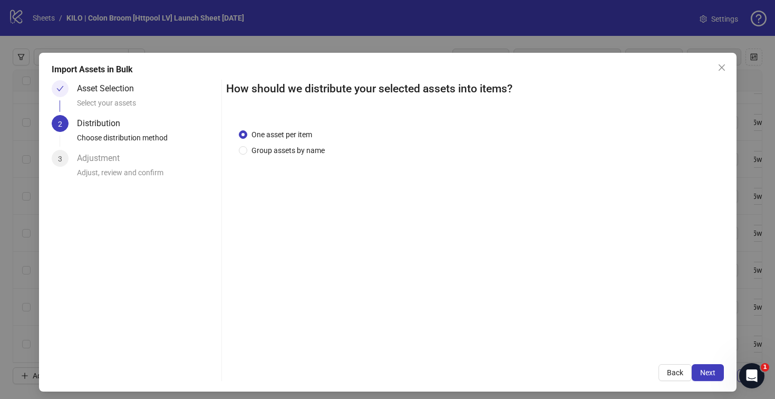
click at [717, 383] on div "Import Assets in Bulk Asset Selection Select your assets 2 Distribution Choose …" at bounding box center [387, 222] width 697 height 338
click at [708, 375] on button "Next" at bounding box center [708, 372] width 32 height 17
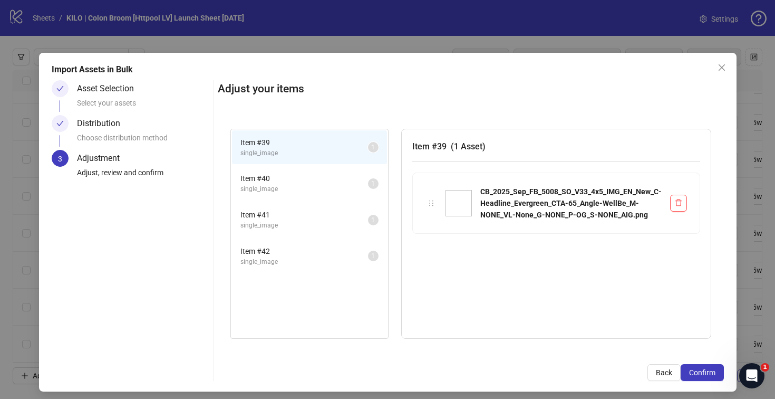
click at [708, 375] on button "Confirm" at bounding box center [702, 372] width 43 height 17
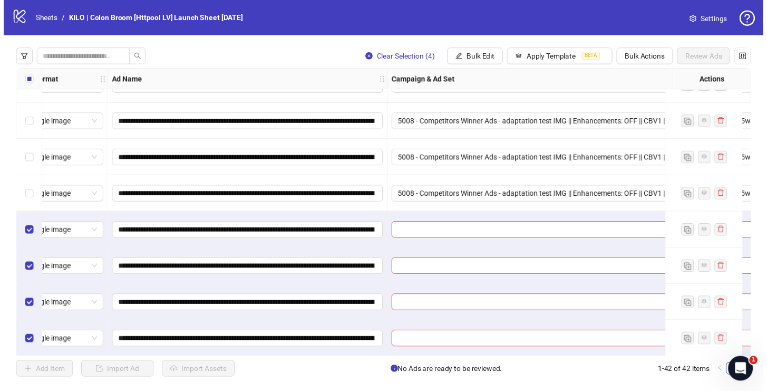
scroll to position [1283, 23]
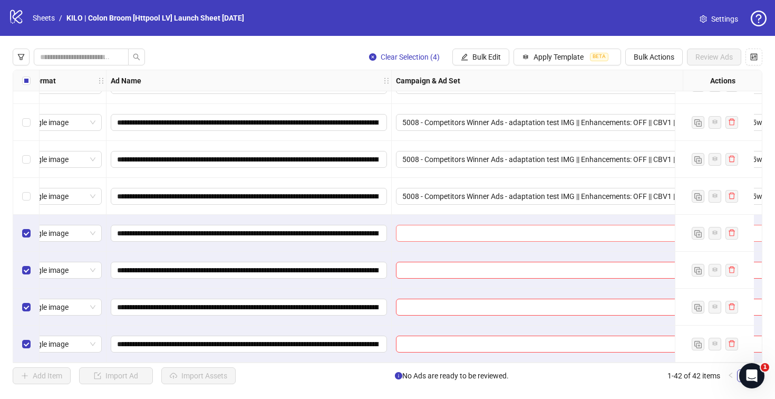
click at [443, 227] on input "search" at bounding box center [585, 233] width 367 height 16
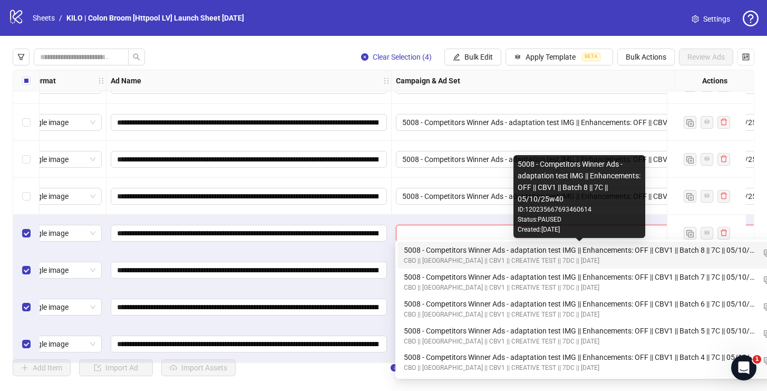
click at [434, 249] on div "5008 - Competitors Winner Ads - adaptation test IMG || Enhancements: OFF || CBV…" at bounding box center [579, 250] width 351 height 12
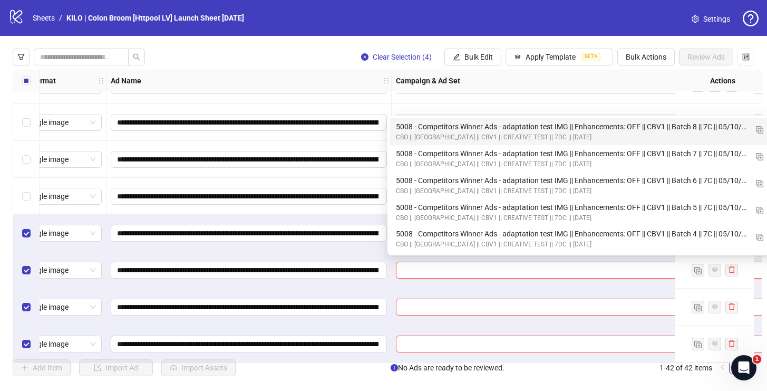
click at [432, 263] on input "search" at bounding box center [585, 270] width 367 height 16
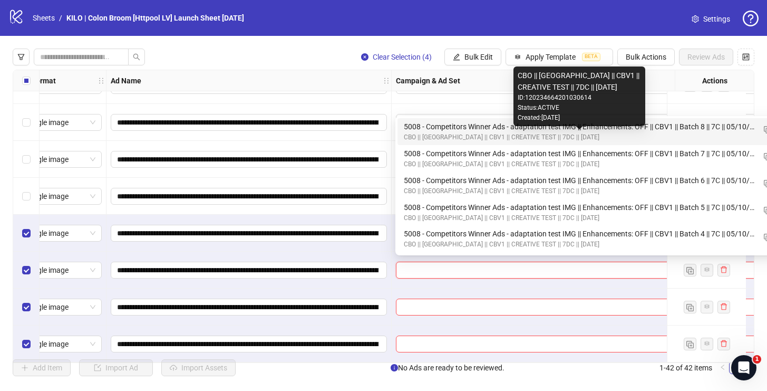
click at [433, 133] on div "CBO || [GEOGRAPHIC_DATA] || CBV1 || CREATIVE TEST || 7DC || [DATE]" at bounding box center [579, 137] width 351 height 10
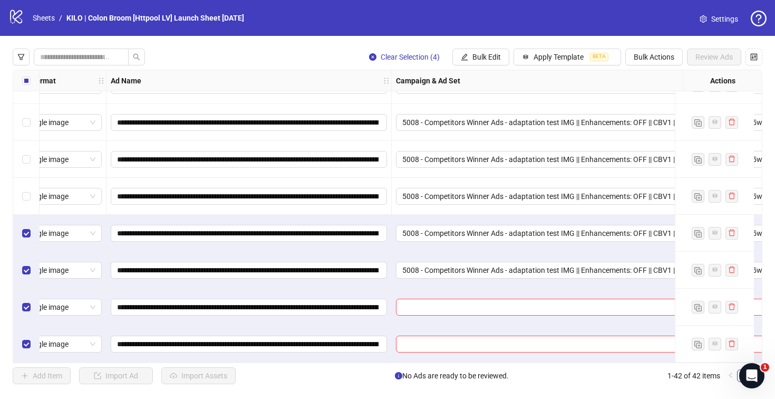
click at [419, 313] on div at bounding box center [591, 306] width 398 height 37
click at [421, 299] on input "search" at bounding box center [585, 307] width 367 height 16
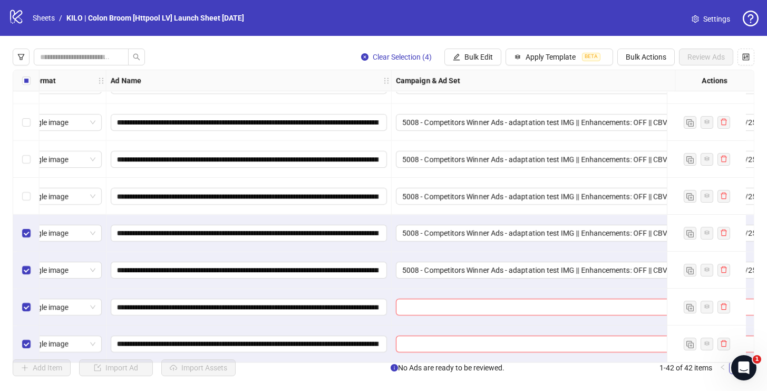
click at [462, 312] on div at bounding box center [591, 306] width 398 height 37
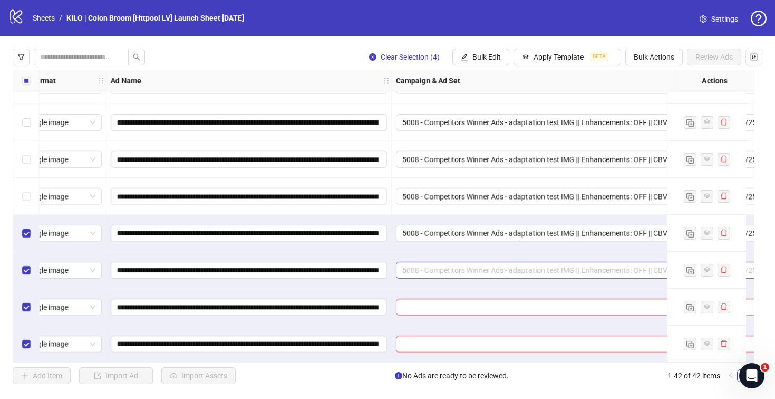
click at [459, 266] on span "5008 - Competitors Winner Ads - adaptation test IMG || Enhancements: OFF || CBV…" at bounding box center [590, 270] width 376 height 16
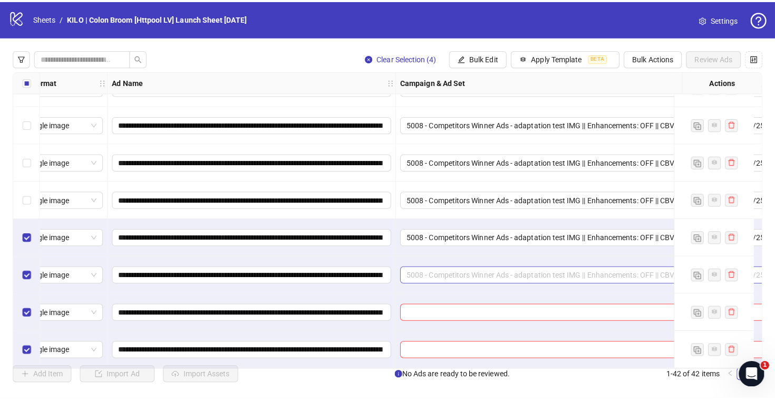
scroll to position [1283, 46]
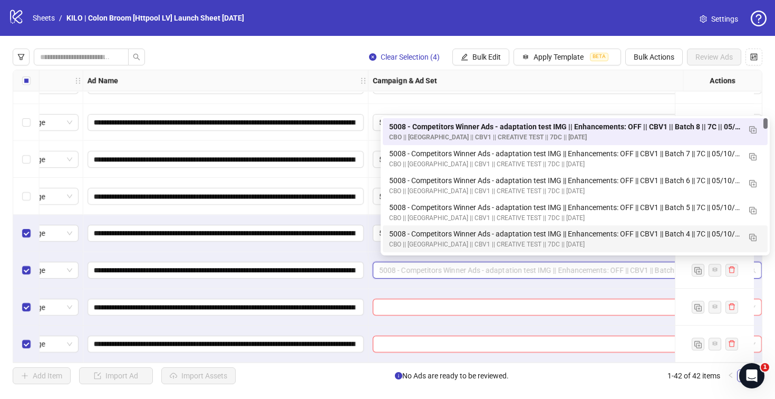
click at [460, 282] on div "5008 - Competitors Winner Ads - adaptation test IMG || Enhancements: OFF || CBV…" at bounding box center [567, 269] width 398 height 37
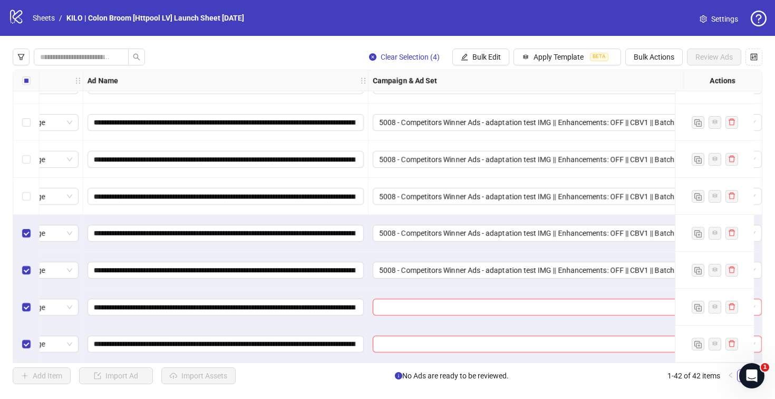
click at [504, 238] on div "5008 - Competitors Winner Ads - adaptation test IMG || Enhancements: OFF || CBV…" at bounding box center [567, 233] width 398 height 37
click at [507, 225] on span "5008 - Competitors Winner Ads - adaptation test IMG || Enhancements: OFF || CBV…" at bounding box center [567, 233] width 376 height 16
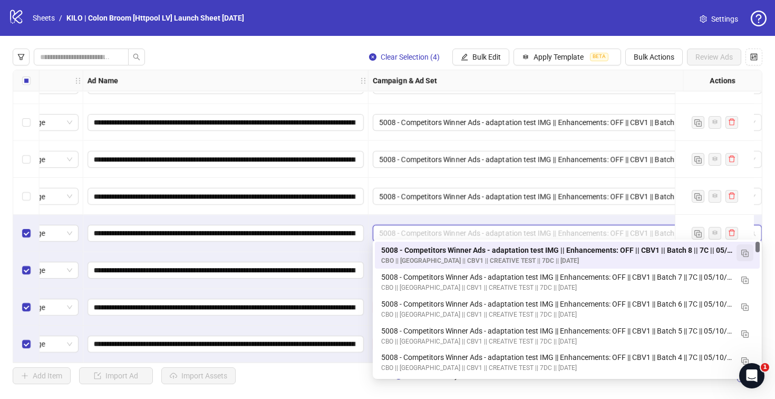
click at [749, 256] on button "button" at bounding box center [744, 252] width 17 height 17
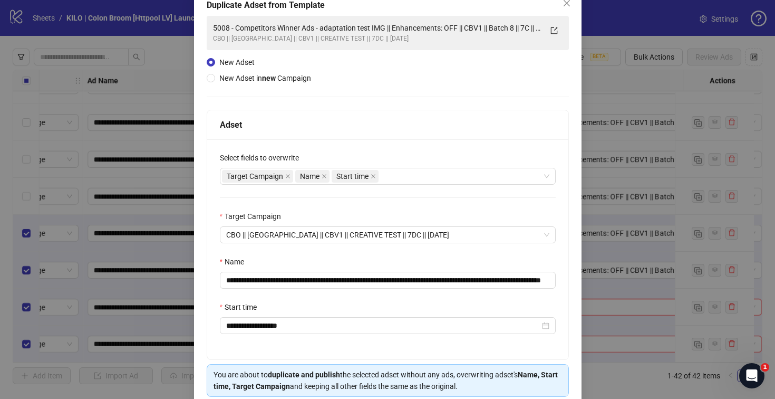
scroll to position [109, 0]
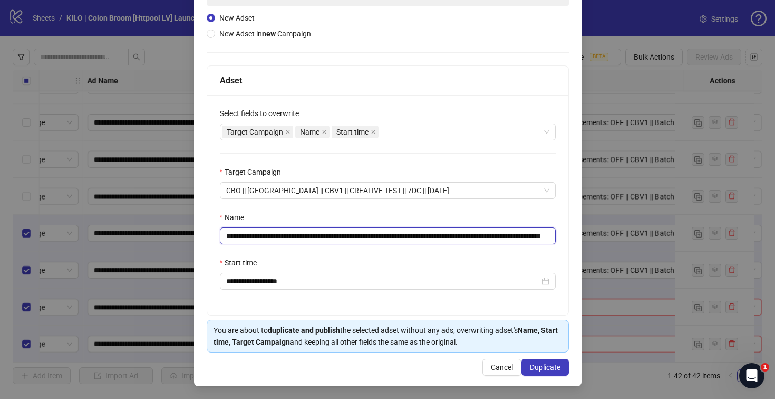
click at [526, 234] on input "**********" at bounding box center [388, 235] width 336 height 17
type input "**********"
click at [530, 371] on span "Duplicate" at bounding box center [545, 367] width 31 height 8
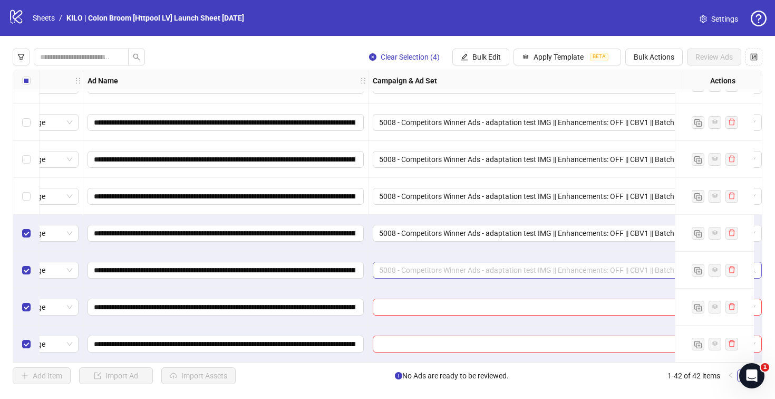
click at [429, 263] on span "5008 - Competitors Winner Ads - adaptation test IMG || Enhancements: OFF || CBV…" at bounding box center [567, 270] width 376 height 16
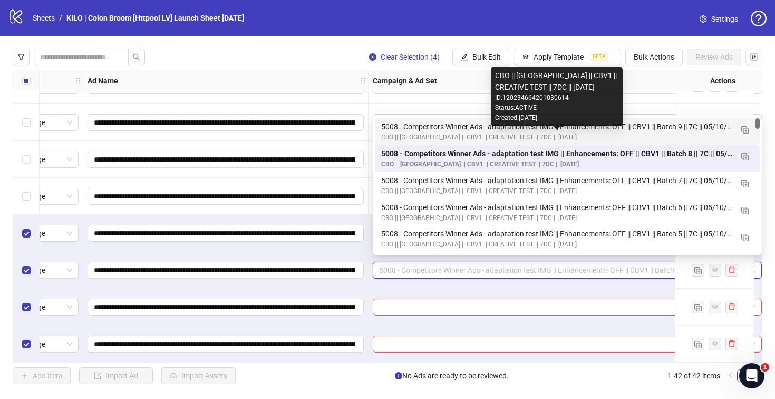
click at [453, 135] on div "CBO || [GEOGRAPHIC_DATA] || CBV1 || CREATIVE TEST || 7DC || [DATE]" at bounding box center [556, 137] width 351 height 10
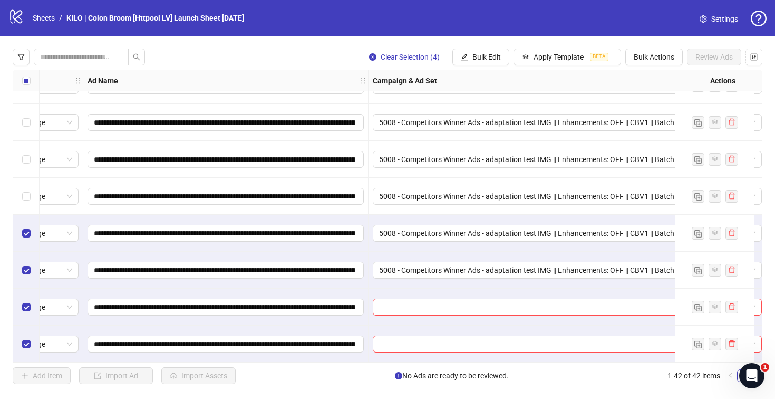
scroll to position [1283, 174]
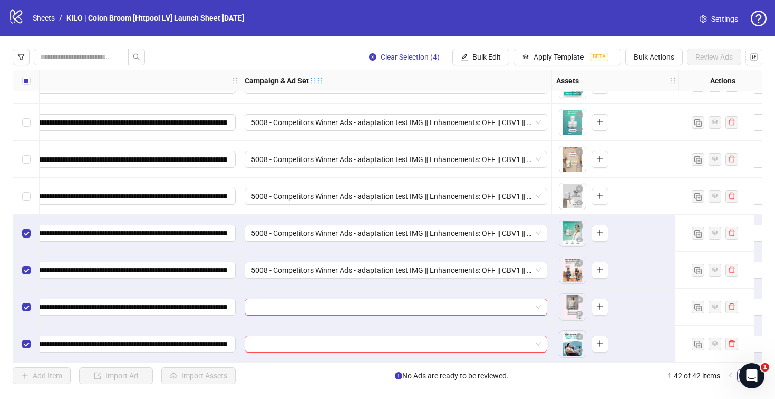
drag, startPoint x: 635, startPoint y: 83, endPoint x: 548, endPoint y: 83, distance: 87.0
click at [316, 83] on icon "holder" at bounding box center [312, 80] width 7 height 7
click at [299, 299] on input "search" at bounding box center [391, 307] width 280 height 16
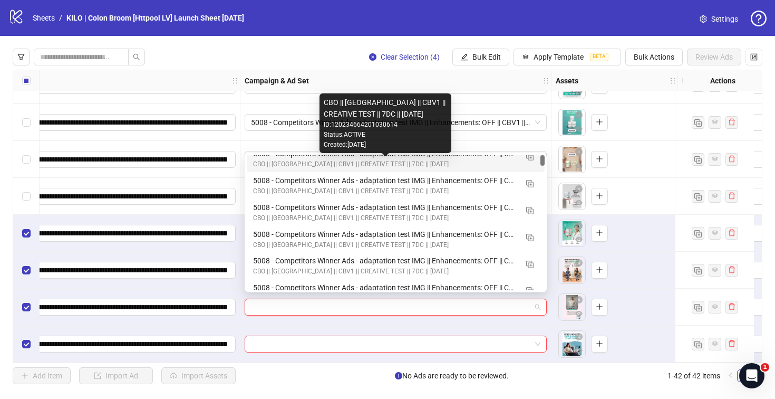
scroll to position [0, 0]
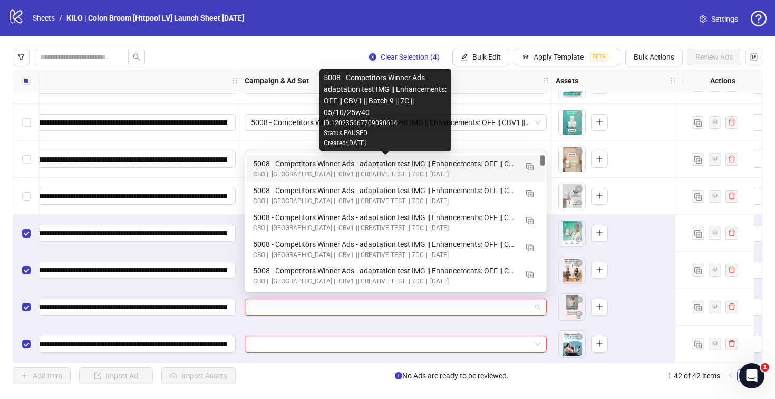
click at [358, 166] on div "5008 - Competitors Winner Ads - adaptation test IMG || Enhancements: OFF || CBV…" at bounding box center [385, 164] width 264 height 12
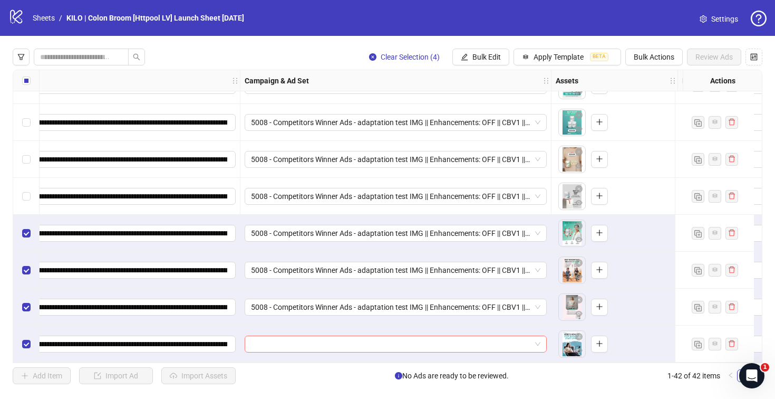
click at [348, 342] on input "search" at bounding box center [391, 344] width 280 height 16
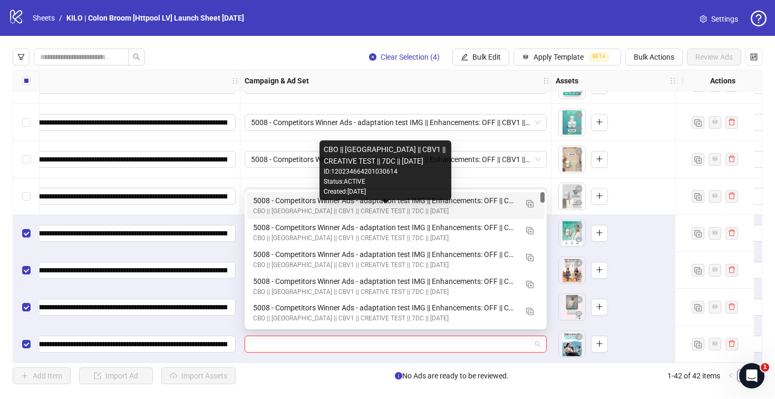
click at [289, 208] on div "CBO || [GEOGRAPHIC_DATA] || CBV1 || CREATIVE TEST || 7DC || [DATE]" at bounding box center [385, 211] width 264 height 10
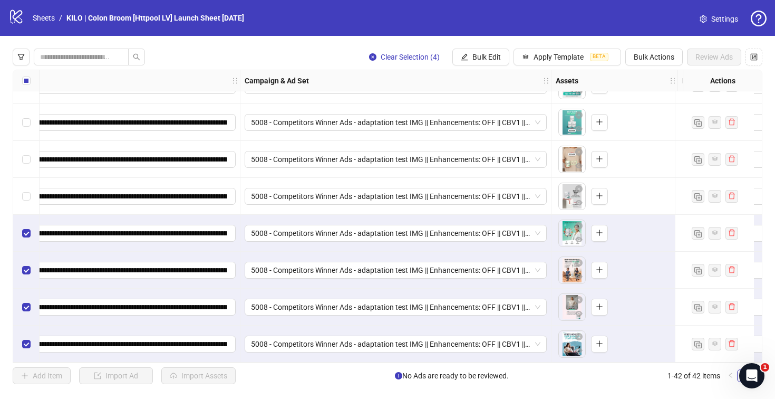
click at [13, 78] on div "**********" at bounding box center [388, 216] width 750 height 293
click at [18, 80] on div "Select all rows" at bounding box center [26, 80] width 26 height 21
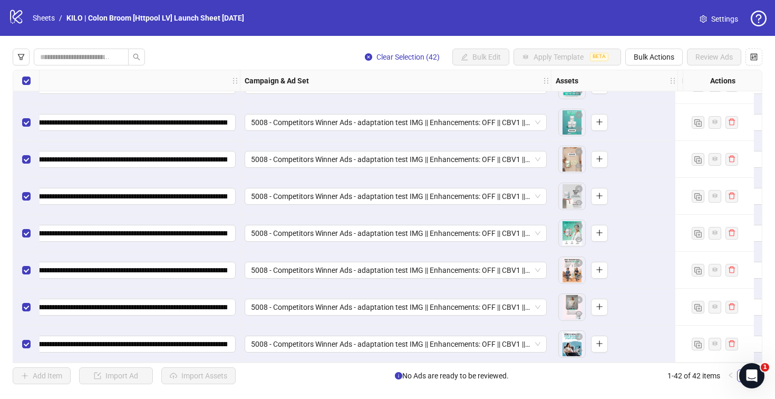
click at [18, 80] on div "Select all rows" at bounding box center [26, 80] width 26 height 21
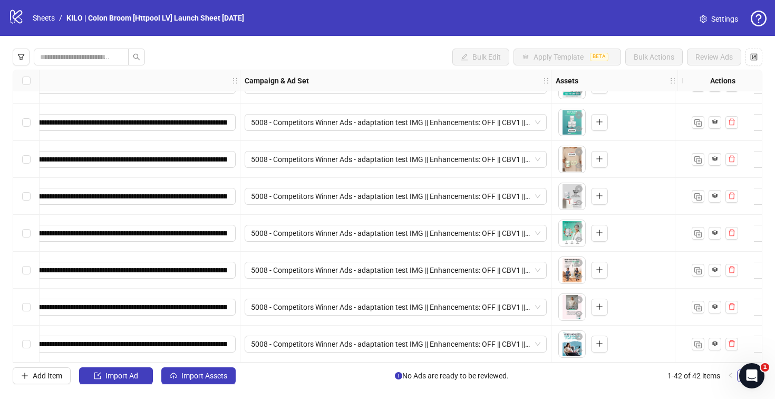
click at [205, 362] on div "**********" at bounding box center [388, 216] width 750 height 293
click at [205, 370] on button "Import Assets" at bounding box center [198, 375] width 74 height 17
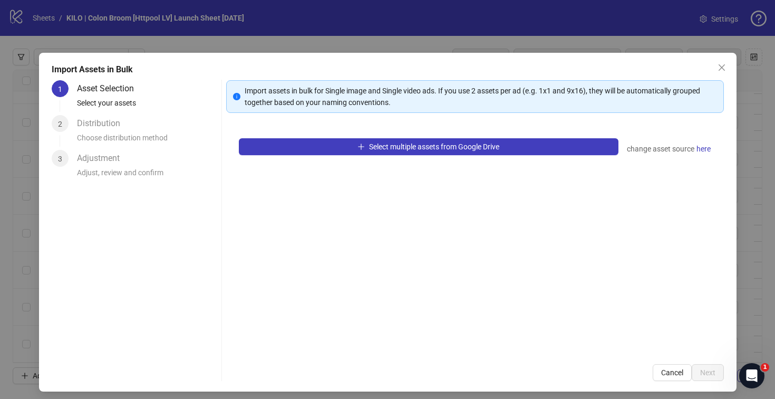
click at [328, 155] on div "Select multiple assets from Google Drive change asset source here" at bounding box center [475, 238] width 498 height 226
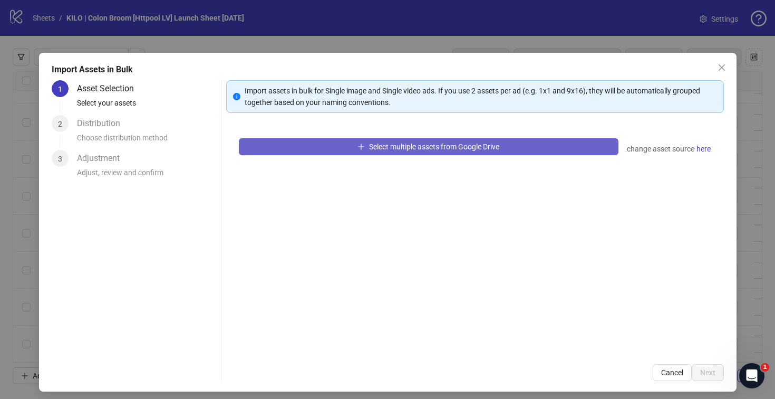
click at [329, 150] on button "Select multiple assets from Google Drive" at bounding box center [429, 146] width 380 height 17
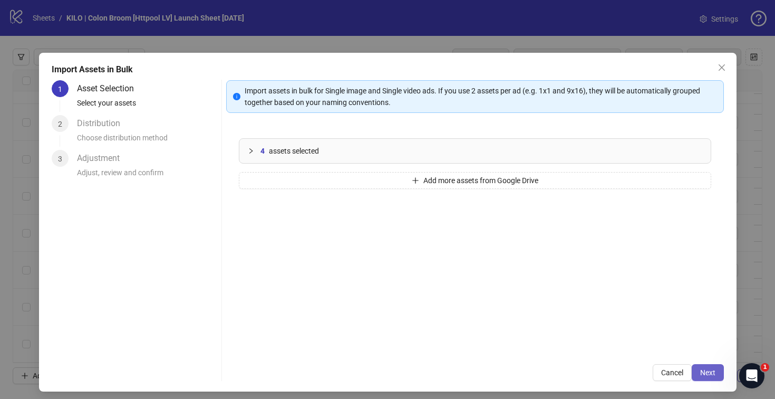
click at [692, 372] on button "Next" at bounding box center [708, 372] width 32 height 17
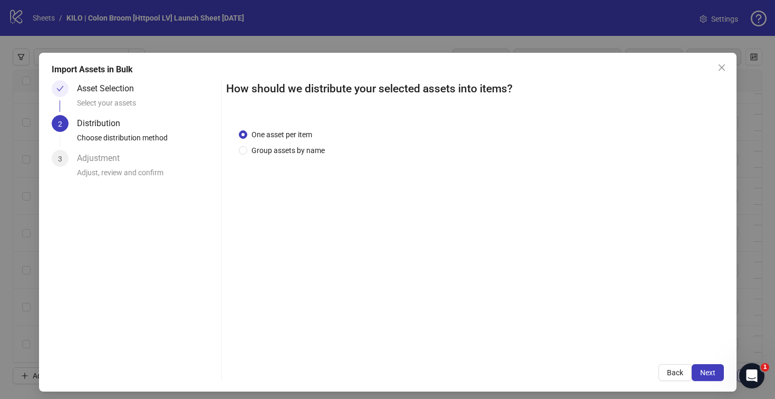
click at [692, 372] on button "Next" at bounding box center [708, 372] width 32 height 17
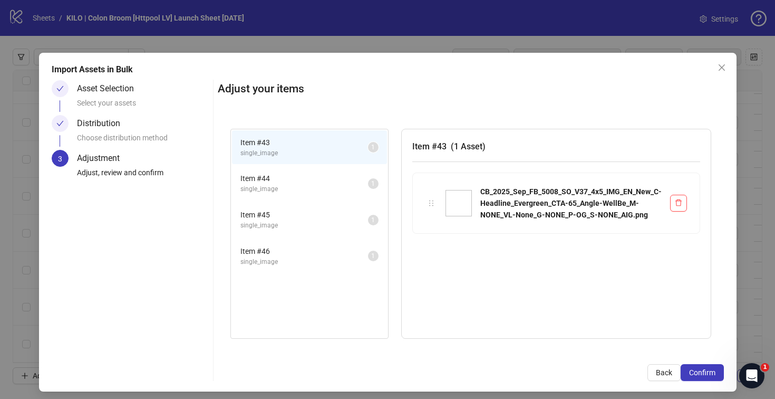
click at [691, 372] on span "Confirm" at bounding box center [702, 372] width 26 height 8
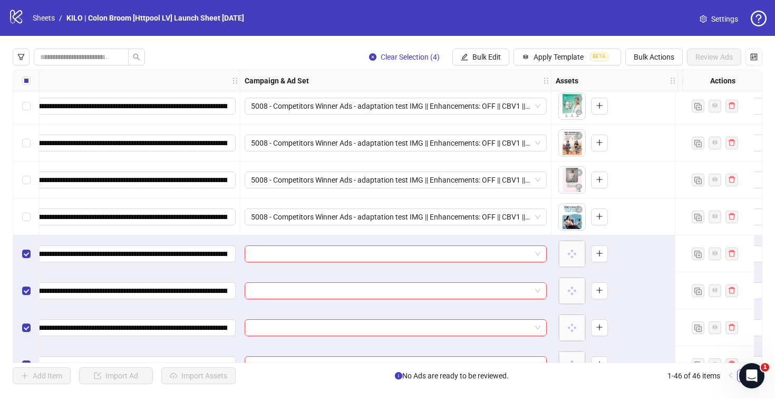
scroll to position [1431, 174]
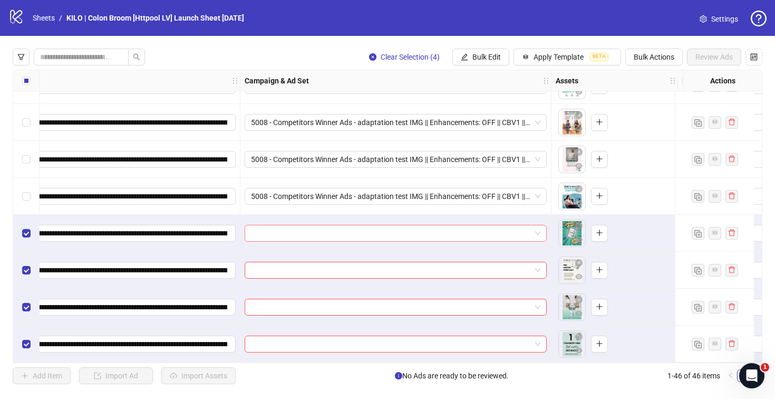
click at [387, 230] on input "search" at bounding box center [391, 233] width 280 height 16
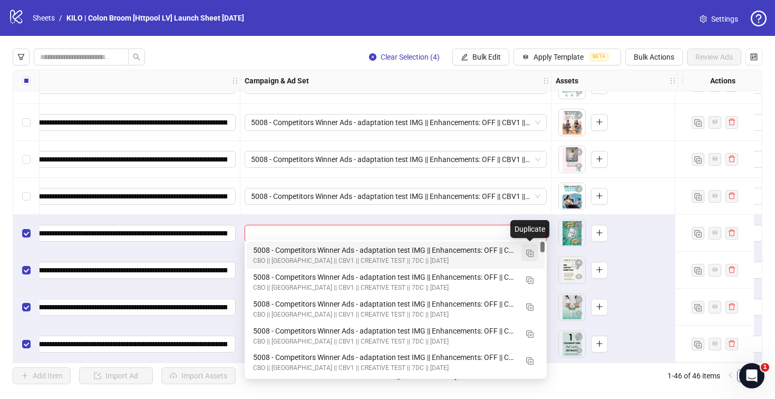
click at [527, 253] on img "button" at bounding box center [529, 252] width 7 height 7
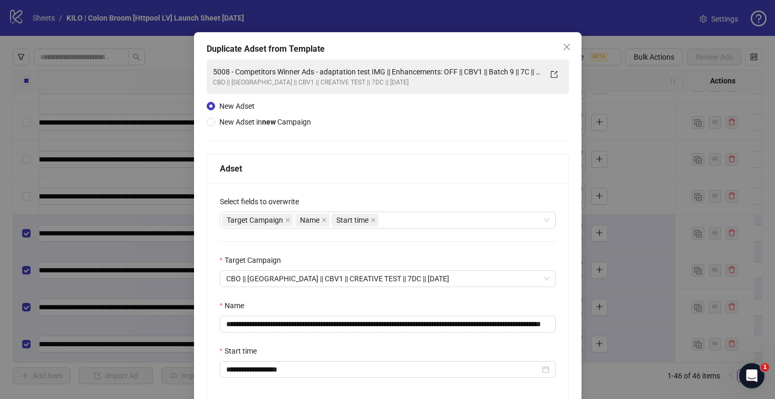
scroll to position [82, 0]
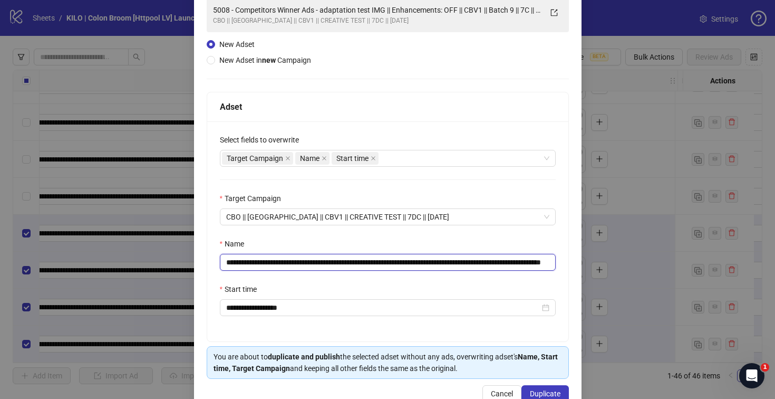
click at [527, 261] on input "**********" at bounding box center [388, 262] width 336 height 17
drag, startPoint x: 528, startPoint y: 262, endPoint x: 582, endPoint y: 264, distance: 53.8
click at [582, 264] on div "**********" at bounding box center [387, 199] width 775 height 399
click at [529, 263] on input "**********" at bounding box center [386, 262] width 332 height 17
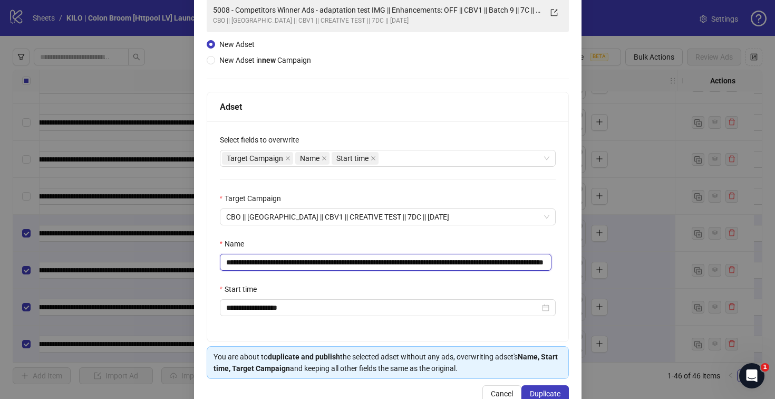
drag, startPoint x: 519, startPoint y: 263, endPoint x: 560, endPoint y: 263, distance: 41.1
click at [560, 263] on div "**********" at bounding box center [387, 231] width 361 height 220
type input "**********"
click at [481, 283] on div "**********" at bounding box center [387, 231] width 361 height 220
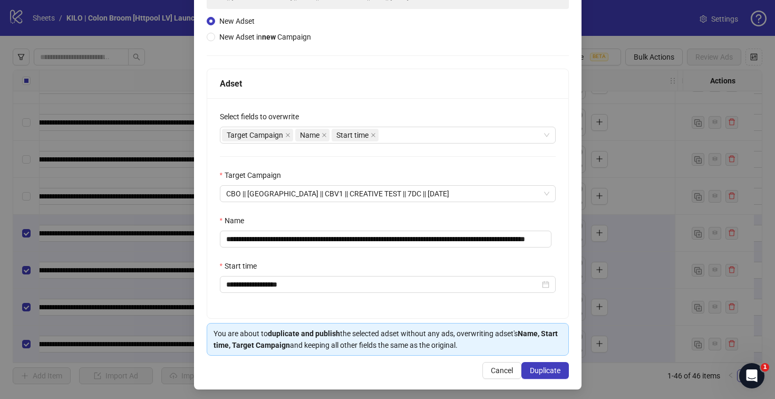
scroll to position [109, 0]
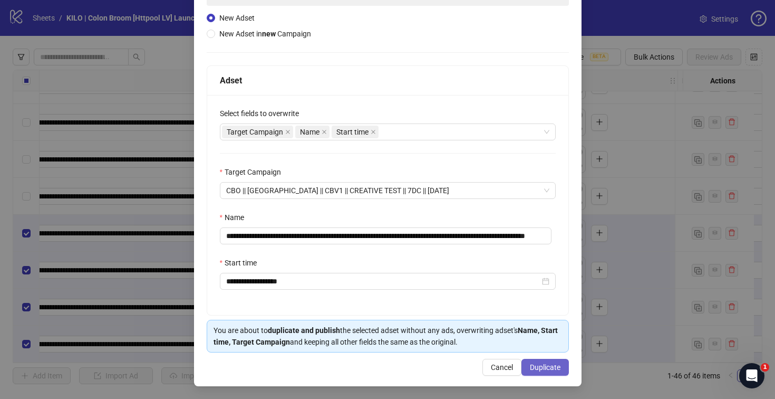
click at [531, 370] on span "Duplicate" at bounding box center [545, 367] width 31 height 8
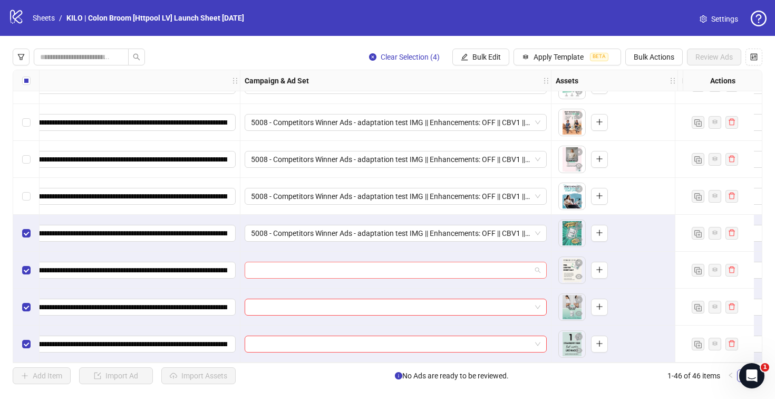
click at [341, 261] on div at bounding box center [396, 269] width 302 height 17
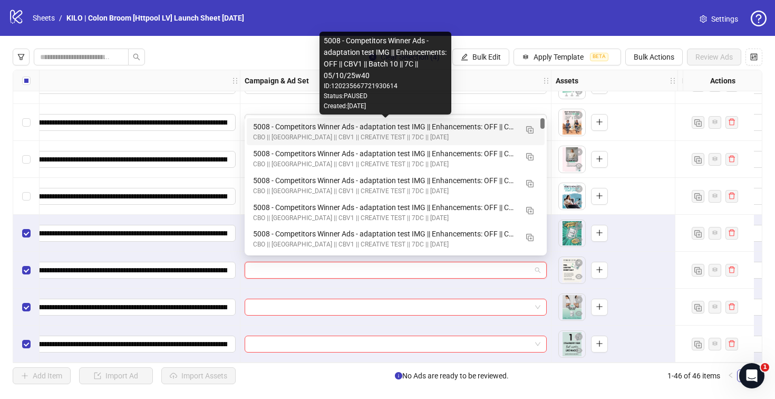
click at [318, 122] on div "5008 - Competitors Winner Ads - adaptation test IMG || Enhancements: OFF || CBV…" at bounding box center [385, 127] width 264 height 12
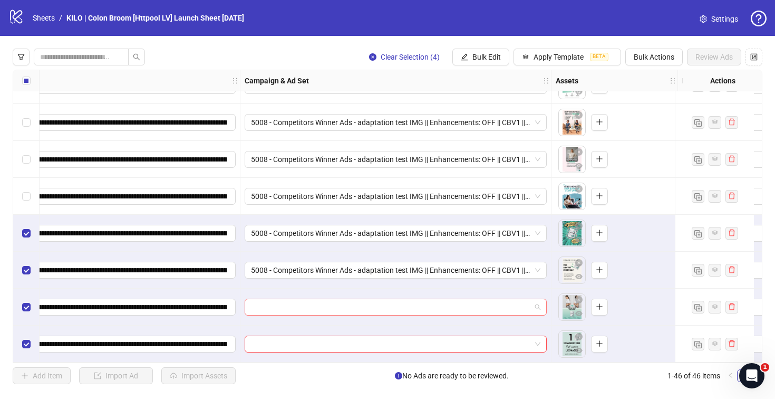
click at [270, 299] on input "search" at bounding box center [391, 307] width 280 height 16
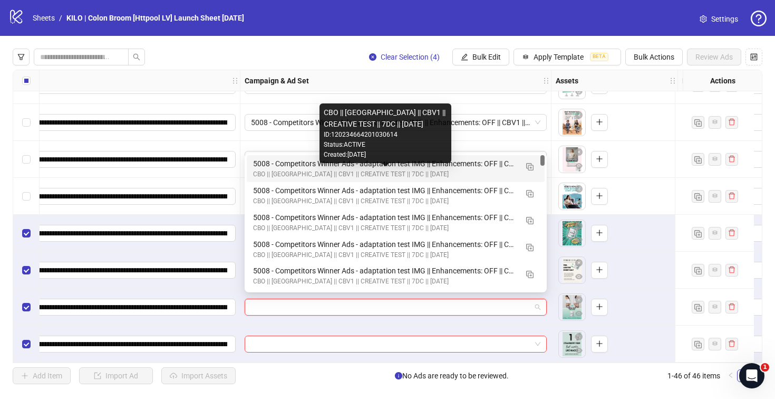
click at [278, 168] on div "5008 - Competitors Winner Ads - adaptation test IMG || Enhancements: OFF || CBV…" at bounding box center [385, 164] width 264 height 12
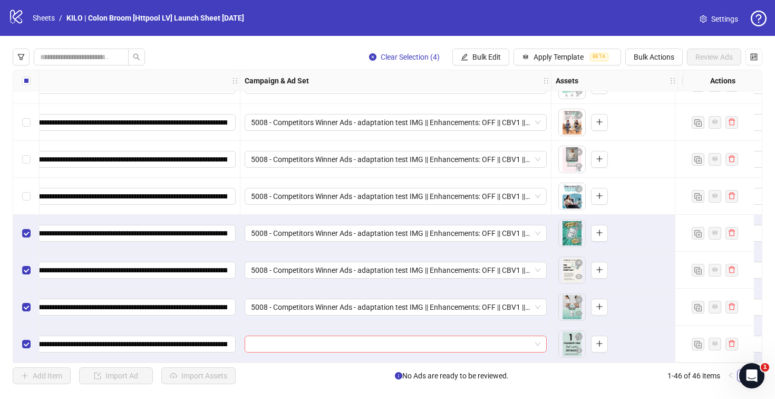
click at [268, 336] on input "search" at bounding box center [391, 344] width 280 height 16
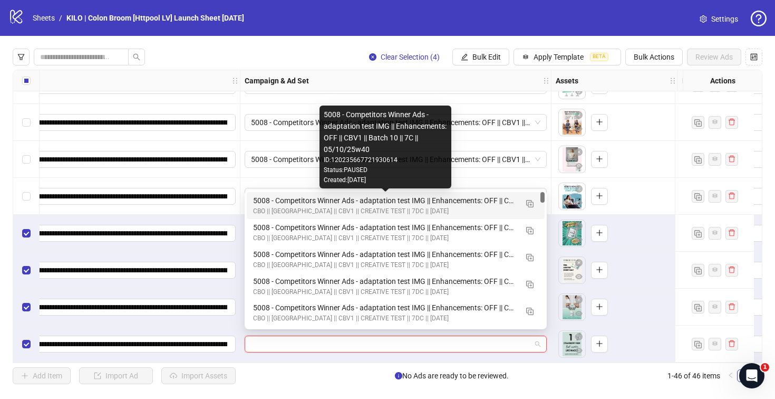
click at [271, 201] on div "5008 - Competitors Winner Ads - adaptation test IMG || Enhancements: OFF || CBV…" at bounding box center [385, 201] width 264 height 12
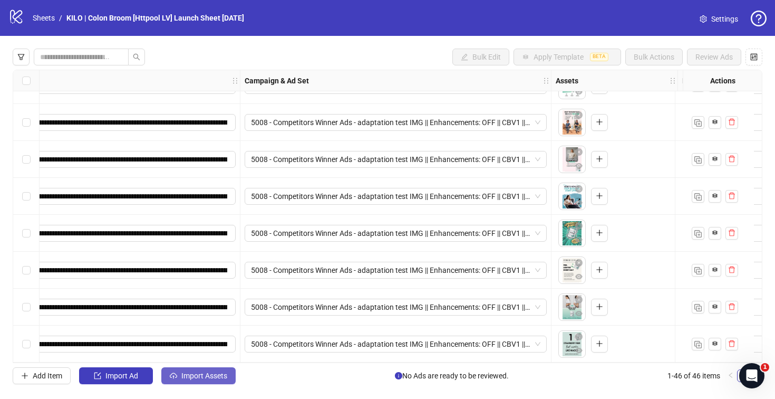
click at [199, 372] on span "Import Assets" at bounding box center [204, 375] width 46 height 8
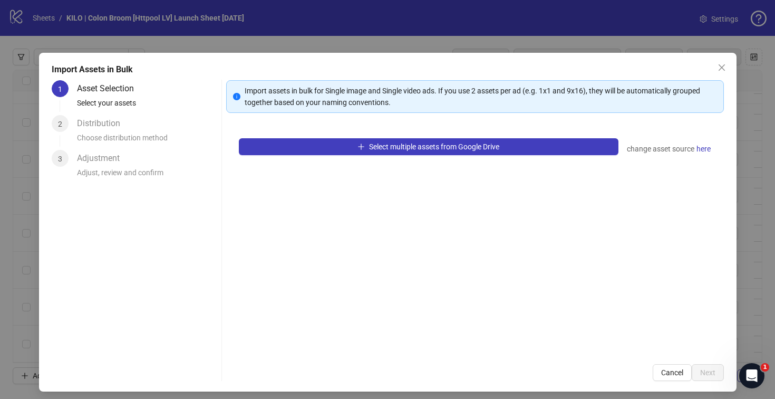
click at [312, 155] on div "Select multiple assets from Google Drive change asset source here" at bounding box center [475, 238] width 498 height 226
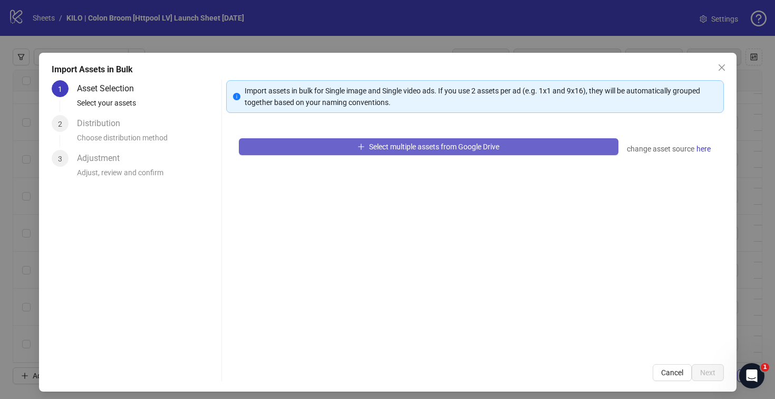
click at [313, 148] on button "Select multiple assets from Google Drive" at bounding box center [429, 146] width 380 height 17
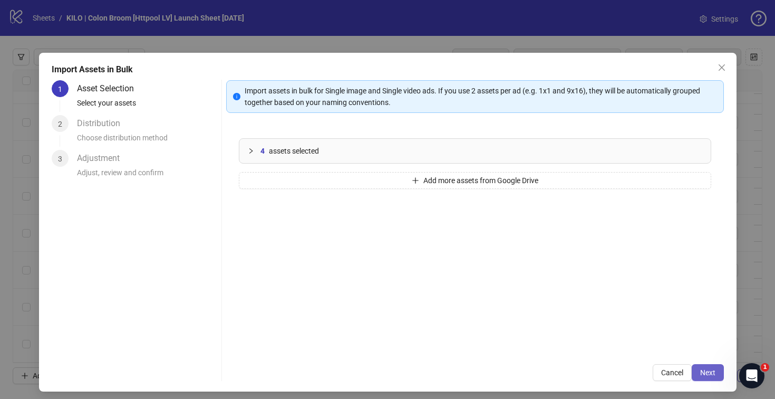
click at [712, 374] on button "Next" at bounding box center [708, 372] width 32 height 17
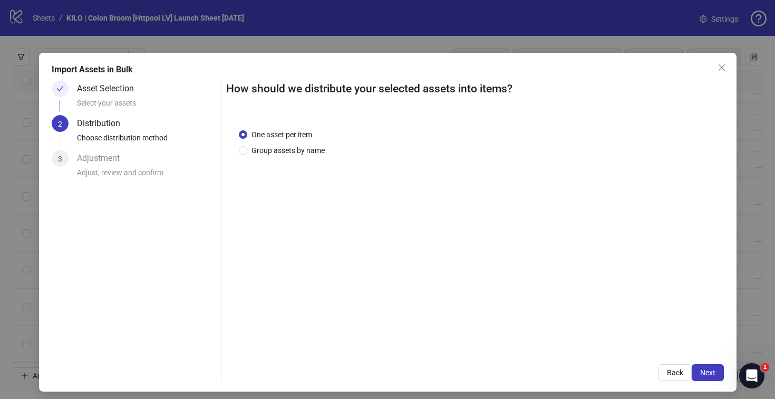
click at [712, 374] on button "Next" at bounding box center [708, 372] width 32 height 17
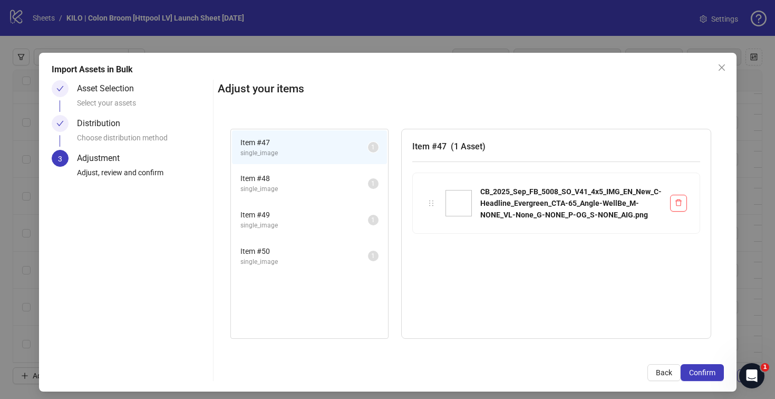
click at [712, 374] on button "Confirm" at bounding box center [702, 372] width 43 height 17
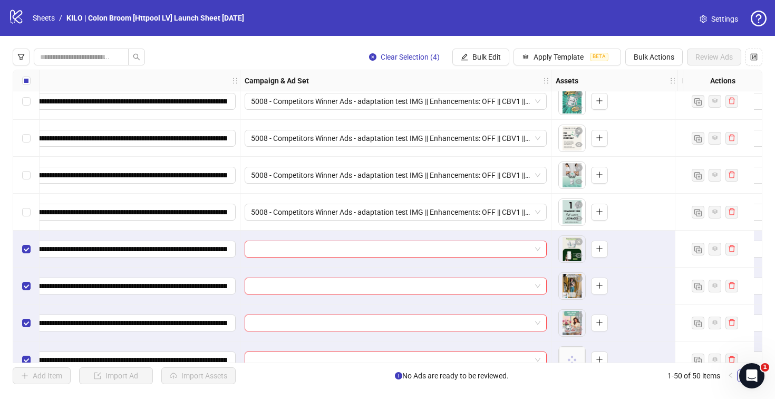
scroll to position [1578, 174]
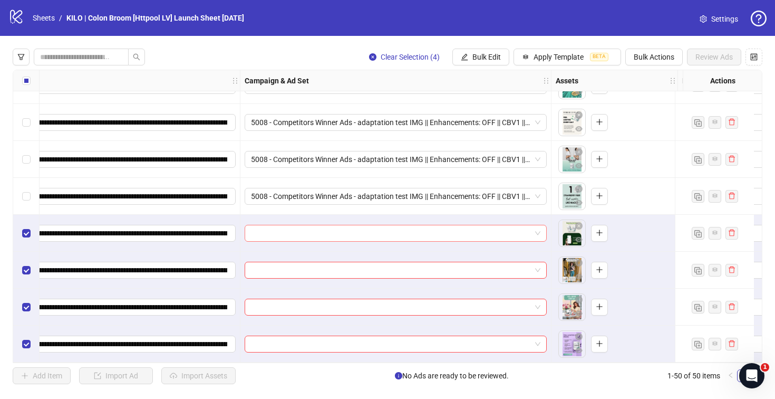
click at [372, 225] on input "search" at bounding box center [391, 233] width 280 height 16
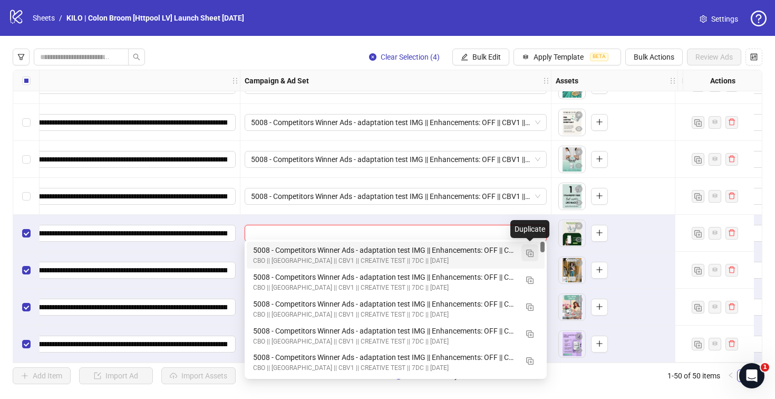
click at [529, 254] on img "button" at bounding box center [529, 252] width 7 height 7
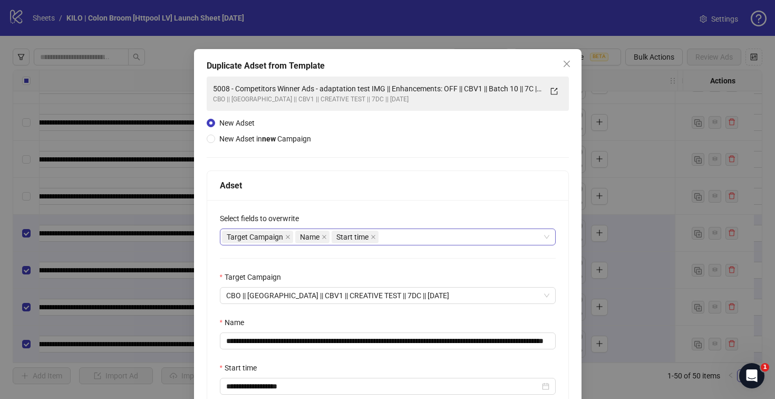
scroll to position [109, 0]
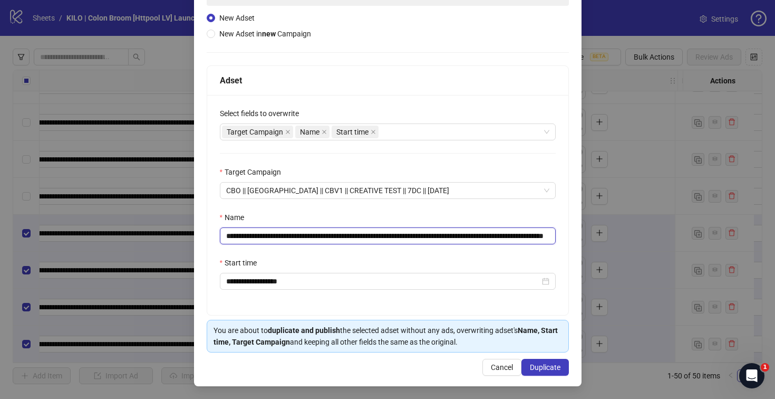
click at [530, 235] on input "**********" at bounding box center [388, 235] width 336 height 17
drag, startPoint x: 504, startPoint y: 231, endPoint x: 602, endPoint y: 240, distance: 98.5
click at [602, 240] on div "**********" at bounding box center [387, 199] width 775 height 399
type input "**********"
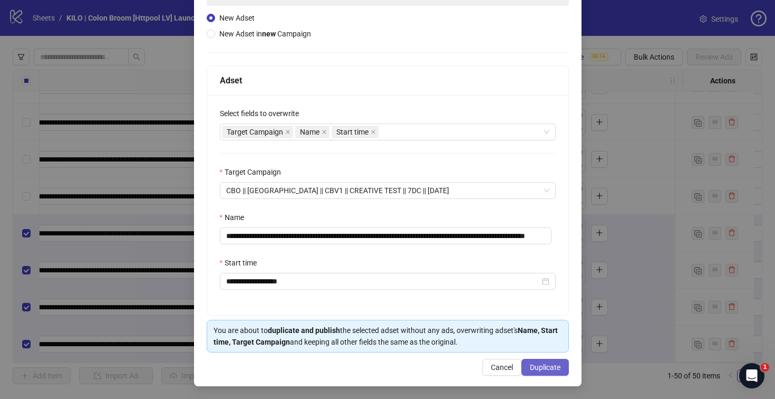
click at [551, 371] on span "Duplicate" at bounding box center [545, 367] width 31 height 8
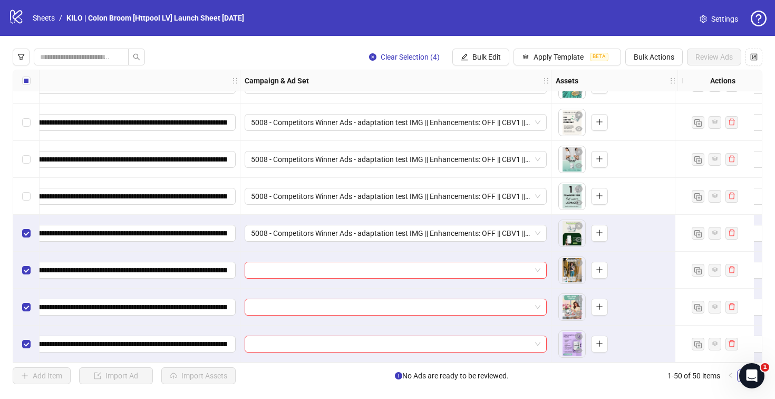
click at [322, 270] on input "search" at bounding box center [391, 270] width 280 height 16
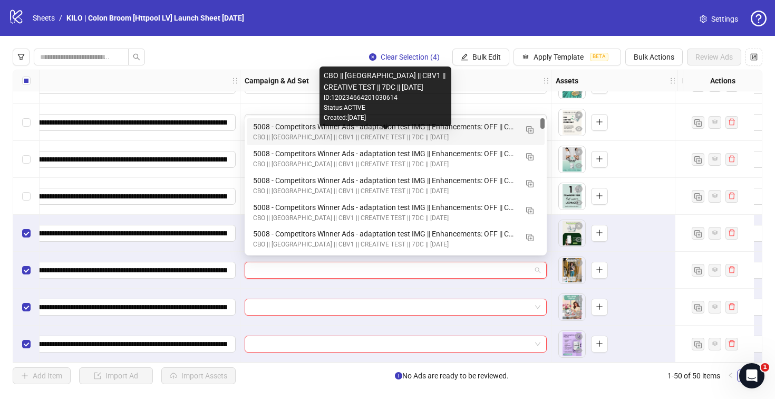
click at [312, 132] on div "CBO || [GEOGRAPHIC_DATA] || CBV1 || CREATIVE TEST || 7DC || [DATE]" at bounding box center [385, 137] width 264 height 10
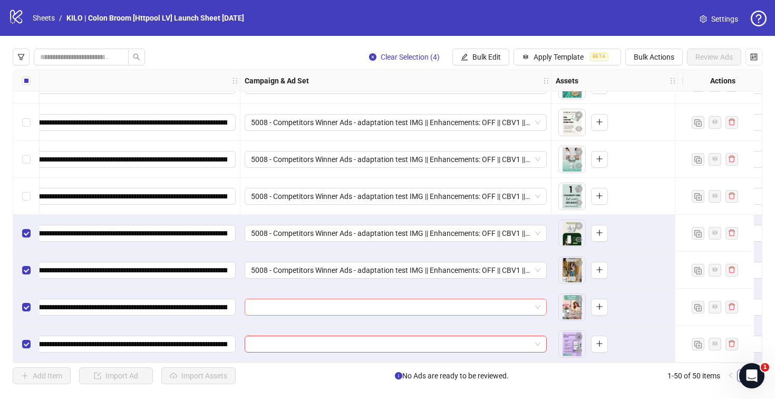
click at [307, 306] on input "search" at bounding box center [391, 307] width 280 height 16
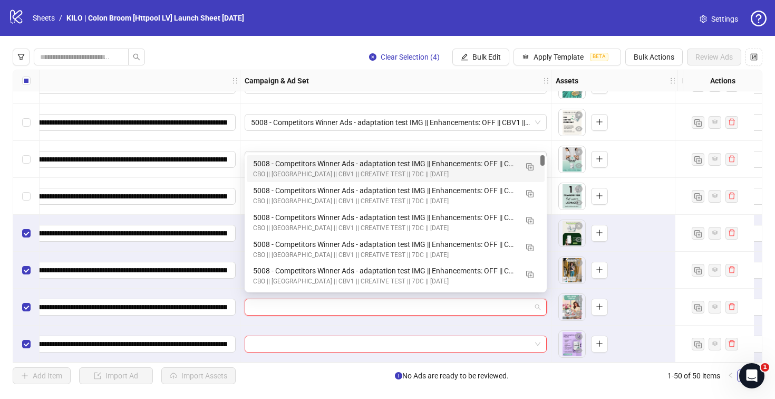
click at [300, 168] on div "5008 - Competitors Winner Ads - adaptation test IMG || Enhancements: OFF || CBV…" at bounding box center [385, 164] width 264 height 12
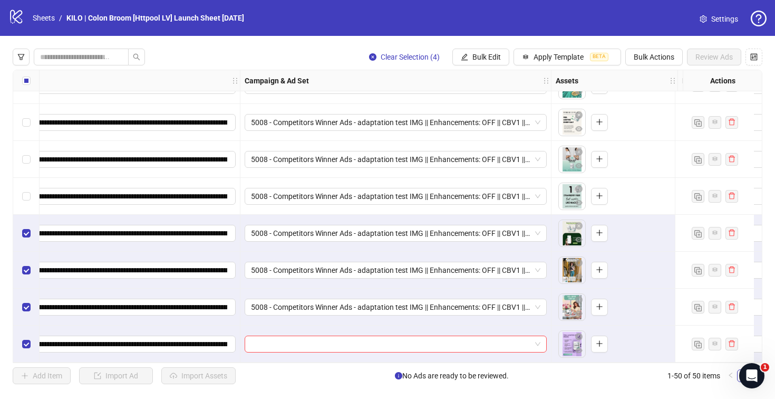
click at [285, 349] on div at bounding box center [395, 343] width 311 height 37
click at [285, 338] on input "search" at bounding box center [391, 344] width 280 height 16
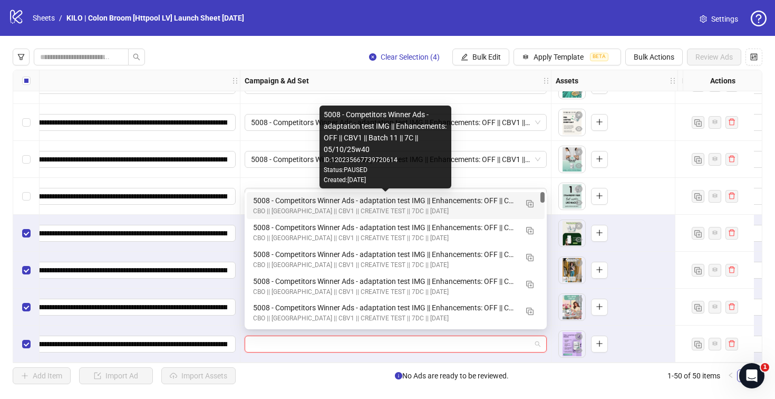
click at [295, 198] on div "5008 - Competitors Winner Ads - adaptation test IMG || Enhancements: OFF || CBV…" at bounding box center [385, 201] width 264 height 12
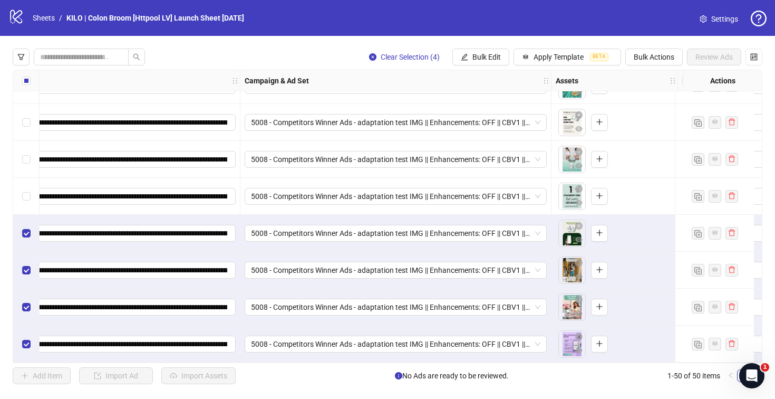
click at [33, 80] on div "Select all rows" at bounding box center [26, 80] width 26 height 21
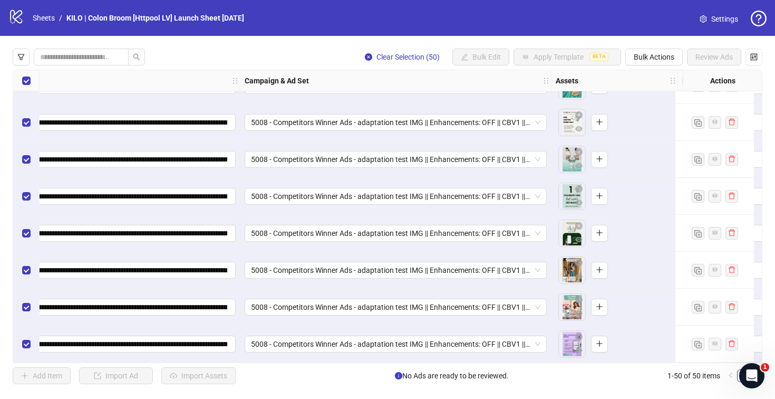
click at [33, 80] on div "Select all rows" at bounding box center [26, 80] width 26 height 21
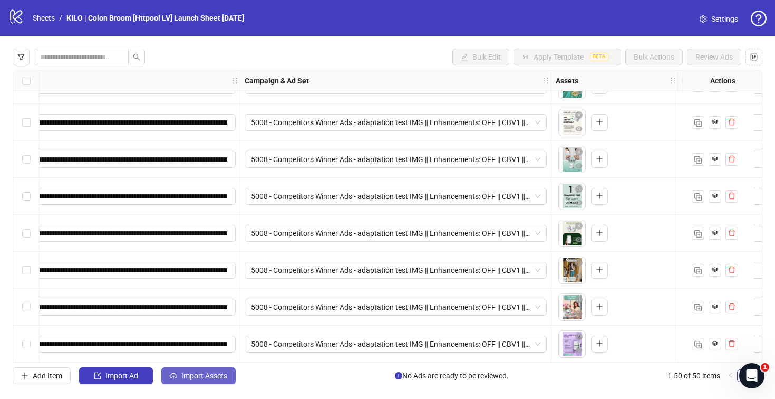
click at [186, 374] on span "Import Assets" at bounding box center [204, 375] width 46 height 8
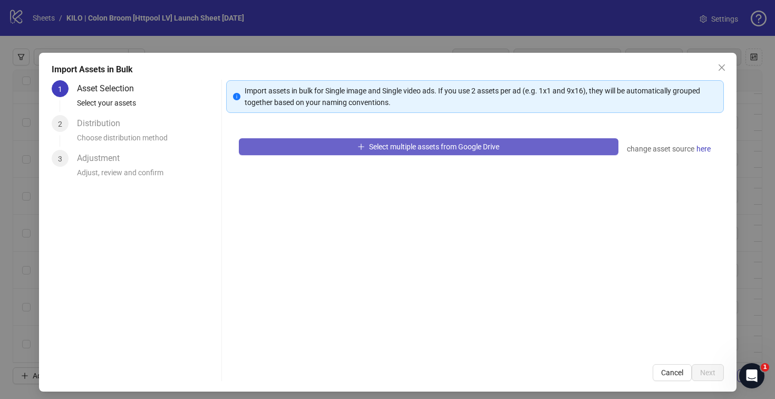
click at [299, 143] on button "Select multiple assets from Google Drive" at bounding box center [429, 146] width 380 height 17
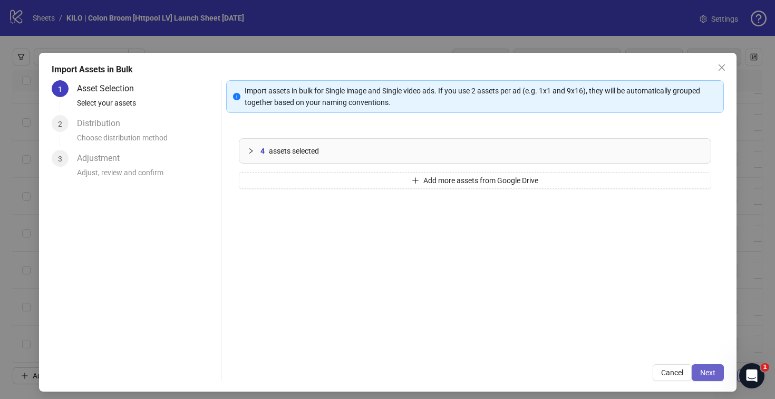
click at [701, 369] on span "Next" at bounding box center [707, 372] width 15 height 8
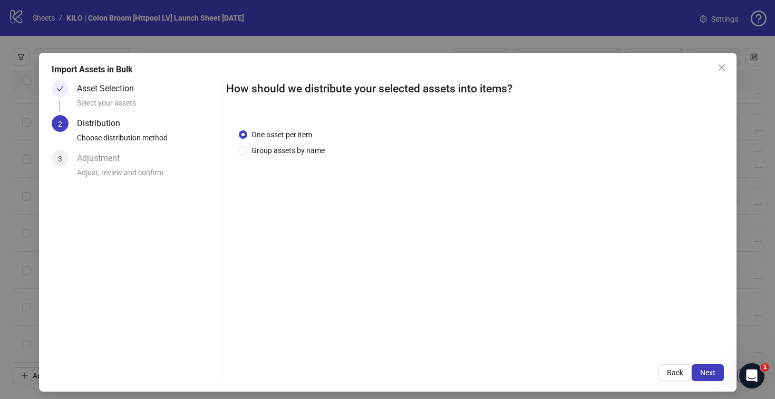
click at [701, 369] on span "Next" at bounding box center [707, 372] width 15 height 8
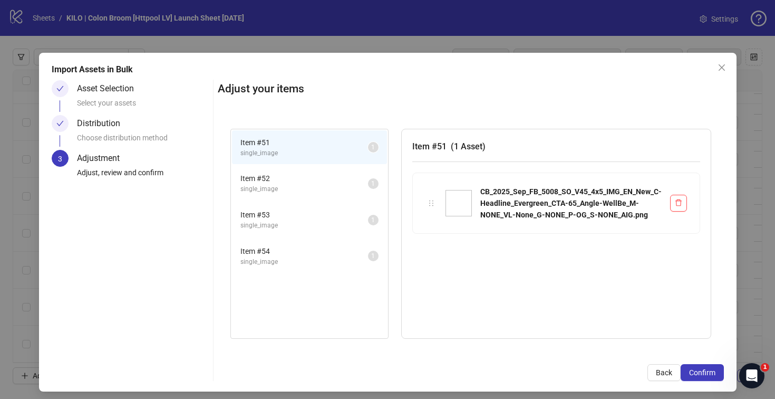
click at [701, 369] on span "Confirm" at bounding box center [702, 372] width 26 height 8
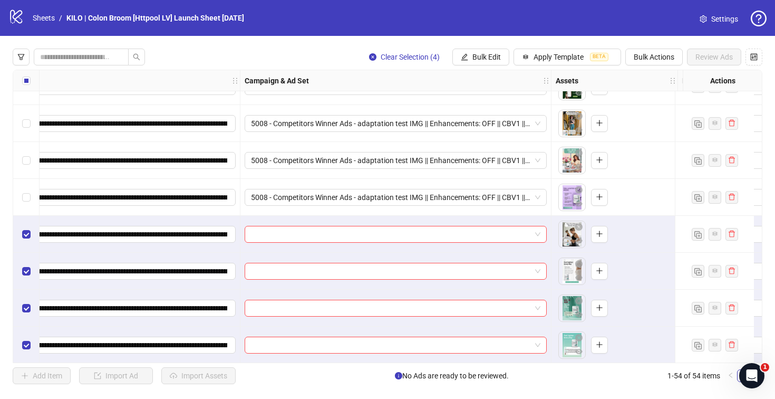
scroll to position [1726, 174]
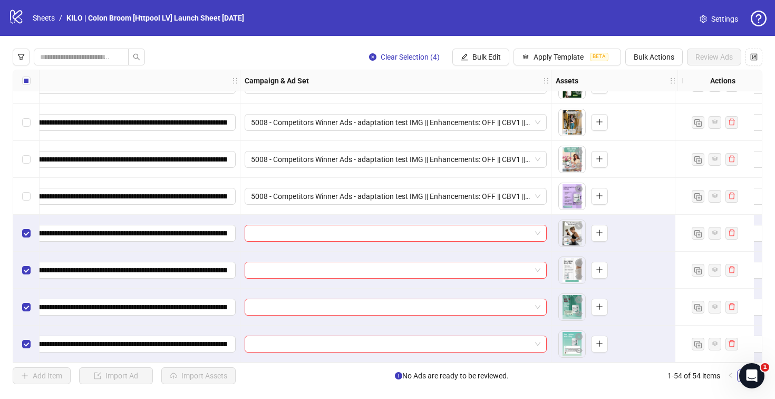
click at [419, 219] on div at bounding box center [395, 233] width 311 height 37
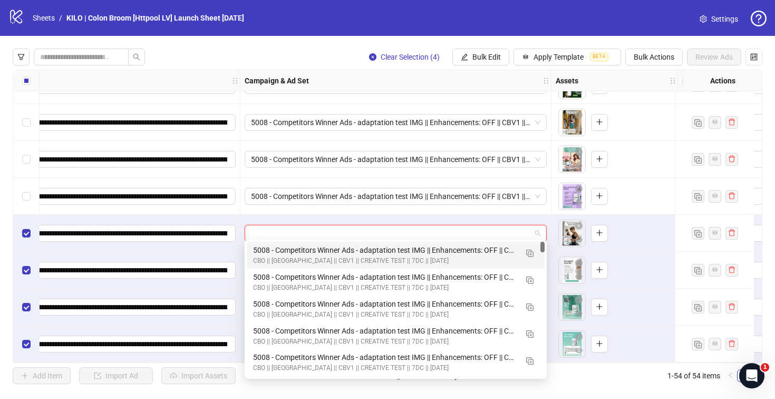
click at [419, 225] on input "search" at bounding box center [391, 233] width 280 height 16
click at [527, 251] on img "button" at bounding box center [529, 252] width 7 height 7
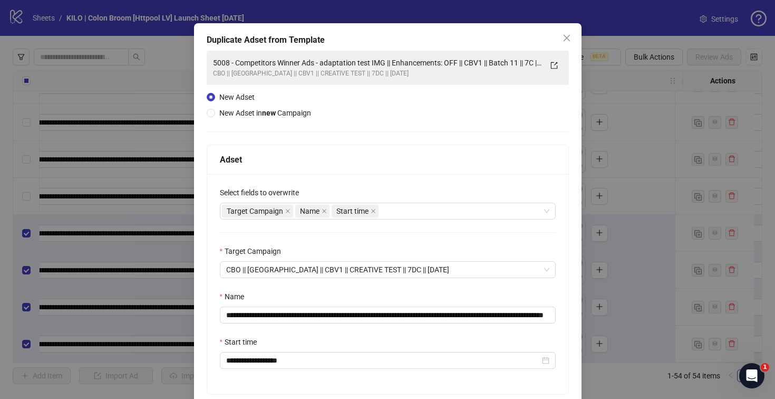
scroll to position [79, 0]
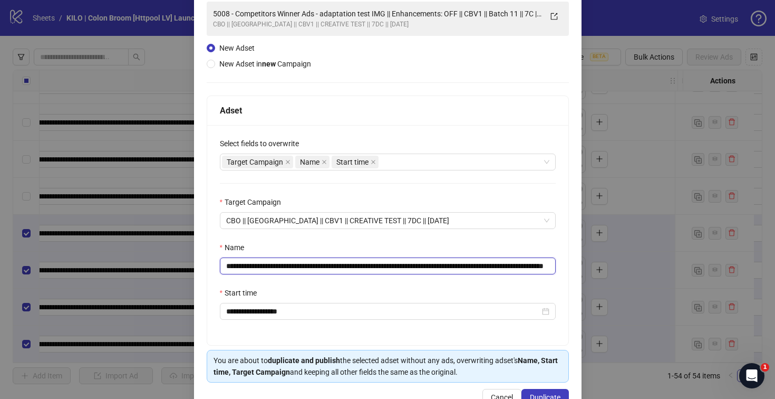
click at [530, 264] on input "**********" at bounding box center [388, 265] width 336 height 17
drag, startPoint x: 510, startPoint y: 267, endPoint x: 591, endPoint y: 270, distance: 81.8
click at [591, 270] on div "**********" at bounding box center [387, 199] width 775 height 399
click at [534, 266] on input "**********" at bounding box center [386, 265] width 332 height 17
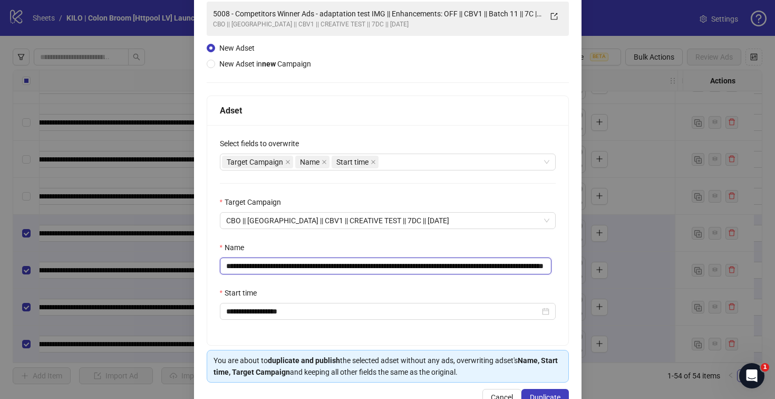
drag, startPoint x: 520, startPoint y: 266, endPoint x: 590, endPoint y: 270, distance: 70.8
click at [590, 270] on div "**********" at bounding box center [387, 199] width 775 height 399
type input "**********"
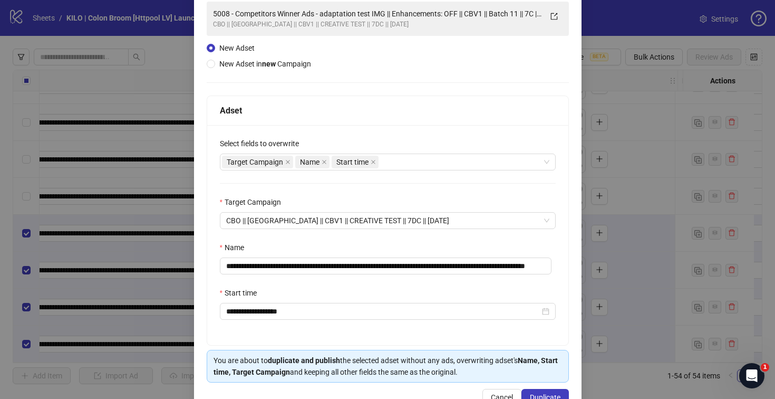
click at [486, 194] on div "**********" at bounding box center [387, 235] width 361 height 220
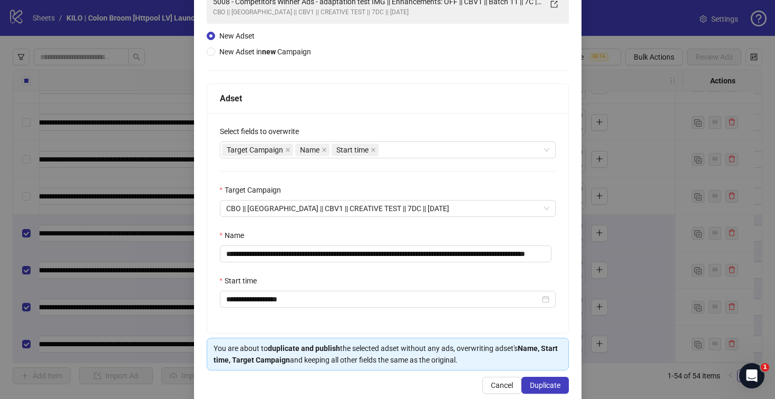
scroll to position [109, 0]
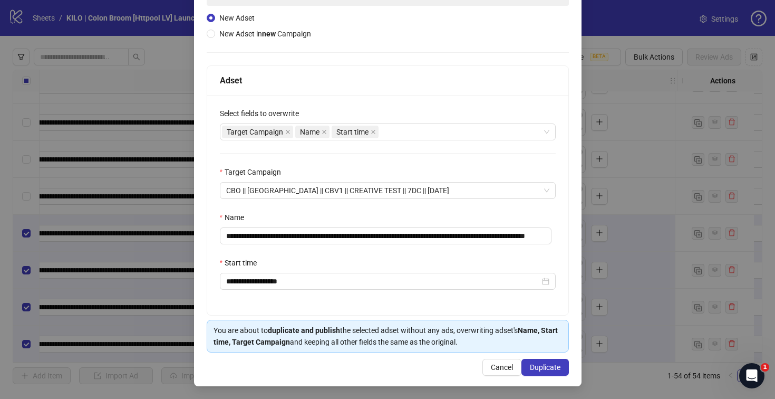
click at [534, 357] on div "**********" at bounding box center [387, 165] width 387 height 442
click at [533, 360] on button "Duplicate" at bounding box center [544, 366] width 47 height 17
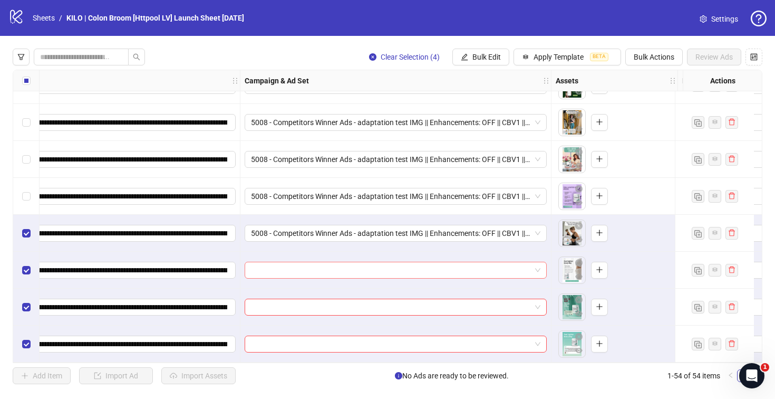
click at [392, 267] on input "search" at bounding box center [391, 270] width 280 height 16
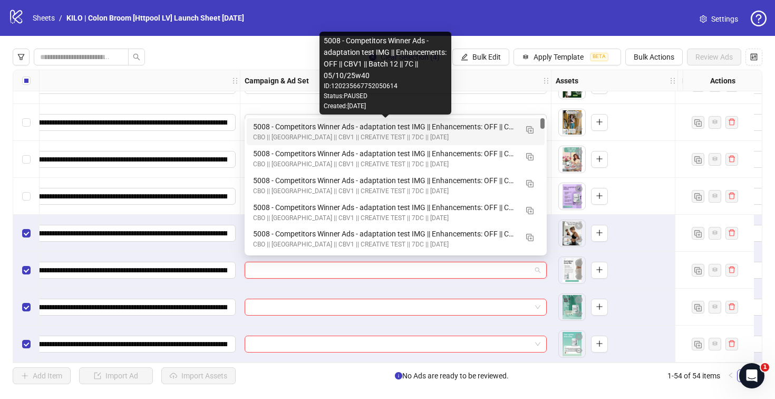
click at [352, 123] on div "5008 - Competitors Winner Ads - adaptation test IMG || Enhancements: OFF || CBV…" at bounding box center [385, 127] width 264 height 12
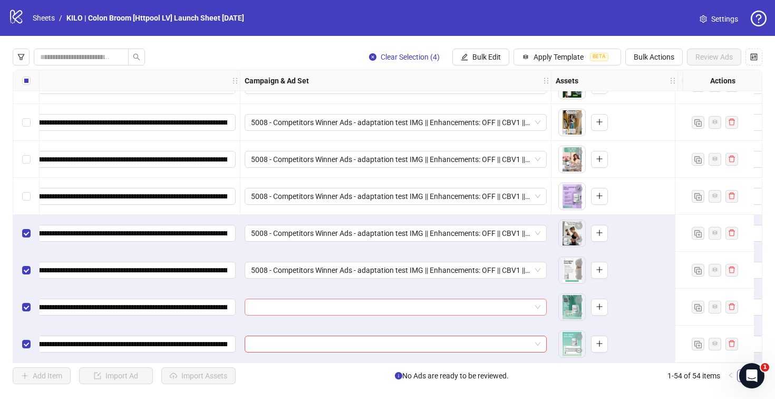
click at [342, 298] on div at bounding box center [396, 306] width 302 height 17
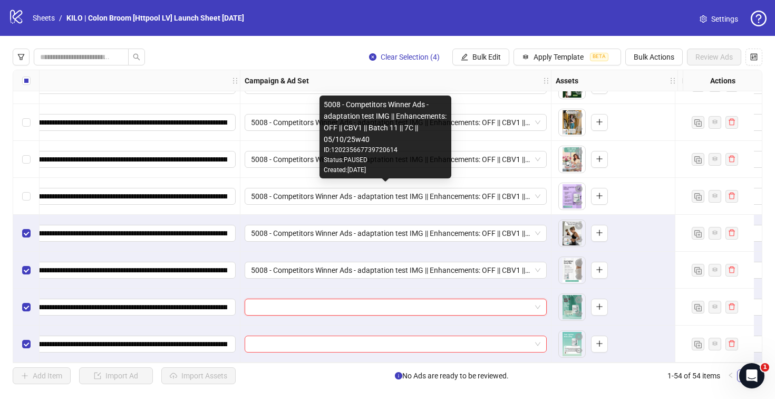
click at [325, 168] on div "Created: [DATE]" at bounding box center [385, 170] width 123 height 10
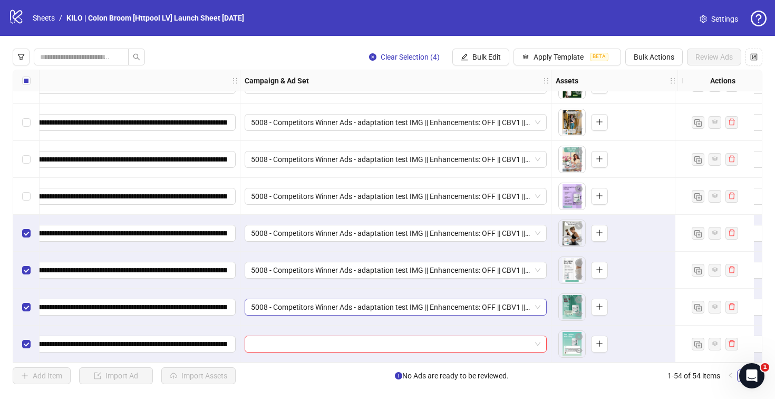
click at [341, 302] on span "5008 - Competitors Winner Ads - adaptation test IMG || Enhancements: OFF || CBV…" at bounding box center [395, 307] width 289 height 16
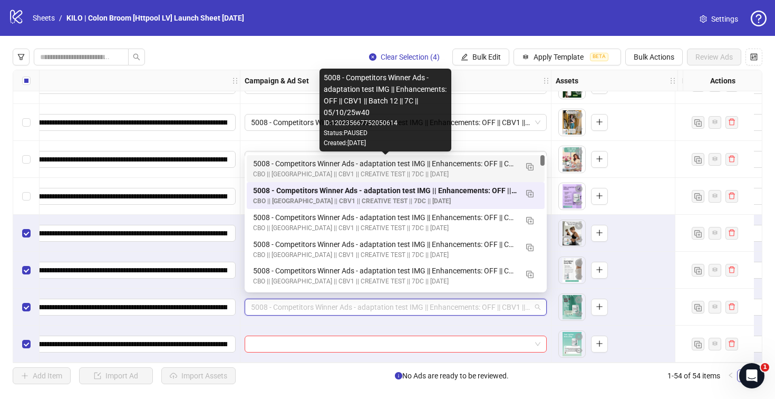
click at [308, 166] on div "5008 - Competitors Winner Ads - adaptation test IMG || Enhancements: OFF || CBV…" at bounding box center [385, 164] width 264 height 12
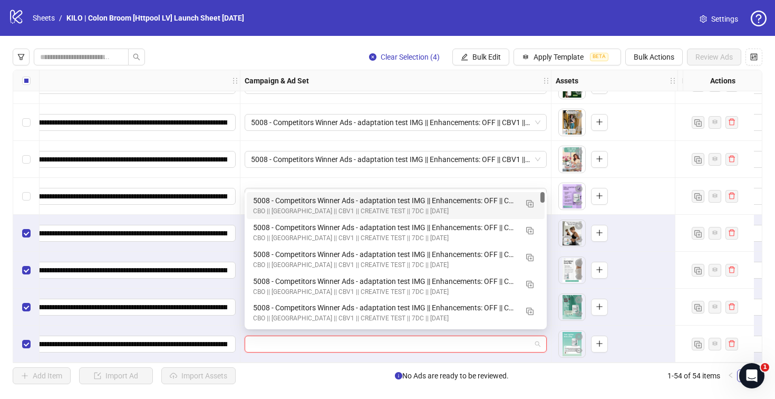
click at [312, 336] on input "search" at bounding box center [391, 344] width 280 height 16
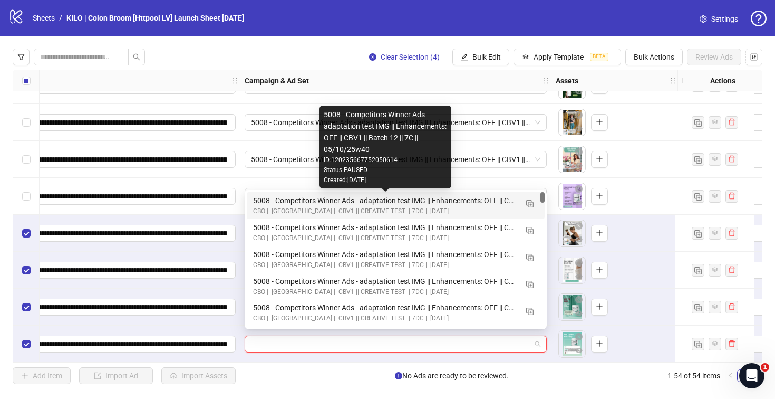
click at [283, 205] on div "5008 - Competitors Winner Ads - adaptation test IMG || Enhancements: OFF || CBV…" at bounding box center [385, 201] width 264 height 12
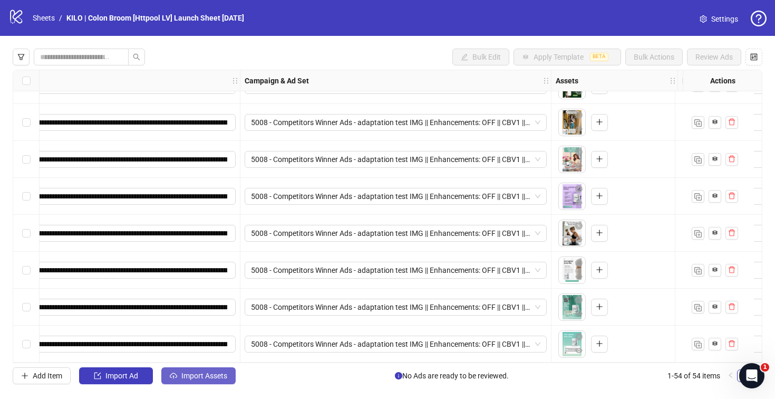
click at [235, 375] on button "Import Assets" at bounding box center [198, 375] width 74 height 17
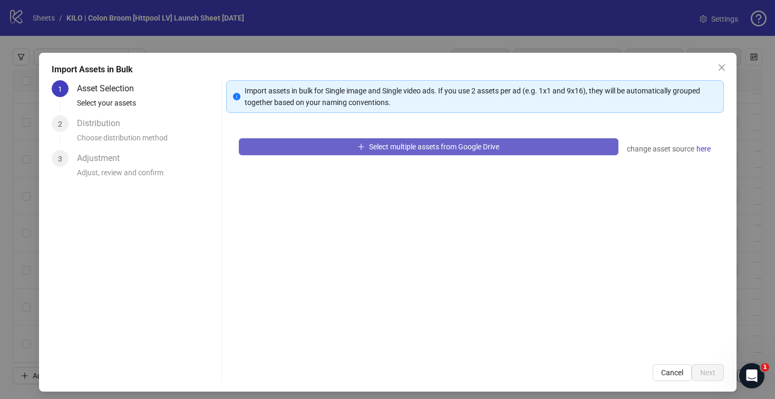
click at [294, 152] on button "Select multiple assets from Google Drive" at bounding box center [429, 146] width 380 height 17
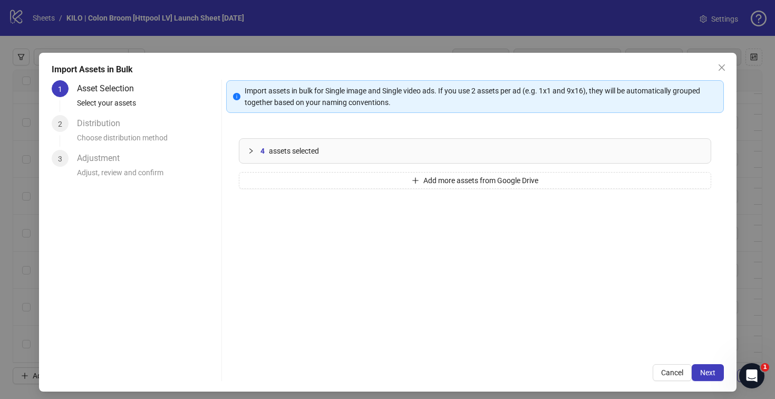
click at [700, 370] on span "Next" at bounding box center [707, 372] width 15 height 8
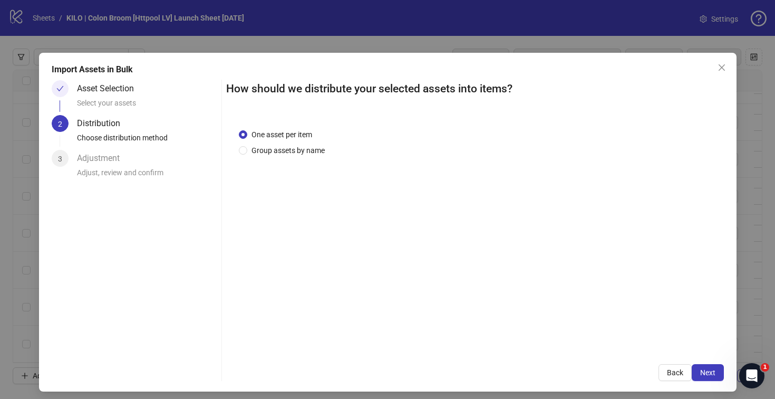
click at [700, 370] on span "Next" at bounding box center [707, 372] width 15 height 8
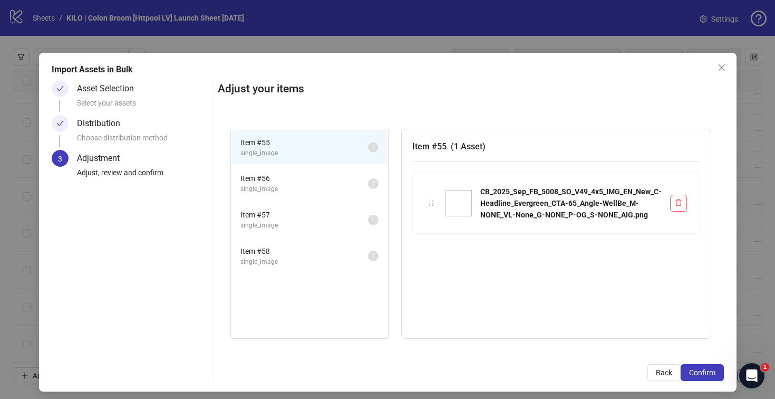
click at [700, 370] on span "Confirm" at bounding box center [702, 372] width 26 height 8
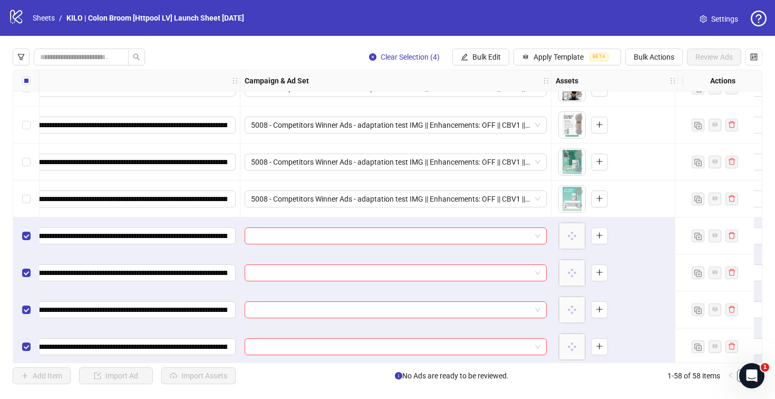
scroll to position [1874, 174]
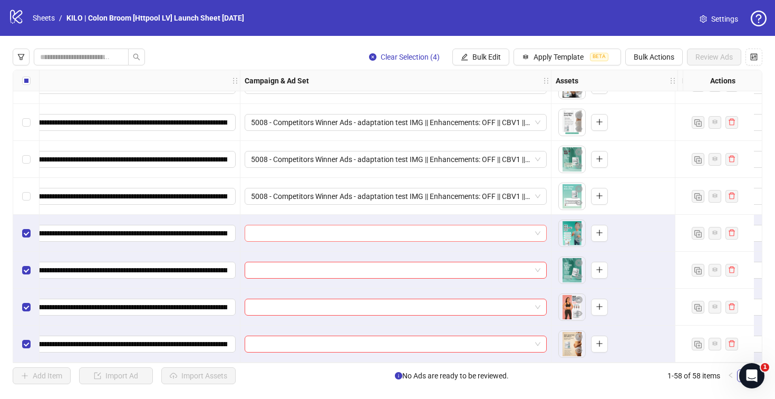
click at [459, 228] on input "search" at bounding box center [391, 233] width 280 height 16
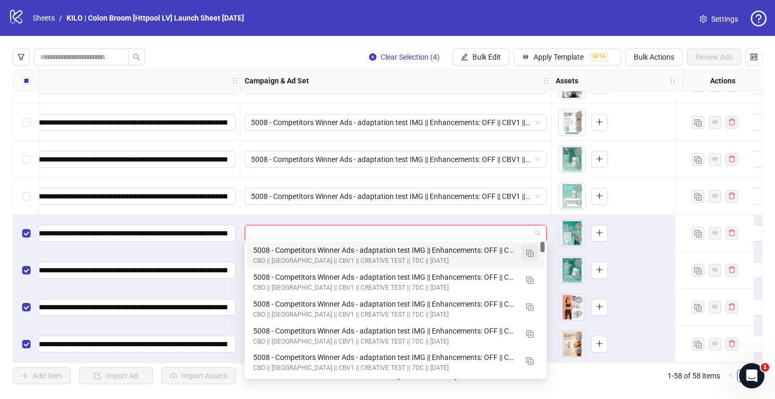
click at [528, 256] on img "button" at bounding box center [529, 252] width 7 height 7
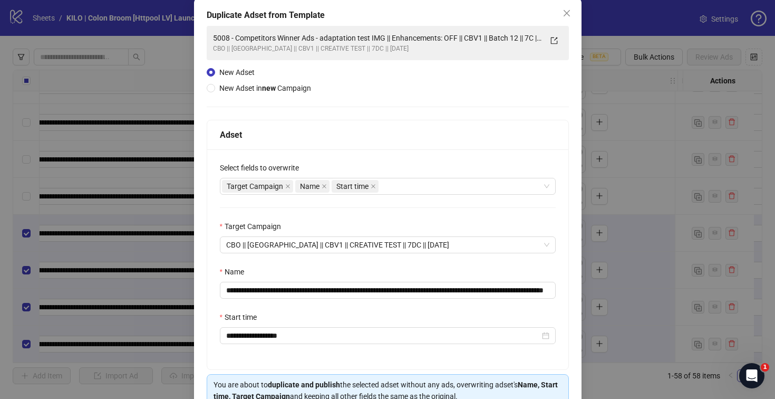
scroll to position [109, 0]
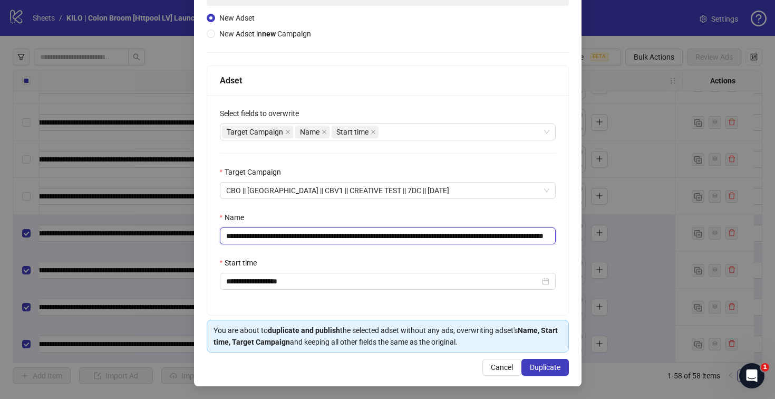
click at [532, 237] on input "**********" at bounding box center [388, 235] width 336 height 17
drag, startPoint x: 530, startPoint y: 236, endPoint x: 605, endPoint y: 237, distance: 74.3
click at [605, 237] on div "**********" at bounding box center [387, 199] width 775 height 399
type input "**********"
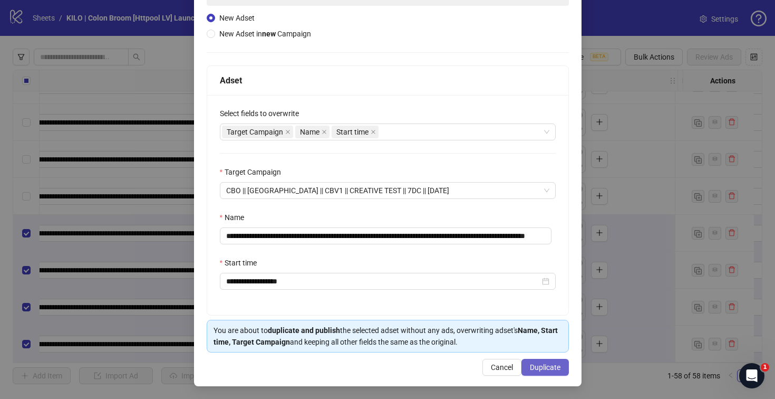
click at [543, 369] on span "Duplicate" at bounding box center [545, 367] width 31 height 8
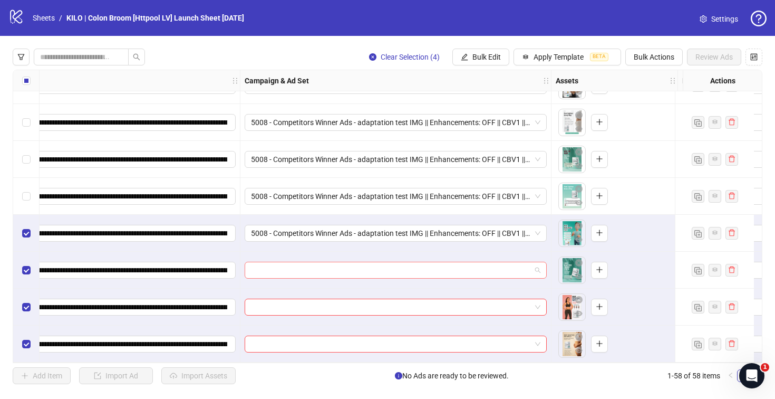
click at [389, 270] on input "search" at bounding box center [391, 270] width 280 height 16
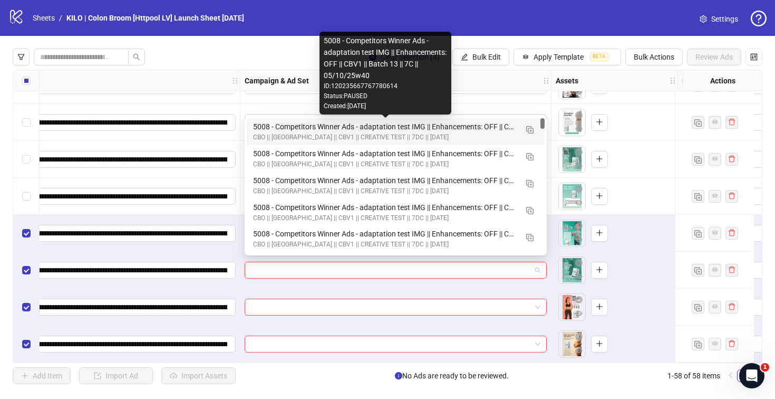
click at [306, 125] on div "5008 - Competitors Winner Ads - adaptation test IMG || Enhancements: OFF || CBV…" at bounding box center [385, 127] width 264 height 12
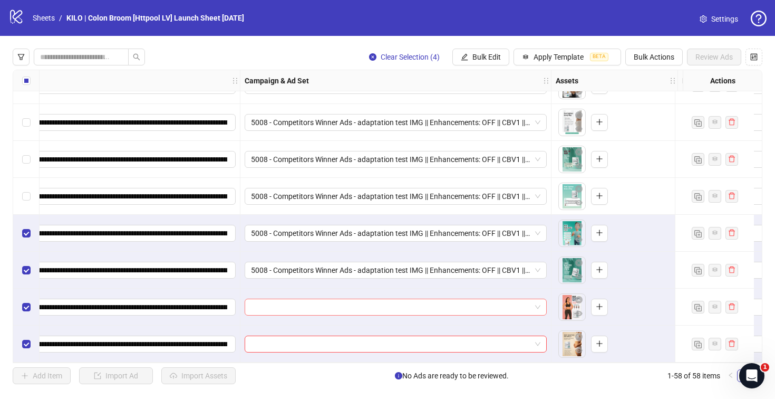
click at [282, 299] on input "search" at bounding box center [391, 307] width 280 height 16
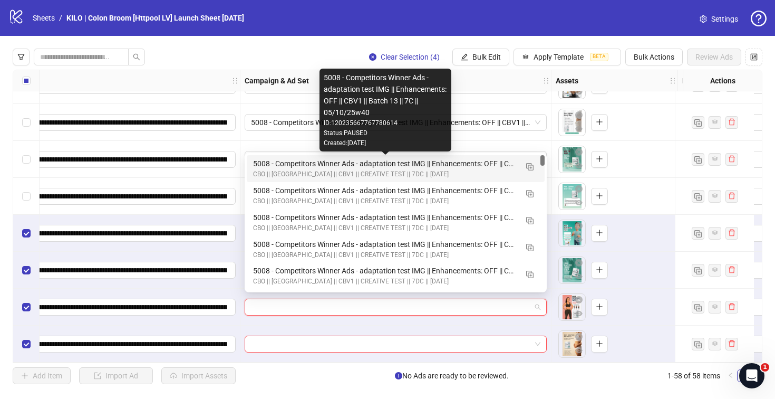
click at [278, 161] on div "5008 - Competitors Winner Ads - adaptation test IMG || Enhancements: OFF || CBV…" at bounding box center [385, 164] width 264 height 12
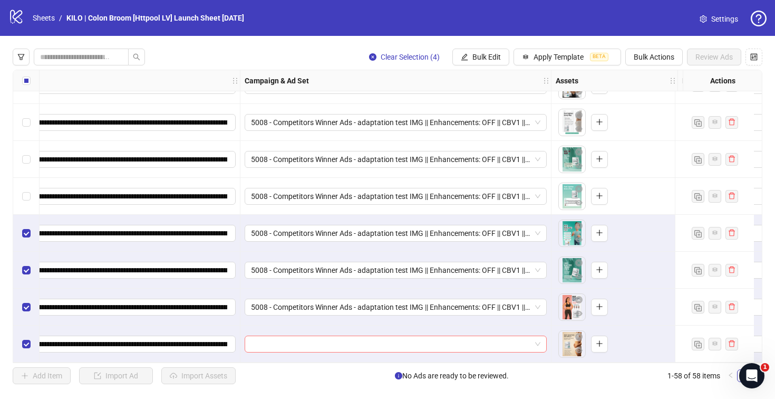
click at [283, 345] on input "search" at bounding box center [391, 344] width 280 height 16
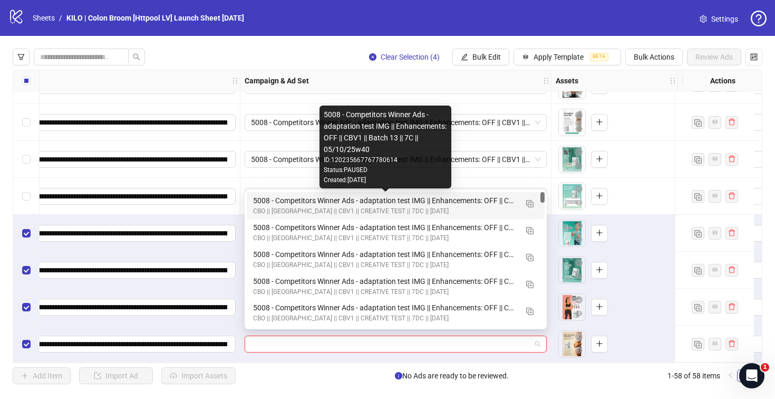
click at [285, 202] on div "5008 - Competitors Winner Ads - adaptation test IMG || Enhancements: OFF || CBV…" at bounding box center [385, 201] width 264 height 12
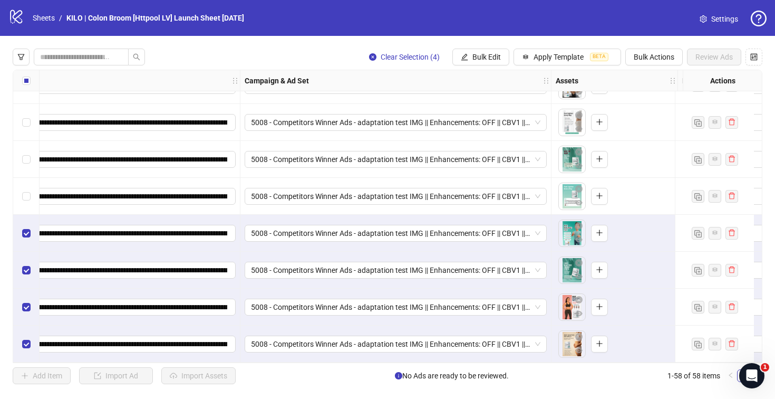
click at [231, 362] on div "**********" at bounding box center [388, 216] width 750 height 293
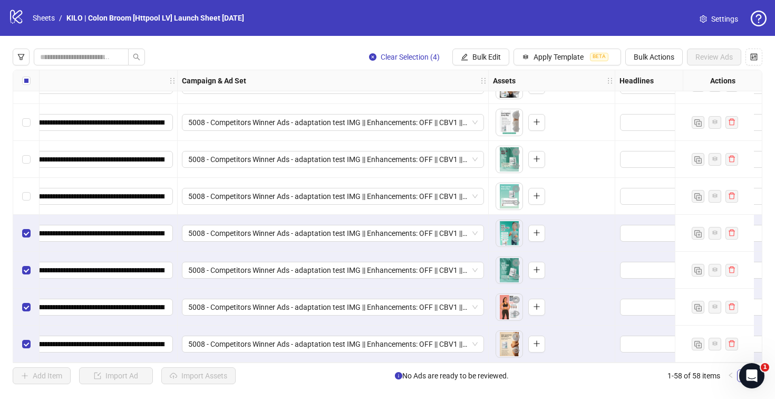
scroll to position [1874, 2]
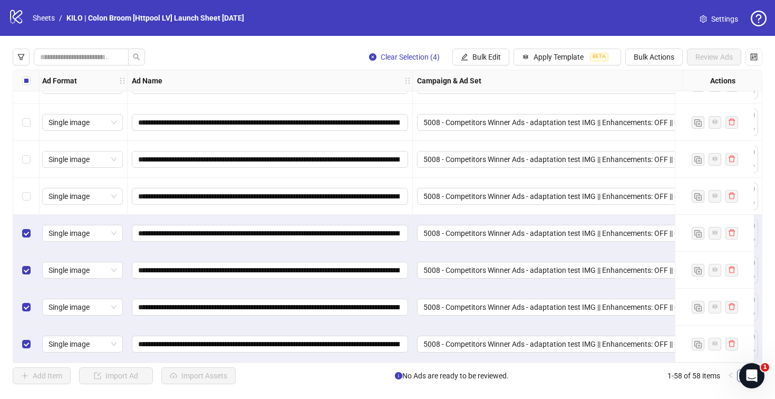
click at [25, 86] on label "Select all rows" at bounding box center [26, 81] width 8 height 12
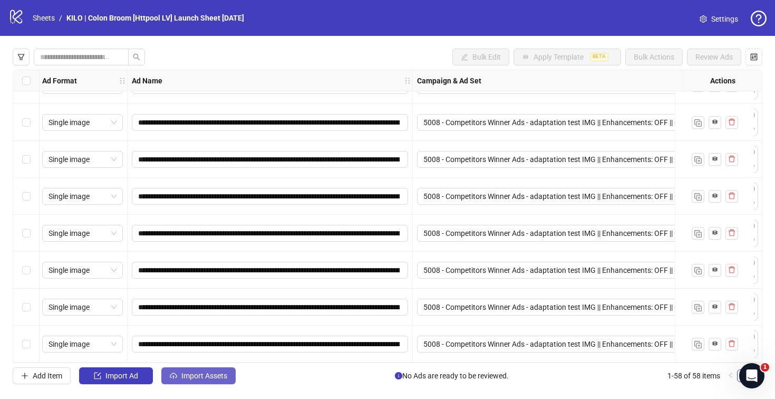
click at [194, 382] on button "Import Assets" at bounding box center [198, 375] width 74 height 17
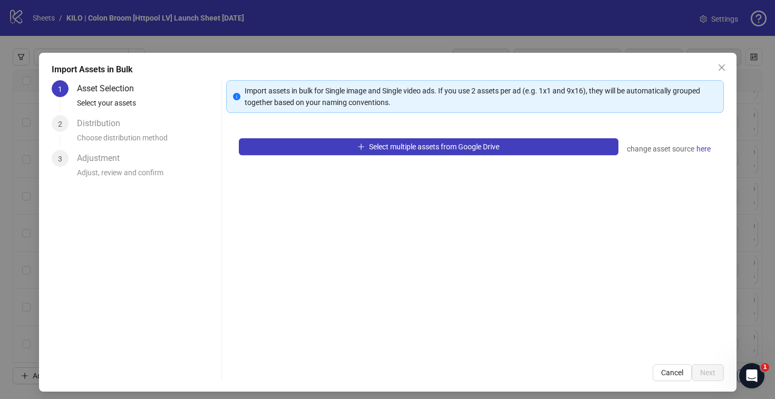
click at [277, 135] on div "Select multiple assets from Google Drive change asset source here" at bounding box center [475, 238] width 498 height 226
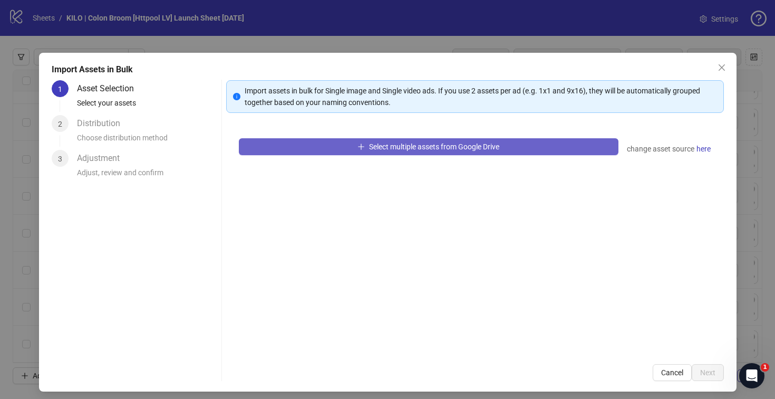
click at [277, 138] on button "Select multiple assets from Google Drive" at bounding box center [429, 146] width 380 height 17
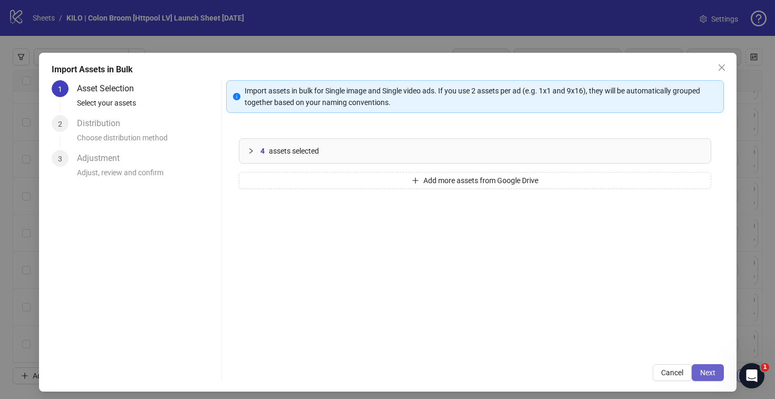
click at [700, 368] on span "Next" at bounding box center [707, 372] width 15 height 8
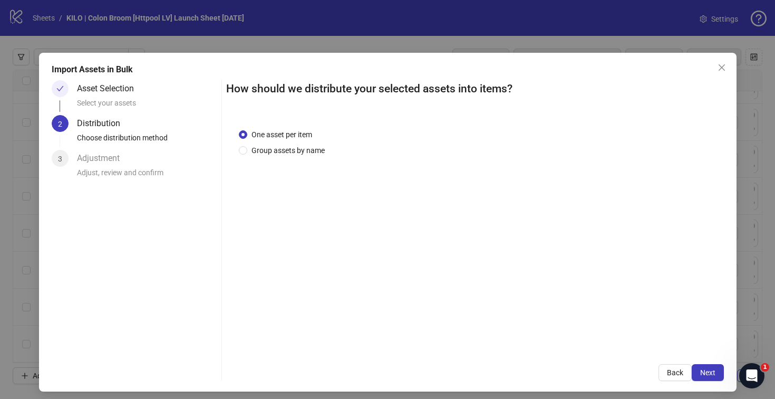
click at [700, 368] on span "Next" at bounding box center [707, 372] width 15 height 8
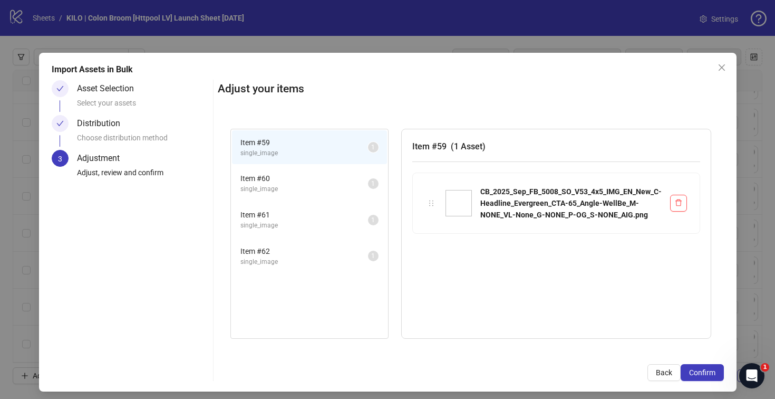
click at [696, 368] on span "Confirm" at bounding box center [702, 372] width 26 height 8
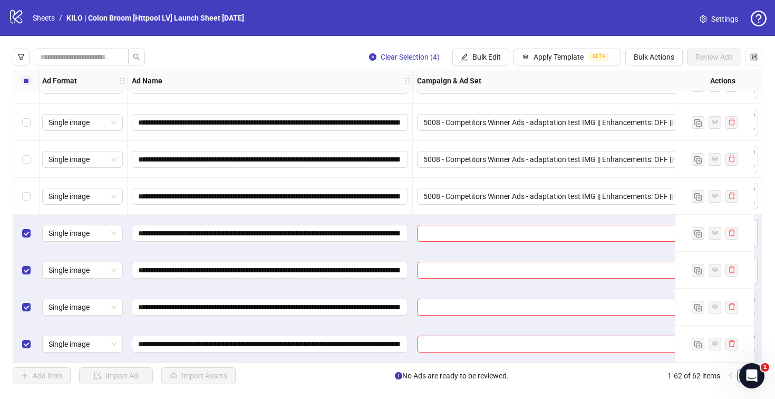
scroll to position [2021, 2]
click at [440, 229] on input "search" at bounding box center [563, 233] width 280 height 16
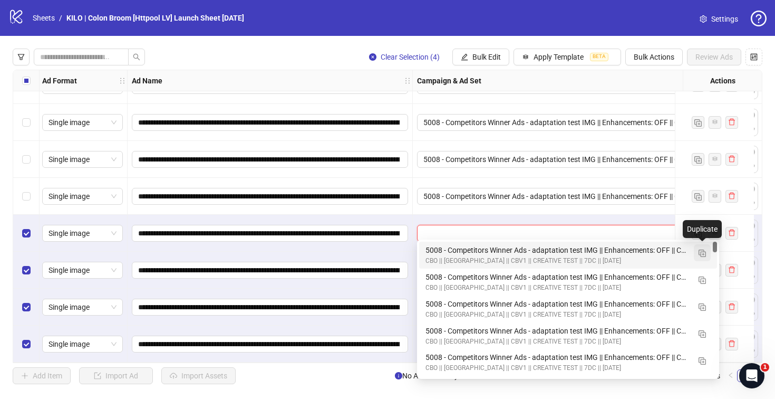
click at [695, 253] on button "button" at bounding box center [702, 252] width 17 height 17
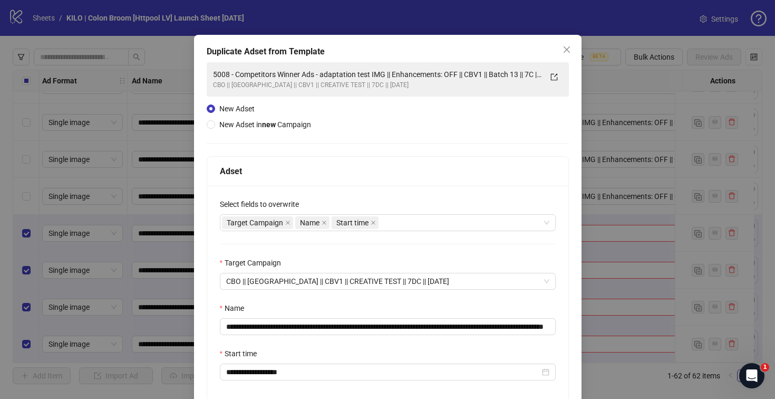
scroll to position [74, 0]
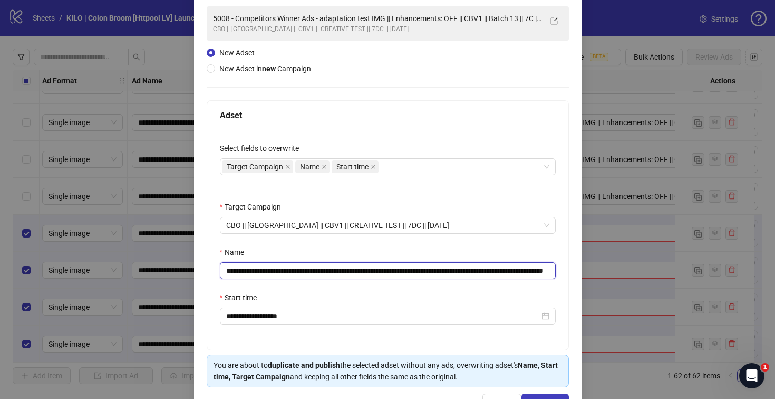
click at [531, 273] on input "**********" at bounding box center [388, 270] width 336 height 17
drag, startPoint x: 515, startPoint y: 268, endPoint x: 617, endPoint y: 273, distance: 102.9
click at [617, 273] on div "**********" at bounding box center [387, 199] width 775 height 399
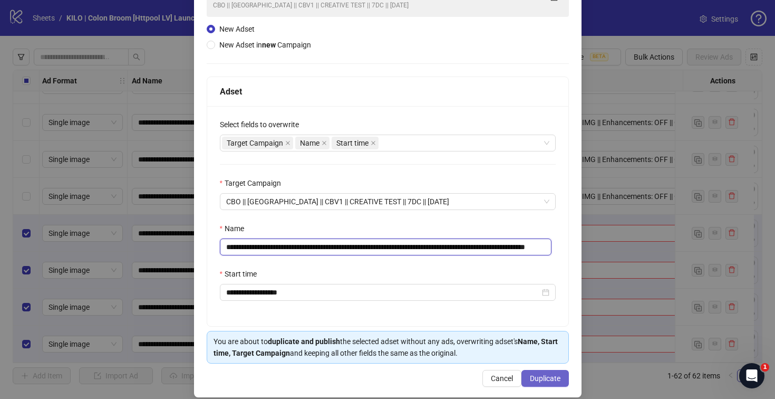
scroll to position [109, 0]
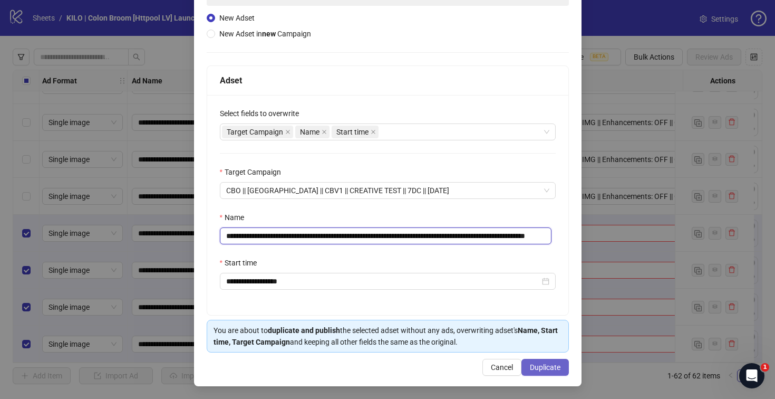
type input "**********"
click at [533, 361] on button "Duplicate" at bounding box center [544, 366] width 47 height 17
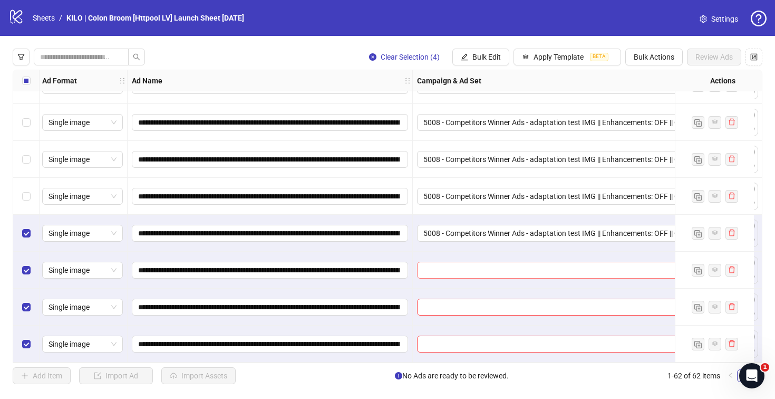
click at [461, 263] on input "search" at bounding box center [563, 270] width 280 height 16
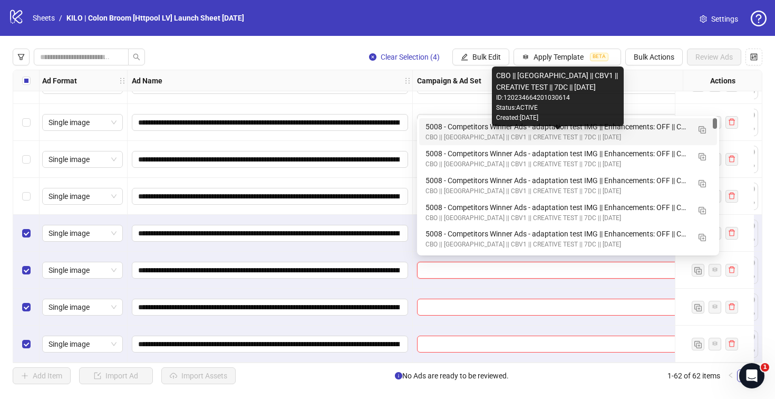
click at [467, 132] on div "CBO || [GEOGRAPHIC_DATA] || CBV1 || CREATIVE TEST || 7DC || [DATE]" at bounding box center [557, 137] width 264 height 10
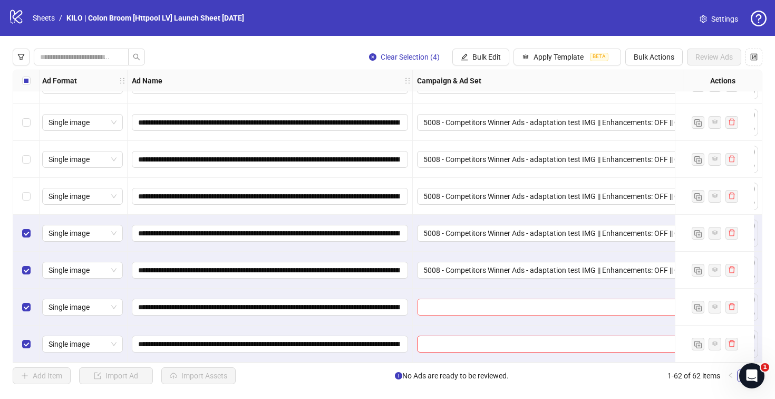
click at [440, 303] on input "search" at bounding box center [563, 307] width 280 height 16
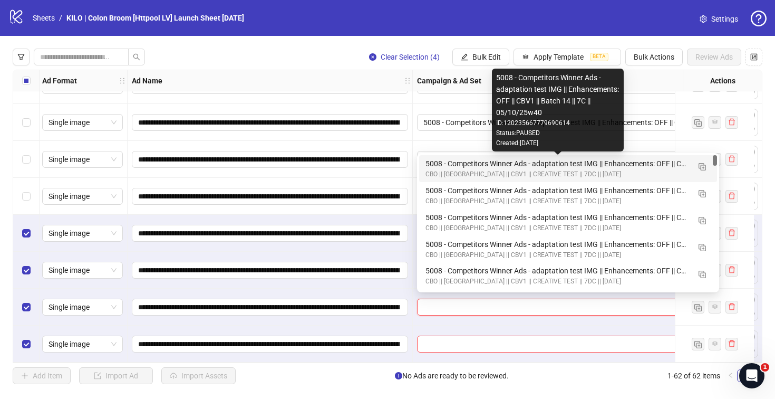
click at [450, 162] on div "5008 - Competitors Winner Ads - adaptation test IMG || Enhancements: OFF || CBV…" at bounding box center [557, 164] width 264 height 12
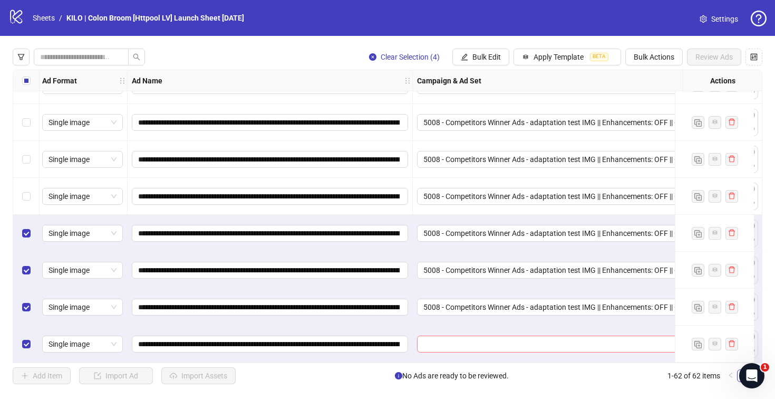
click at [435, 342] on input "search" at bounding box center [563, 344] width 280 height 16
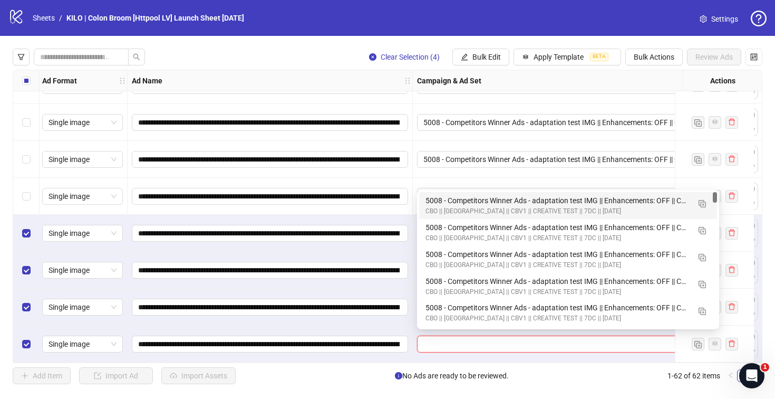
click at [436, 201] on div "5008 - Competitors Winner Ads - adaptation test IMG || Enhancements: OFF || CBV…" at bounding box center [557, 201] width 264 height 12
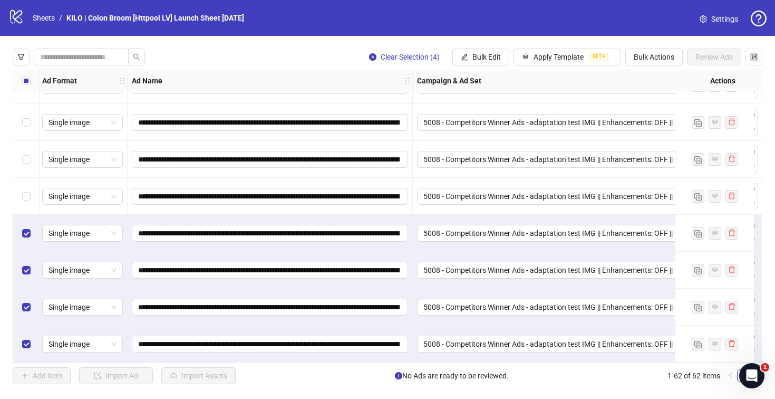
scroll to position [2021, 42]
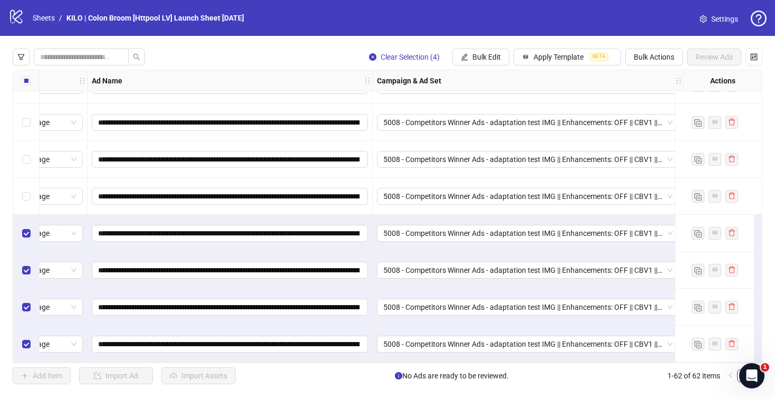
click at [24, 76] on label "Select all rows" at bounding box center [26, 81] width 8 height 12
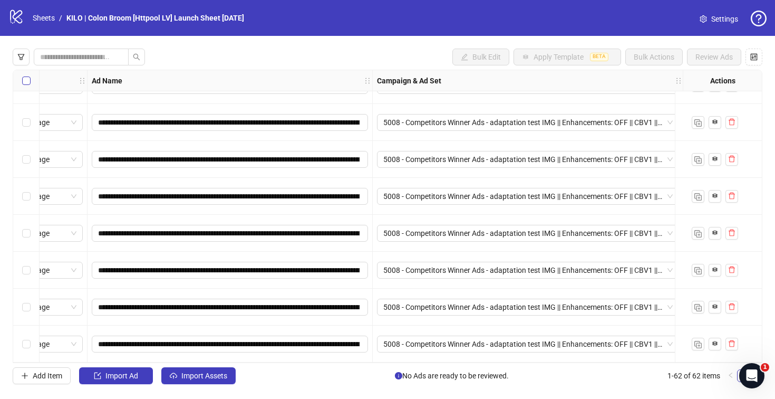
click at [24, 76] on label "Select all rows" at bounding box center [26, 81] width 8 height 12
click at [207, 370] on button "Import Assets" at bounding box center [198, 375] width 74 height 17
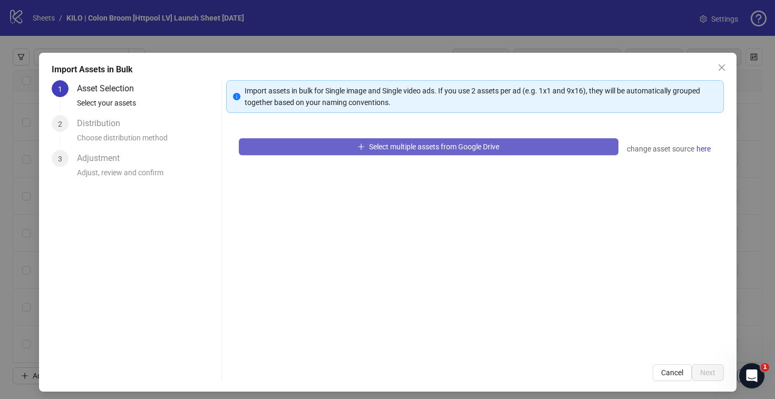
click at [386, 150] on span "Select multiple assets from Google Drive" at bounding box center [434, 146] width 130 height 8
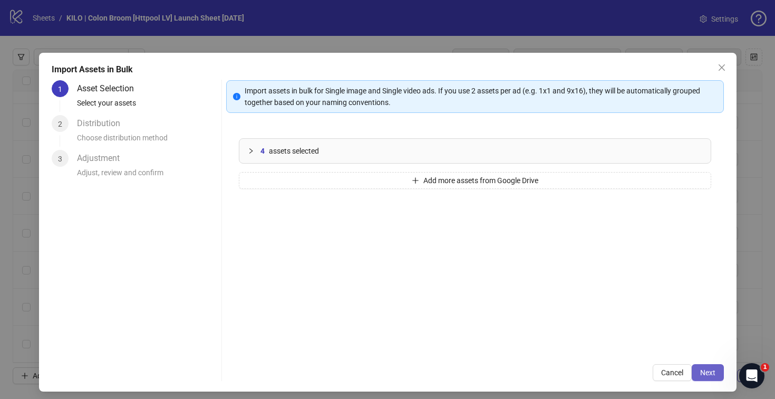
click at [695, 365] on button "Next" at bounding box center [708, 372] width 32 height 17
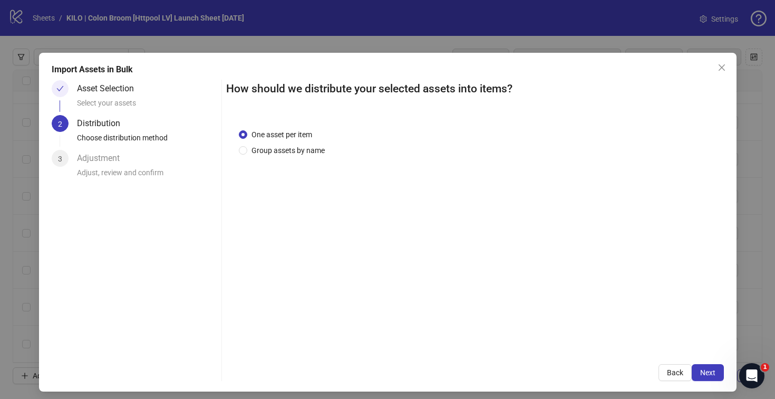
click at [695, 365] on button "Next" at bounding box center [708, 372] width 32 height 17
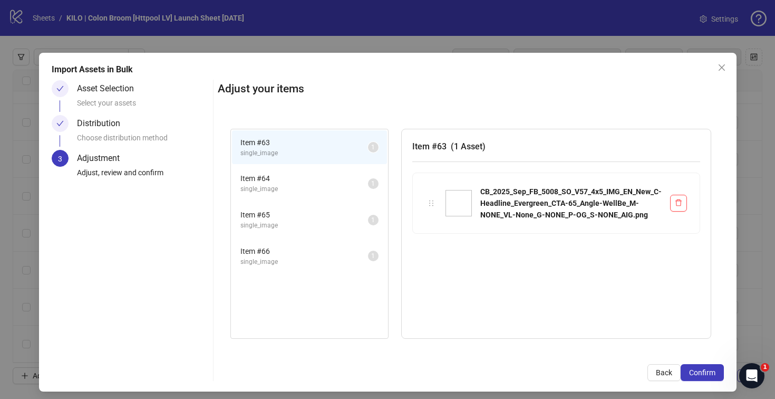
click at [695, 365] on button "Confirm" at bounding box center [702, 372] width 43 height 17
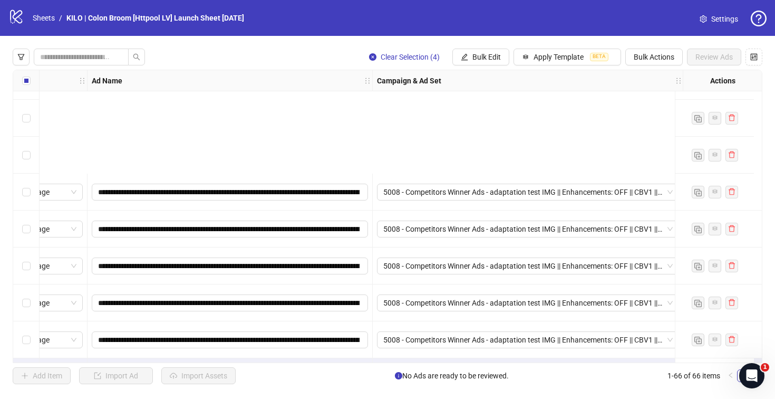
scroll to position [2169, 42]
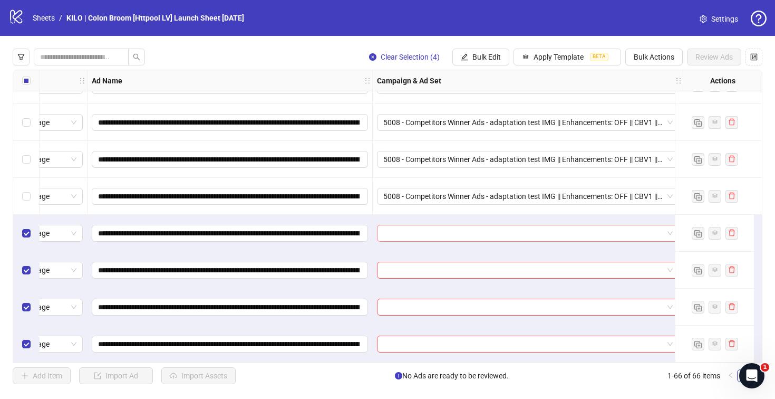
click at [443, 226] on input "search" at bounding box center [523, 233] width 280 height 16
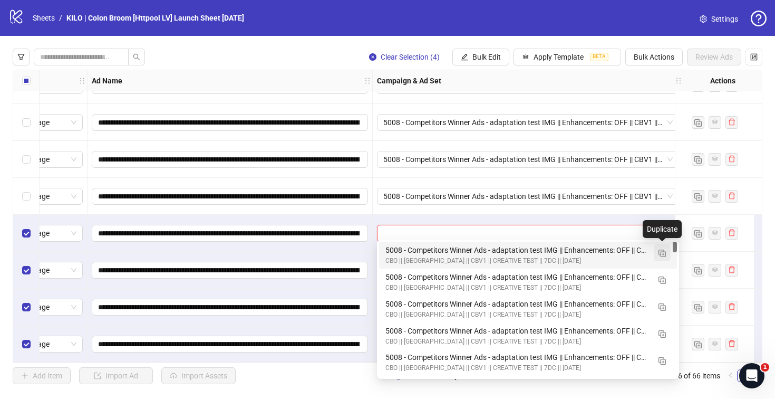
click at [657, 250] on button "button" at bounding box center [662, 252] width 17 height 17
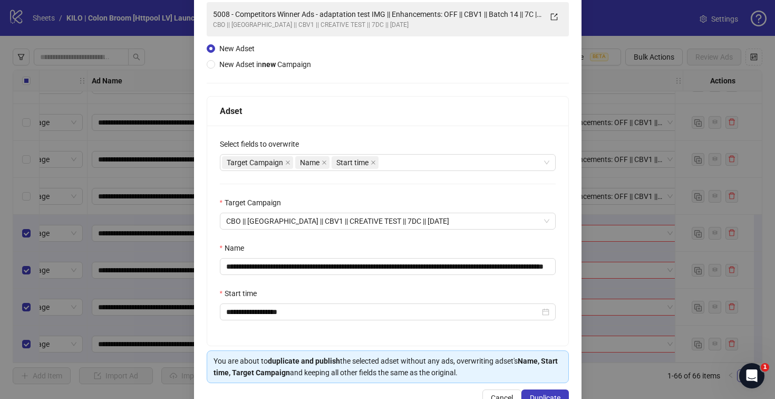
scroll to position [82, 0]
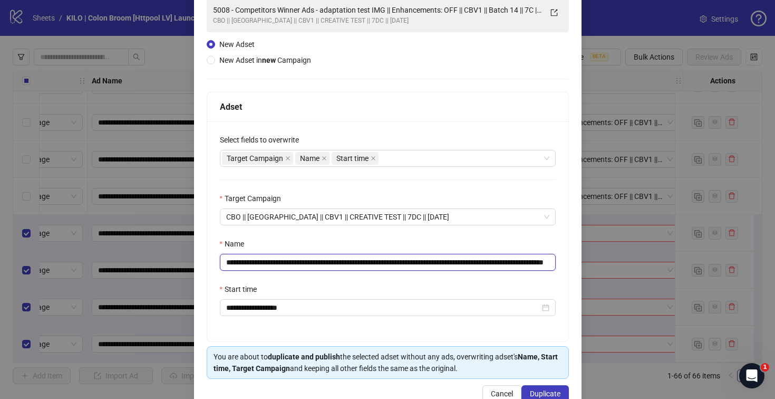
click at [531, 261] on input "**********" at bounding box center [388, 262] width 336 height 17
drag, startPoint x: 527, startPoint y: 259, endPoint x: 627, endPoint y: 261, distance: 99.6
click at [627, 261] on div "**********" at bounding box center [387, 199] width 775 height 399
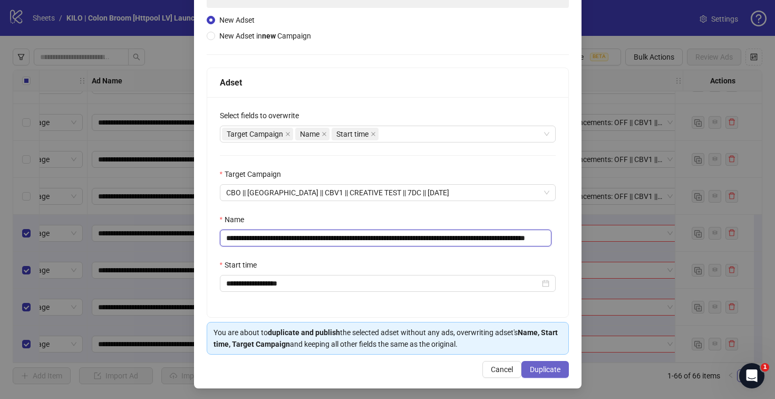
scroll to position [109, 0]
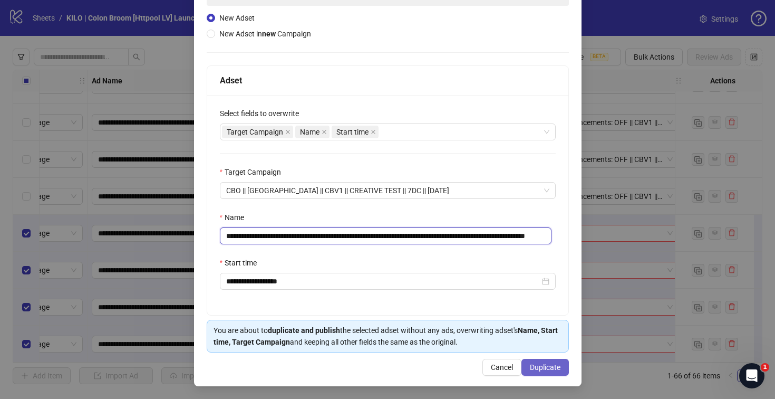
type input "**********"
click at [533, 364] on span "Duplicate" at bounding box center [545, 367] width 31 height 8
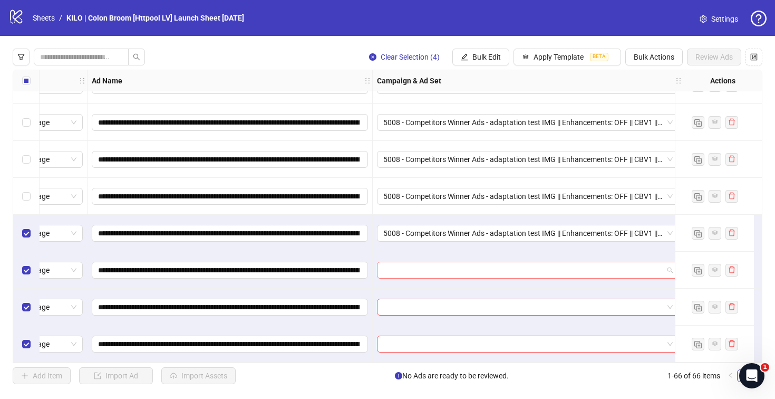
click at [420, 268] on input "search" at bounding box center [523, 270] width 280 height 16
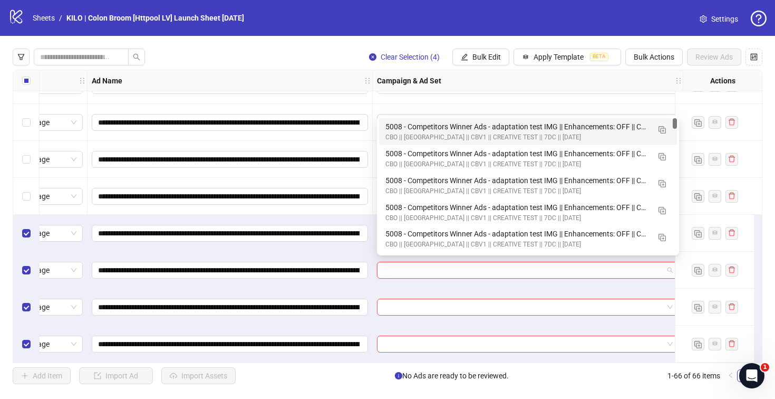
click at [404, 125] on div "5008 - Competitors Winner Ads - adaptation test IMG || Enhancements: OFF || CBV…" at bounding box center [517, 127] width 264 height 12
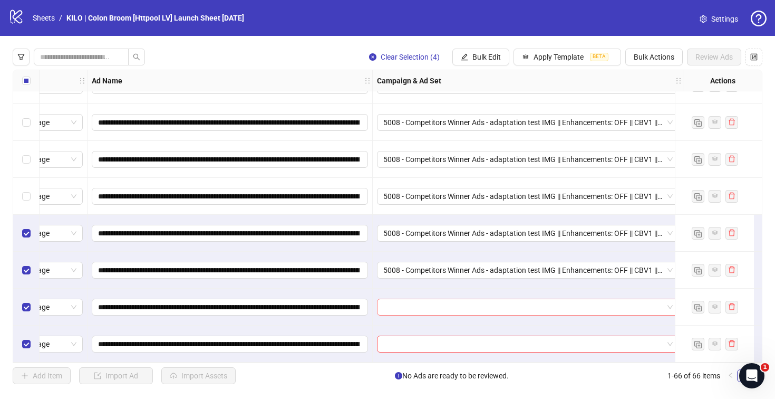
click at [396, 304] on input "search" at bounding box center [523, 307] width 280 height 16
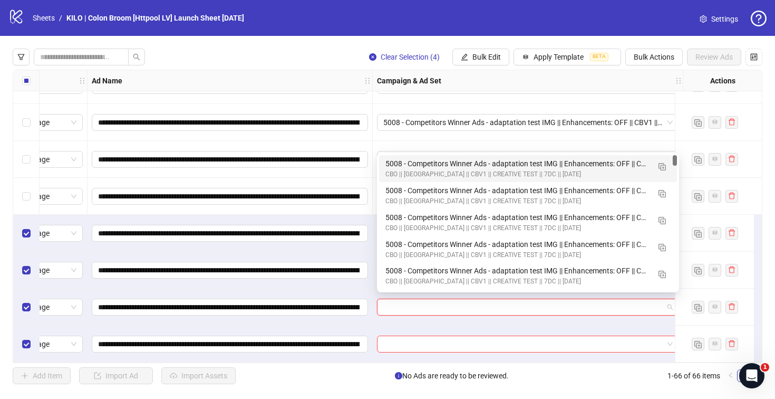
click at [399, 164] on div "5008 - Competitors Winner Ads - adaptation test IMG || Enhancements: OFF || CBV…" at bounding box center [517, 164] width 264 height 12
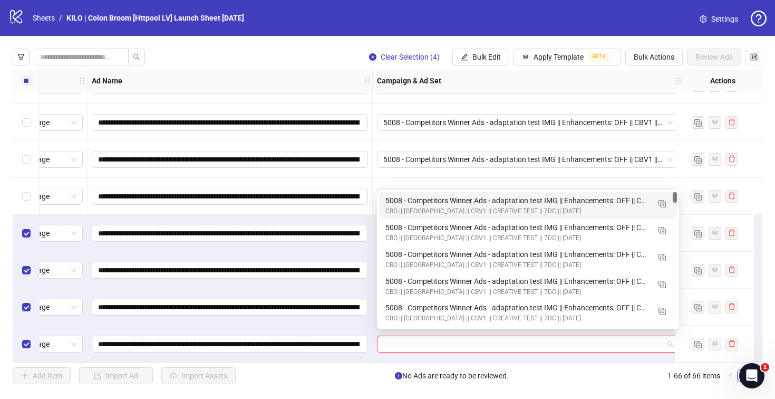
click at [395, 337] on input "search" at bounding box center [523, 344] width 280 height 16
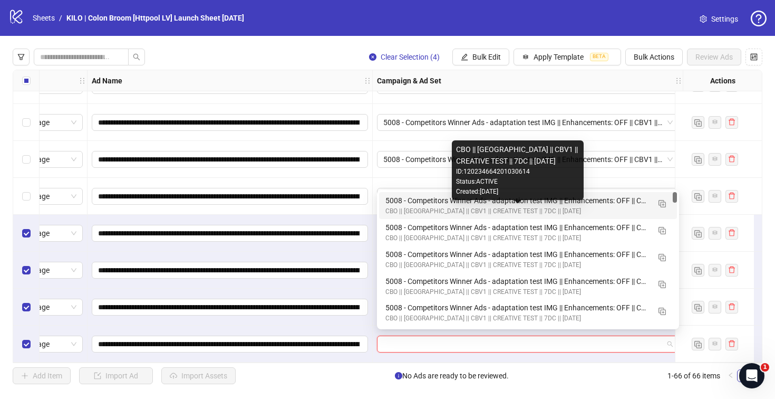
click at [398, 198] on div "5008 - Competitors Winner Ads - adaptation test IMG || Enhancements: OFF || CBV…" at bounding box center [517, 201] width 264 height 12
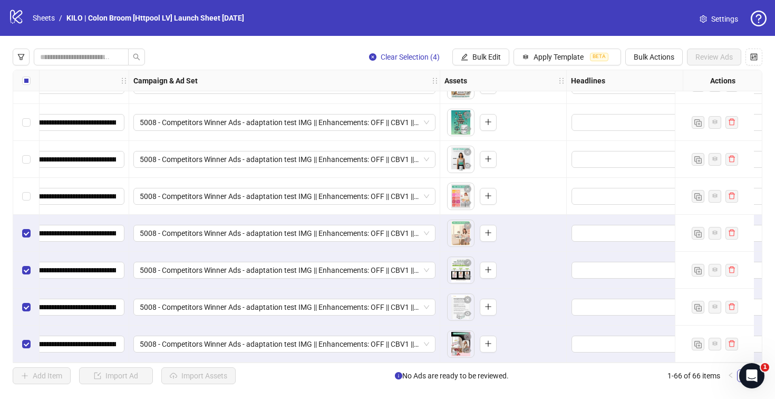
scroll to position [2169, 304]
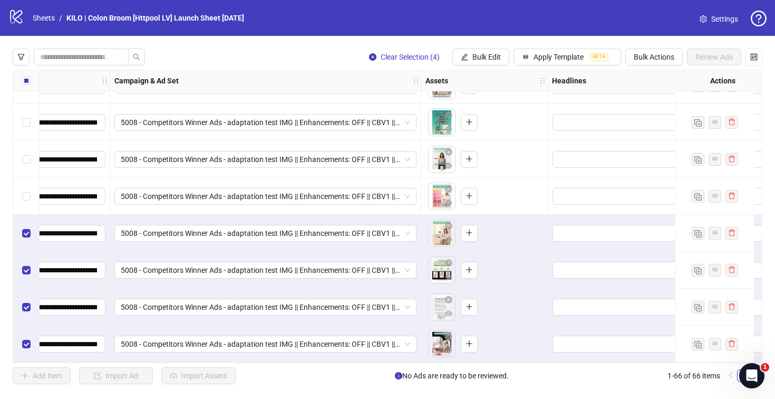
click at [21, 78] on div "Select all rows" at bounding box center [26, 80] width 26 height 21
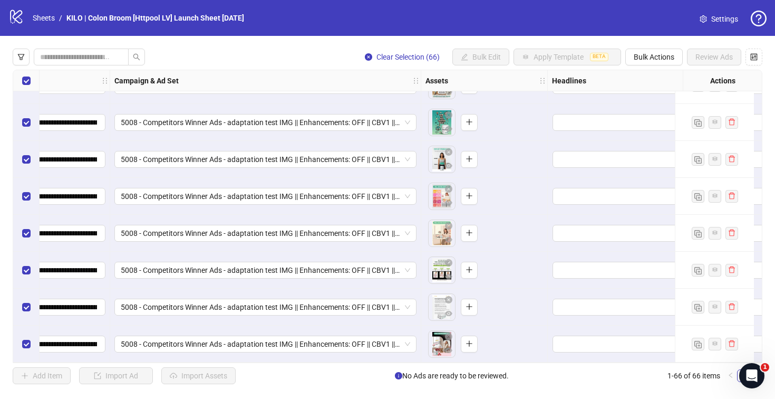
click at [21, 78] on div "Select all rows" at bounding box center [26, 80] width 26 height 21
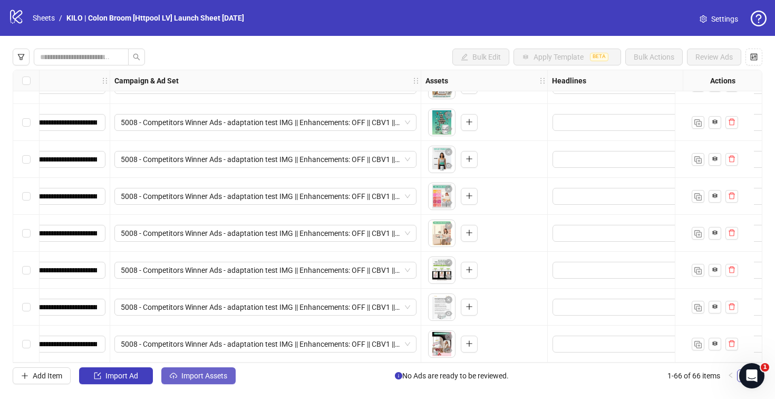
click at [205, 368] on button "Import Assets" at bounding box center [198, 375] width 74 height 17
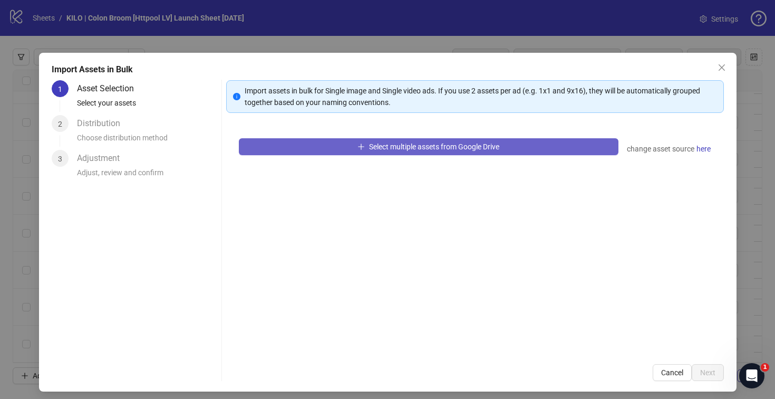
click at [380, 150] on span "Select multiple assets from Google Drive" at bounding box center [434, 146] width 130 height 8
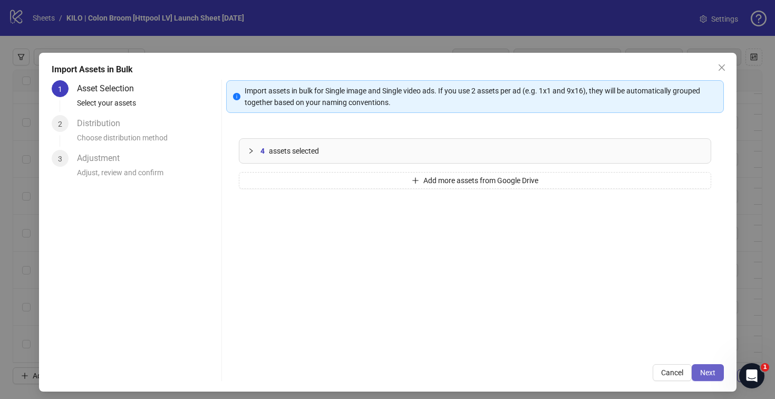
click at [705, 370] on span "Next" at bounding box center [707, 372] width 15 height 8
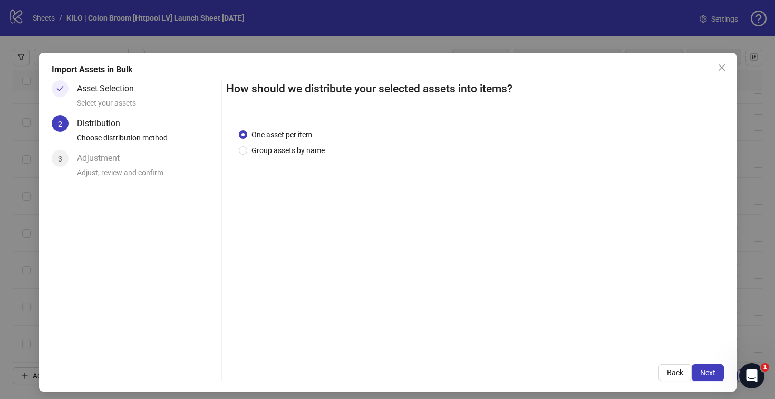
click at [705, 370] on span "Next" at bounding box center [707, 372] width 15 height 8
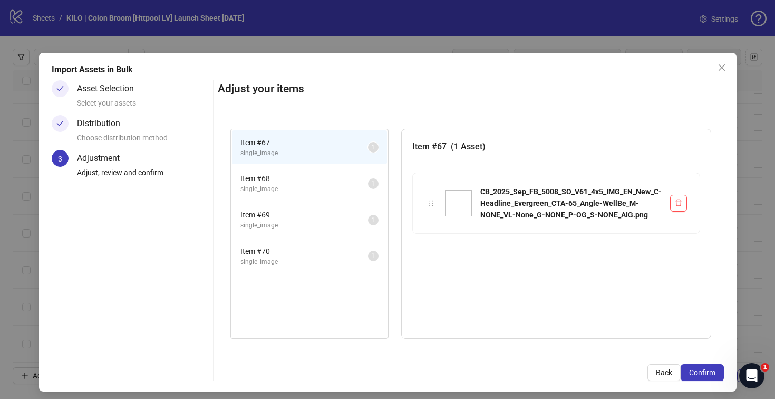
click at [705, 370] on span "Confirm" at bounding box center [702, 372] width 26 height 8
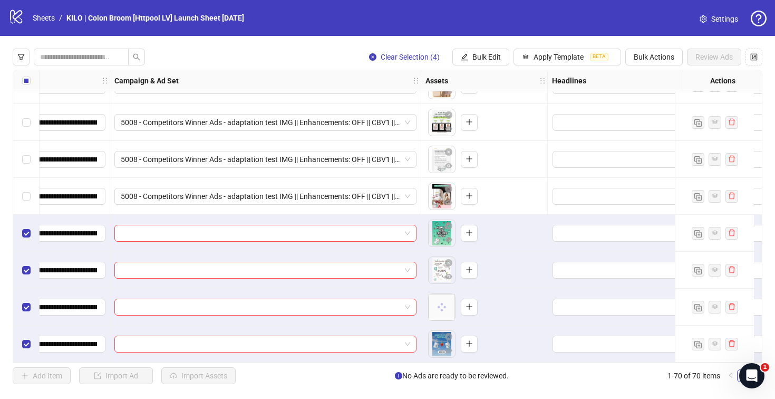
scroll to position [2316, 304]
click at [347, 227] on input "search" at bounding box center [261, 233] width 280 height 16
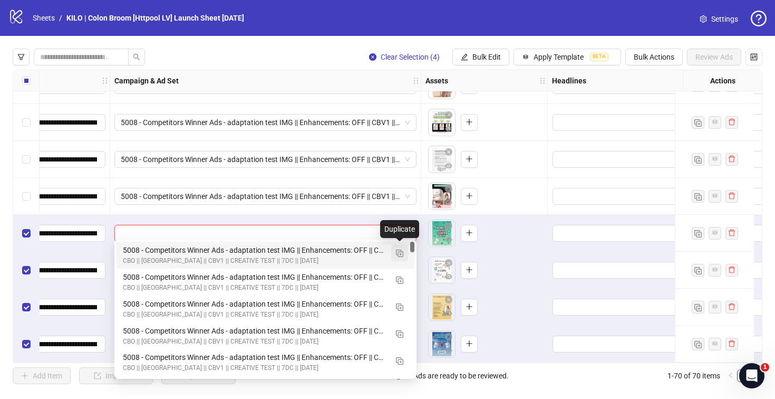
click at [399, 254] on img "button" at bounding box center [399, 252] width 7 height 7
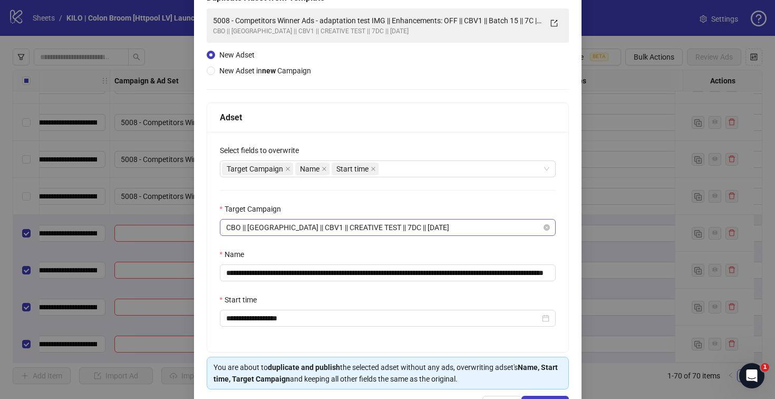
scroll to position [109, 0]
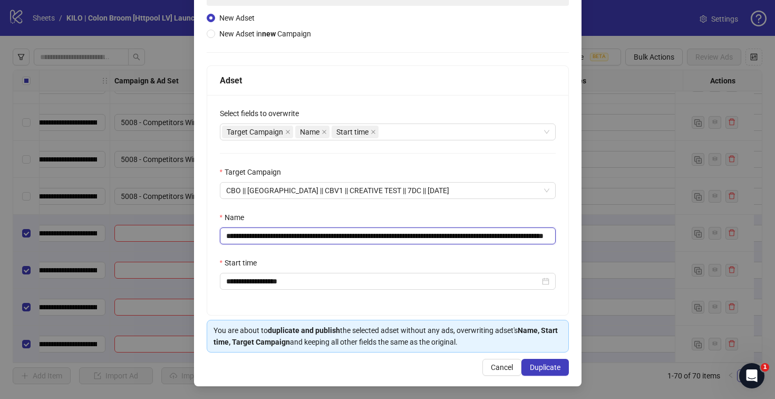
click at [532, 235] on input "**********" at bounding box center [388, 235] width 336 height 17
drag, startPoint x: 527, startPoint y: 235, endPoint x: 618, endPoint y: 239, distance: 91.3
click at [618, 239] on div "**********" at bounding box center [387, 199] width 775 height 399
type input "**********"
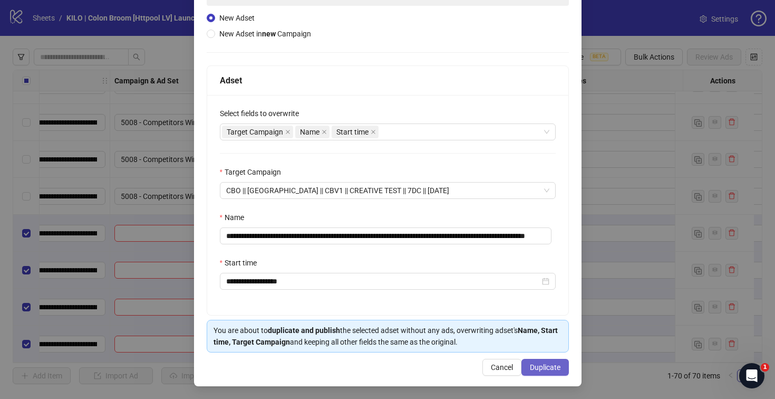
click at [536, 365] on span "Duplicate" at bounding box center [545, 367] width 31 height 8
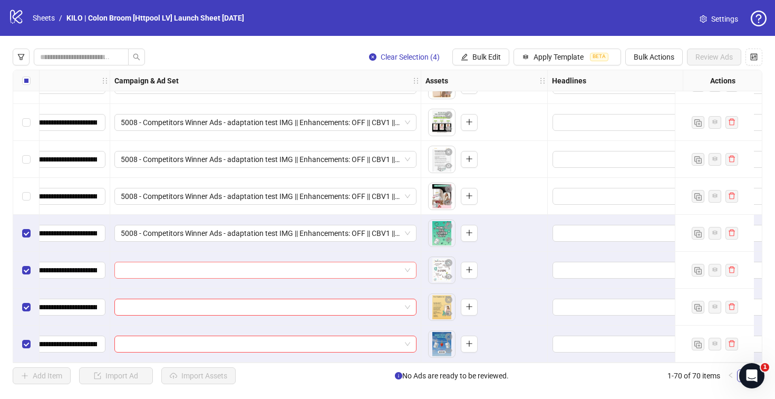
click at [176, 262] on input "search" at bounding box center [261, 270] width 280 height 16
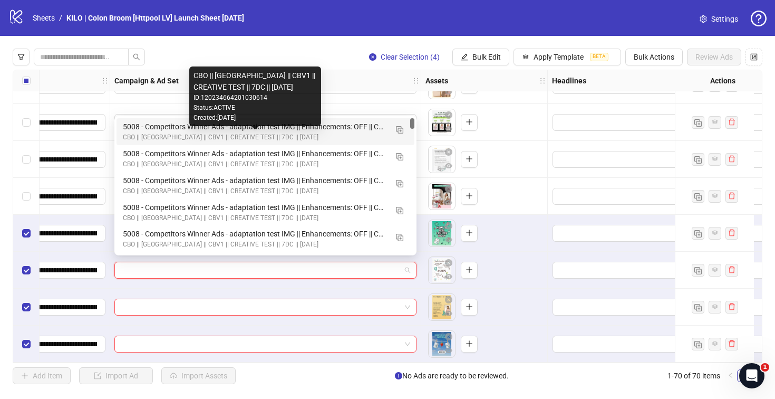
click at [362, 133] on div "CBO || [GEOGRAPHIC_DATA] || CBV1 || CREATIVE TEST || 7DC || [DATE]" at bounding box center [255, 137] width 264 height 10
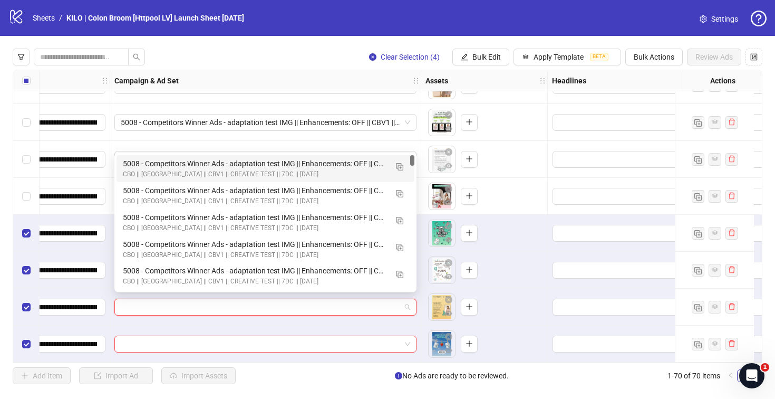
click at [135, 299] on input "search" at bounding box center [261, 307] width 280 height 16
click at [169, 170] on div "CBO || [GEOGRAPHIC_DATA] || CBV1 || CREATIVE TEST || 7DC || [DATE]" at bounding box center [255, 174] width 264 height 10
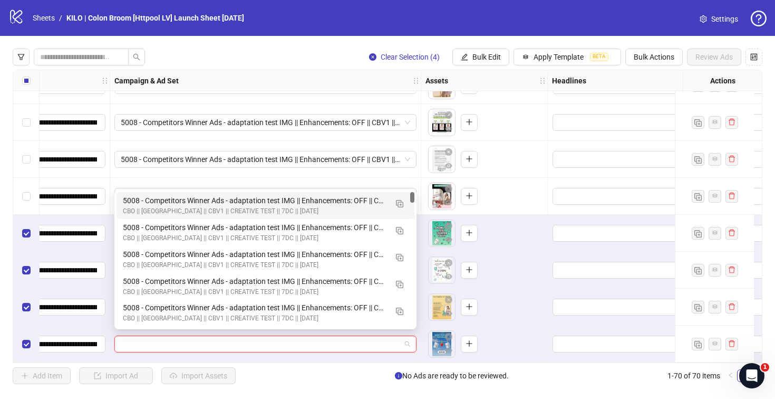
click at [163, 338] on input "search" at bounding box center [261, 344] width 280 height 16
click at [167, 204] on div "5008 - Competitors Winner Ads - adaptation test IMG || Enhancements: OFF || CBV…" at bounding box center [255, 201] width 264 height 12
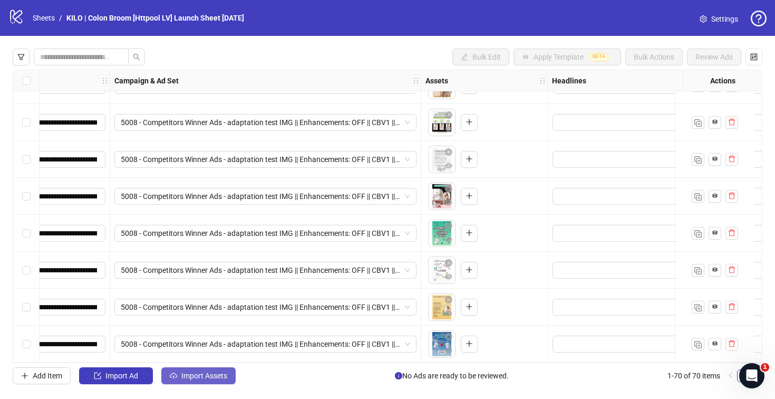
click at [191, 375] on span "Import Assets" at bounding box center [204, 375] width 46 height 8
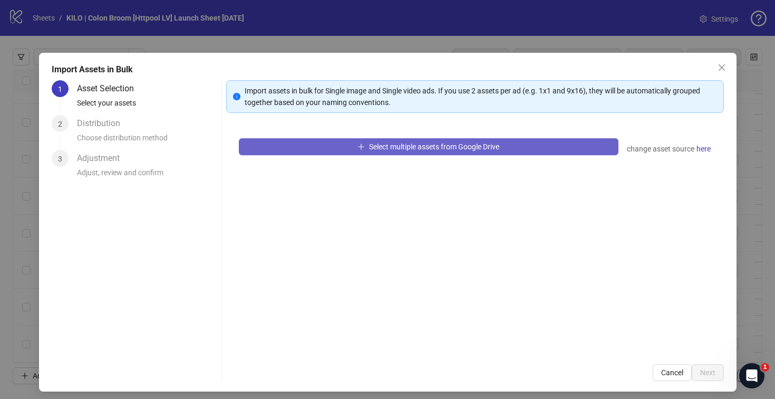
click at [317, 147] on button "Select multiple assets from Google Drive" at bounding box center [429, 146] width 380 height 17
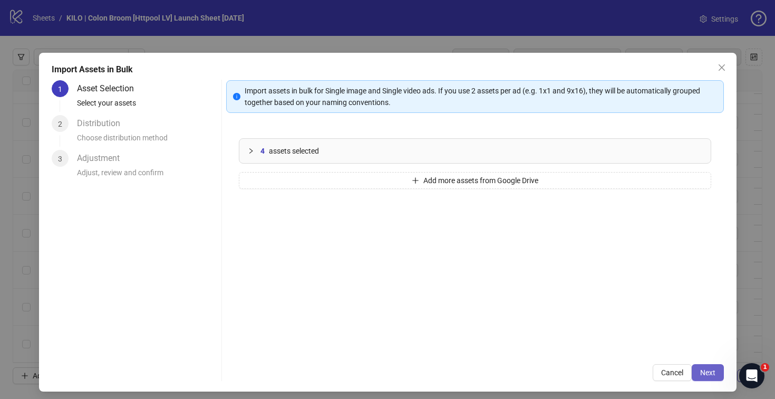
click at [706, 378] on button "Next" at bounding box center [708, 372] width 32 height 17
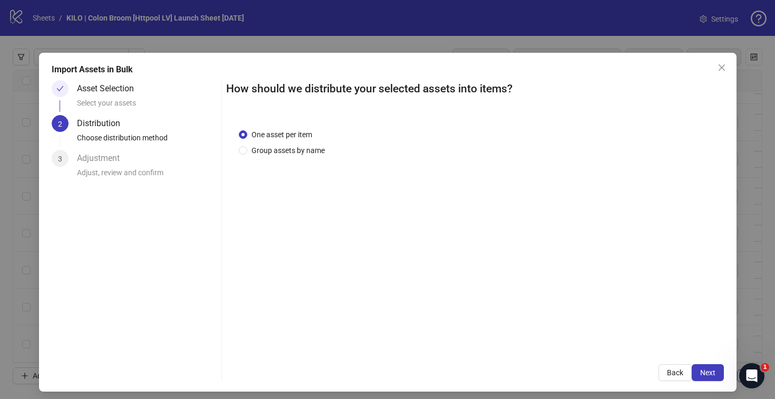
click at [706, 378] on button "Next" at bounding box center [708, 372] width 32 height 17
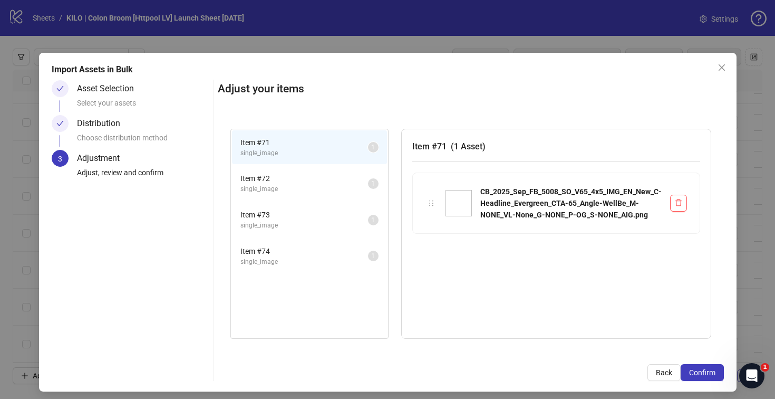
click at [706, 378] on button "Confirm" at bounding box center [702, 372] width 43 height 17
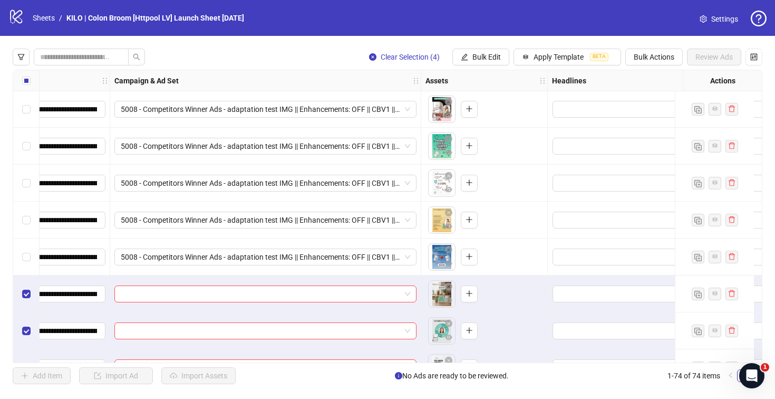
scroll to position [2464, 304]
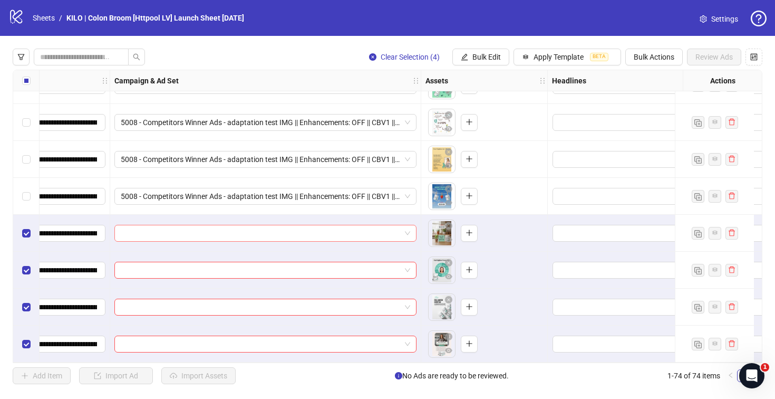
click at [350, 235] on input "search" at bounding box center [261, 233] width 280 height 16
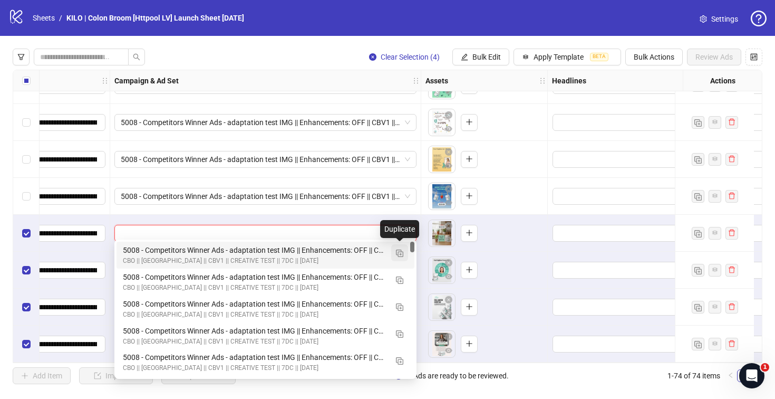
click at [396, 254] on img "button" at bounding box center [399, 252] width 7 height 7
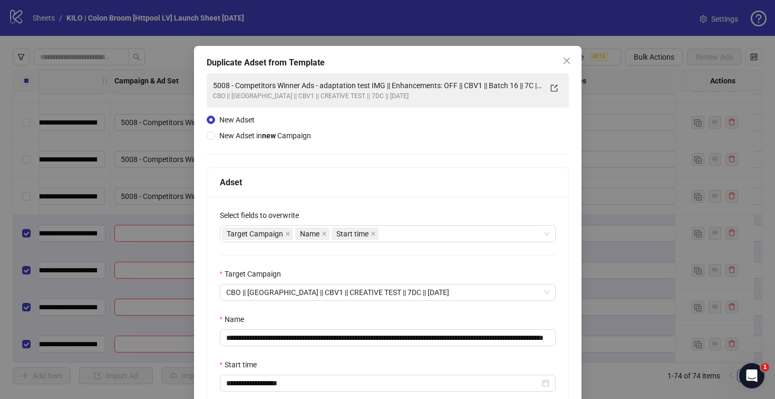
scroll to position [16, 0]
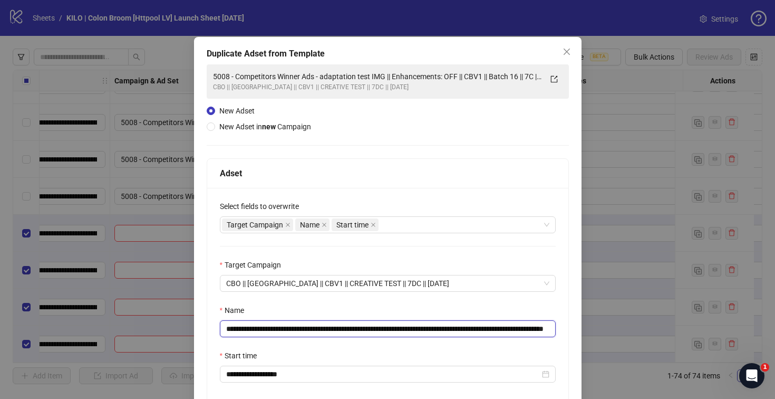
click at [530, 326] on input "**********" at bounding box center [388, 328] width 336 height 17
drag, startPoint x: 487, startPoint y: 332, endPoint x: 635, endPoint y: 317, distance: 148.8
click at [635, 317] on div "**********" at bounding box center [387, 199] width 775 height 399
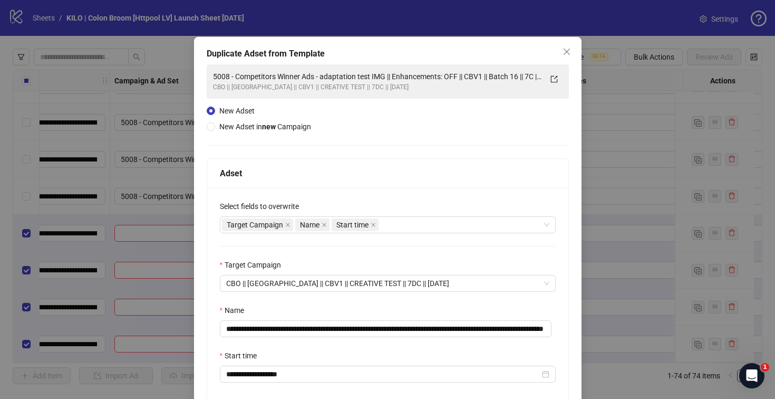
click at [511, 339] on div "**********" at bounding box center [387, 298] width 361 height 220
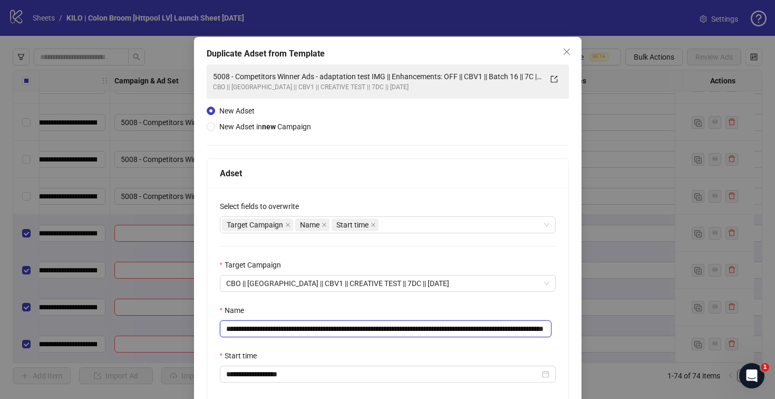
drag, startPoint x: 518, startPoint y: 332, endPoint x: 608, endPoint y: 331, distance: 89.6
click at [630, 336] on div "**********" at bounding box center [387, 199] width 775 height 399
click at [519, 328] on input "**********" at bounding box center [386, 328] width 332 height 17
drag, startPoint x: 521, startPoint y: 328, endPoint x: 594, endPoint y: 327, distance: 73.3
click at [594, 327] on div "**********" at bounding box center [387, 199] width 775 height 399
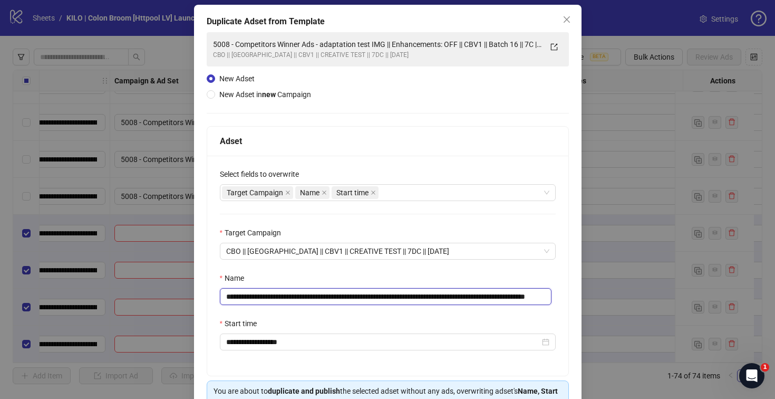
scroll to position [100, 0]
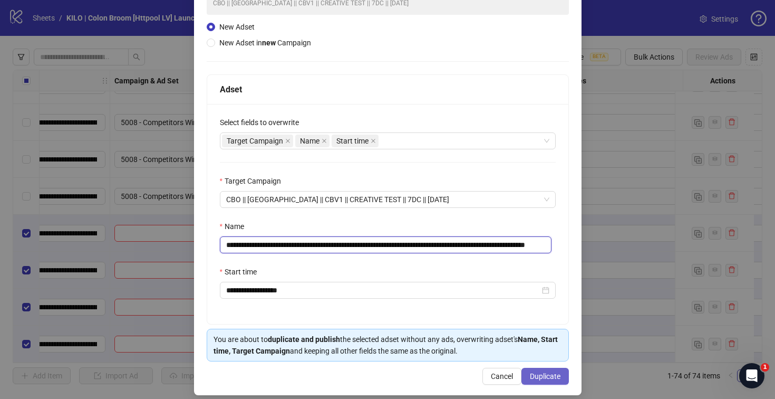
type input "**********"
click at [539, 376] on span "Duplicate" at bounding box center [545, 376] width 31 height 8
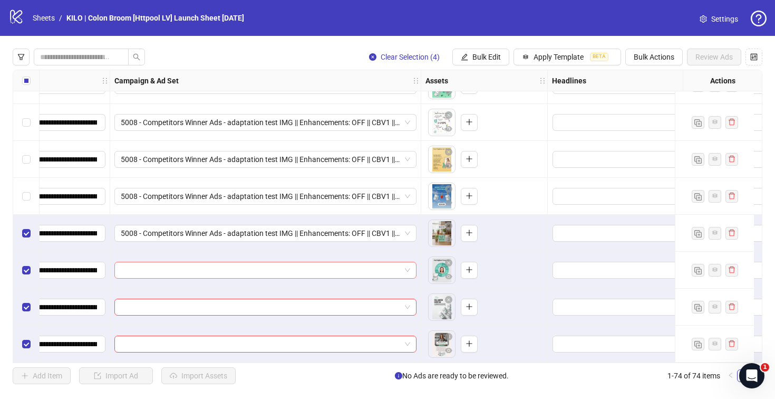
click at [258, 270] on input "search" at bounding box center [261, 270] width 280 height 16
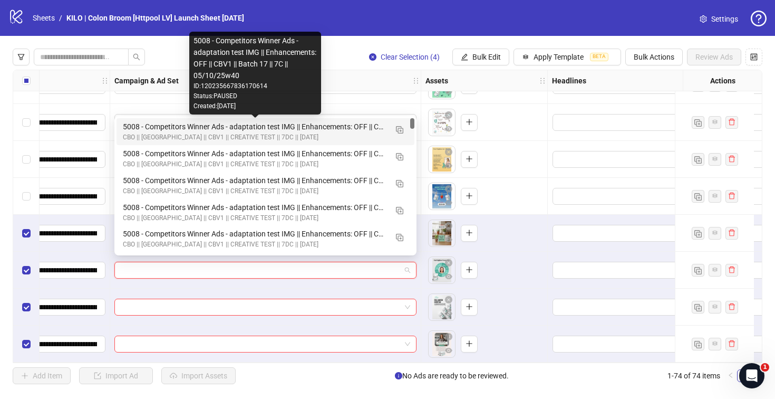
click at [182, 123] on div "5008 - Competitors Winner Ads - adaptation test IMG || Enhancements: OFF || CBV…" at bounding box center [255, 127] width 264 height 12
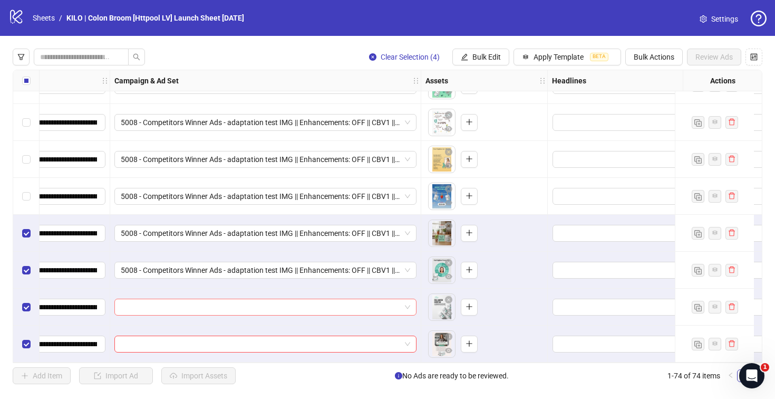
click at [177, 307] on input "search" at bounding box center [261, 307] width 280 height 16
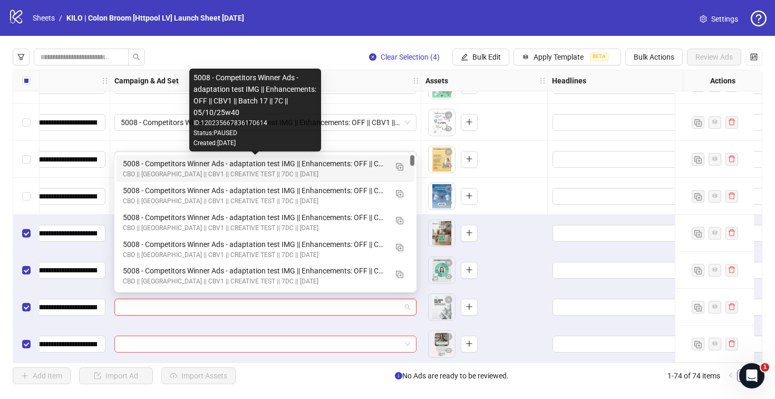
click at [140, 166] on div "5008 - Competitors Winner Ads - adaptation test IMG || Enhancements: OFF || CBV…" at bounding box center [255, 164] width 264 height 12
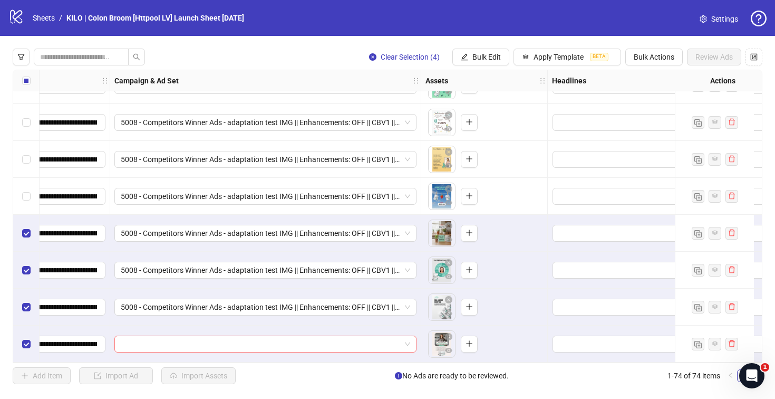
click at [144, 336] on input "search" at bounding box center [261, 344] width 280 height 16
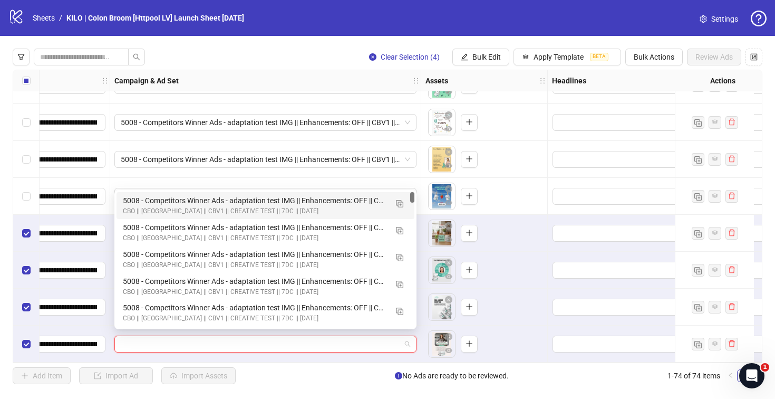
click at [141, 199] on div "5008 - Competitors Winner Ads - adaptation test IMG || Enhancements: OFF || CBV…" at bounding box center [255, 201] width 264 height 12
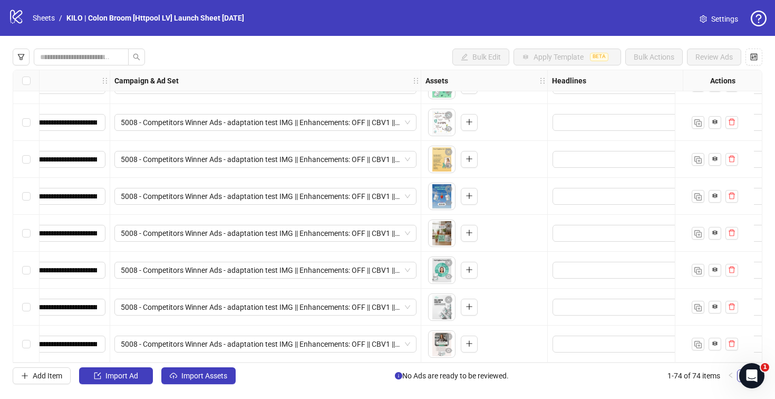
click at [31, 83] on div "Select all rows" at bounding box center [26, 80] width 26 height 21
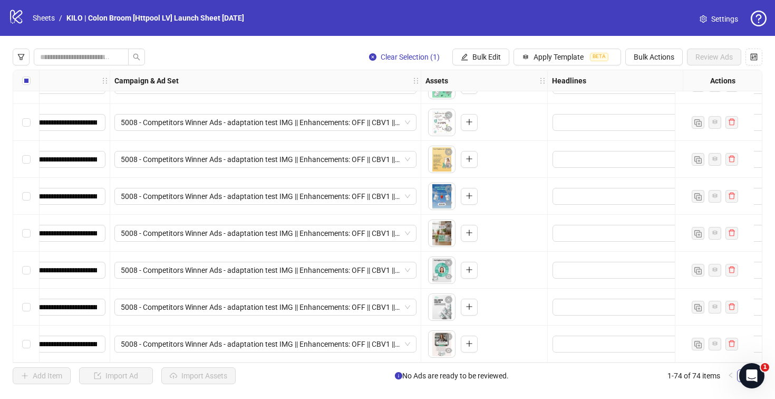
scroll to position [2464, 304]
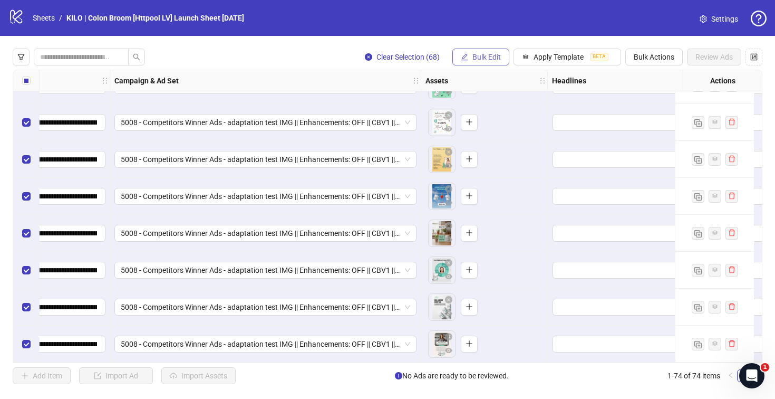
click at [496, 62] on button "Bulk Edit" at bounding box center [480, 56] width 57 height 17
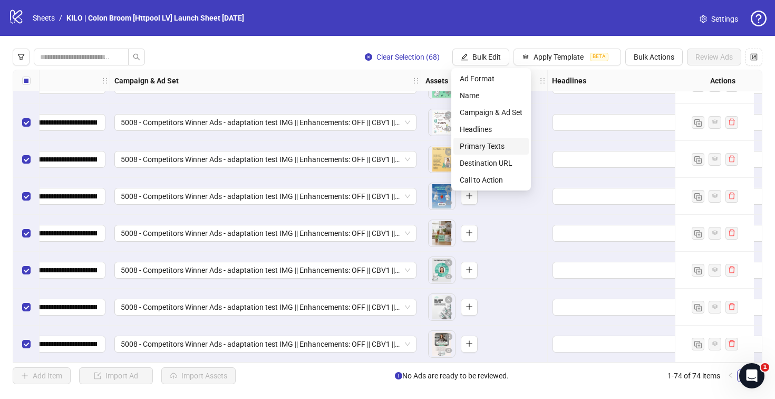
click at [472, 149] on span "Primary Texts" at bounding box center [491, 146] width 63 height 12
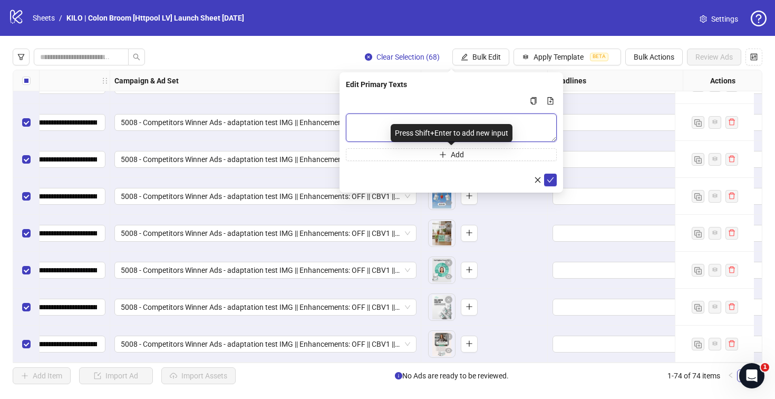
click at [378, 115] on textarea "Multi-text input container - paste or copy values" at bounding box center [451, 127] width 211 height 28
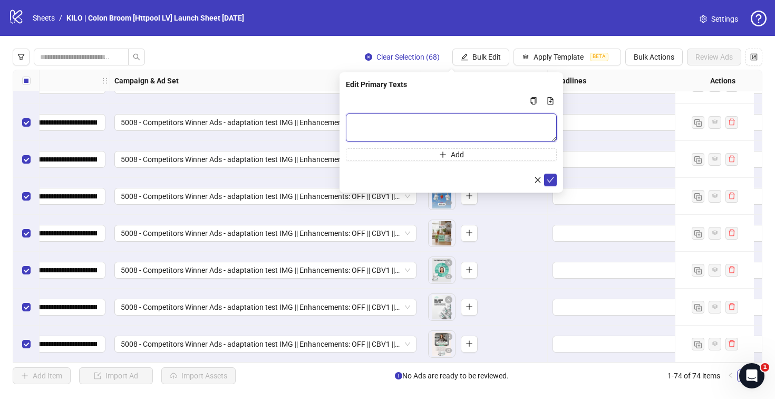
paste textarea "**********"
type textarea "**********"
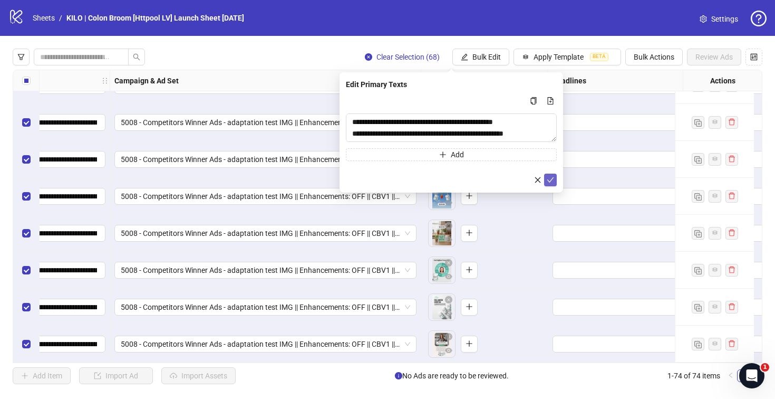
click at [548, 180] on icon "check" at bounding box center [550, 179] width 7 height 5
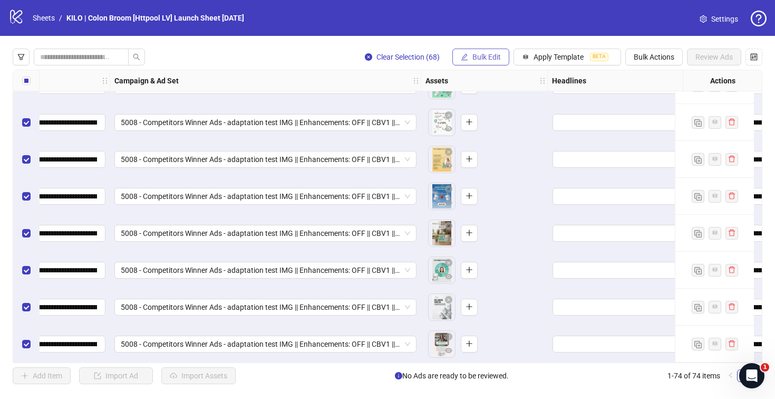
click at [467, 60] on button "Bulk Edit" at bounding box center [480, 56] width 57 height 17
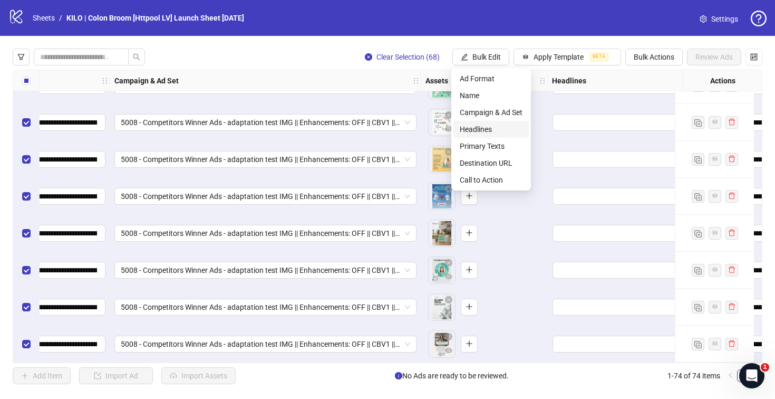
click at [478, 131] on span "Headlines" at bounding box center [491, 129] width 63 height 12
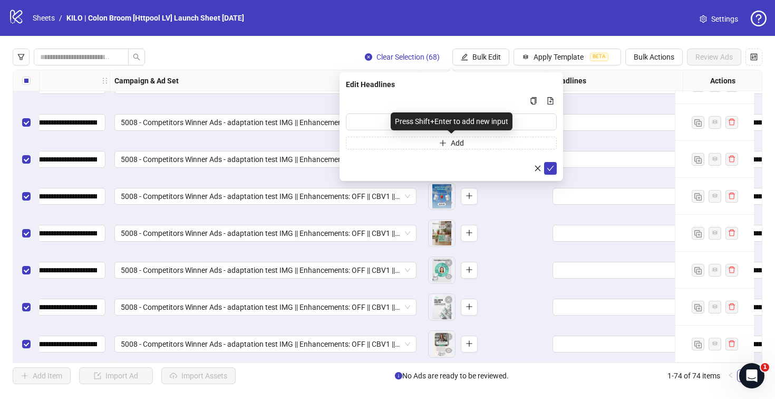
click at [392, 127] on div "Press Shift+Enter to add new input" at bounding box center [452, 121] width 122 height 18
click at [375, 120] on input "Multi-input container - paste or copy values" at bounding box center [451, 121] width 211 height 17
paste input "**********"
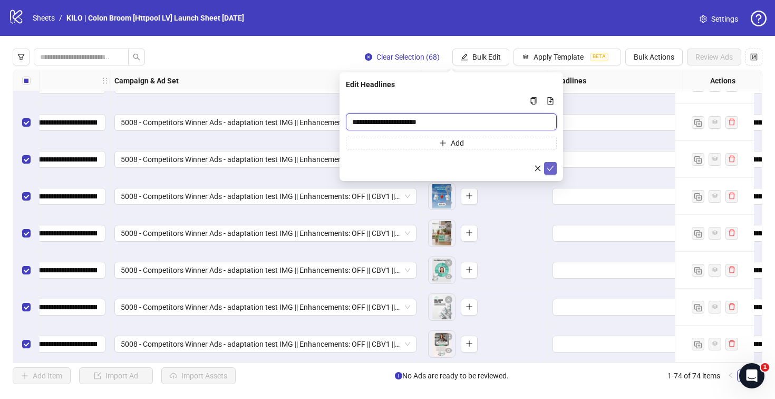
type input "**********"
click at [550, 171] on icon "check" at bounding box center [550, 167] width 7 height 7
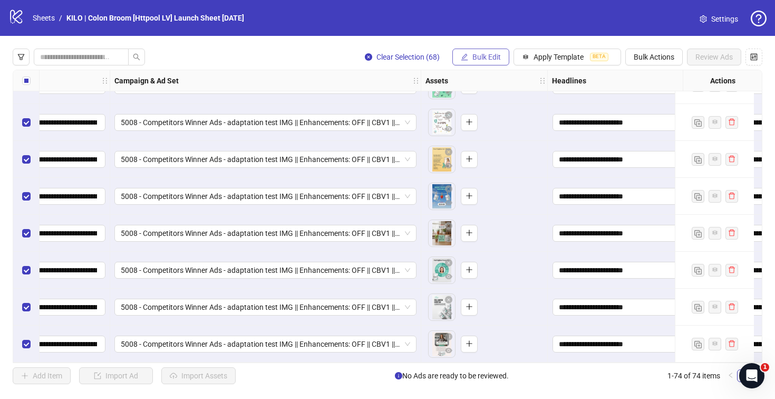
click at [464, 56] on icon "edit" at bounding box center [464, 56] width 7 height 7
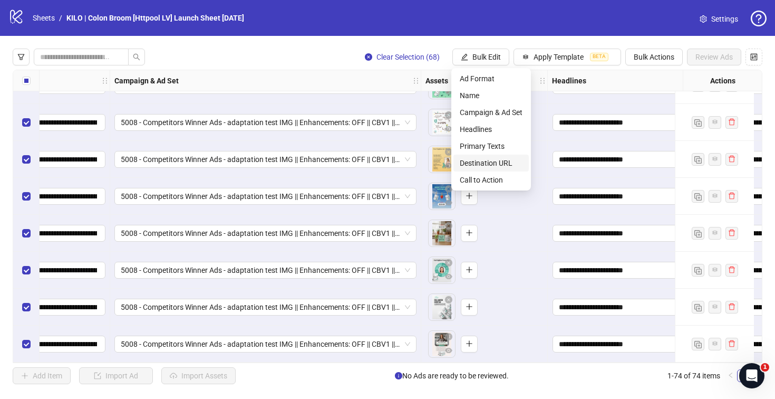
click at [470, 159] on span "Destination URL" at bounding box center [491, 163] width 63 height 12
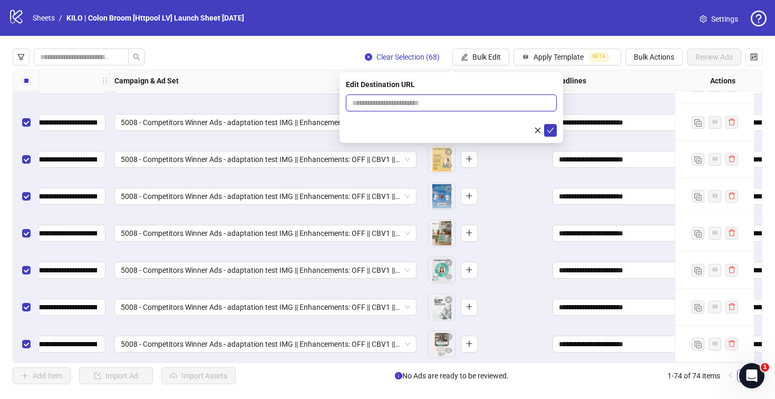
click at [377, 105] on input "text" at bounding box center [447, 103] width 190 height 12
paste input "**********"
type input "**********"
click at [555, 132] on button "submit" at bounding box center [550, 130] width 13 height 13
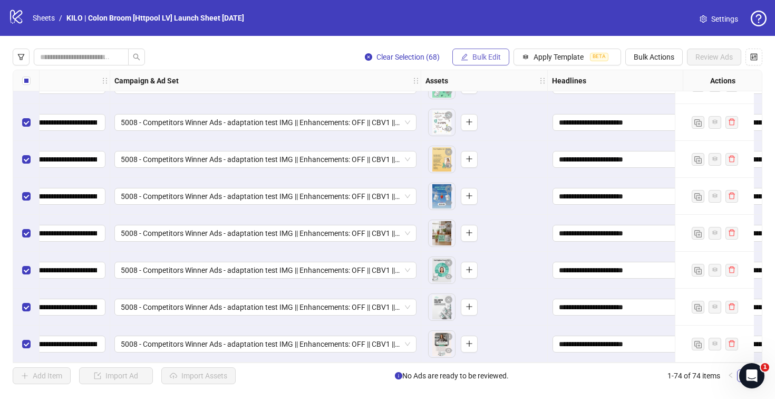
click at [473, 61] on span "Bulk Edit" at bounding box center [486, 57] width 28 height 8
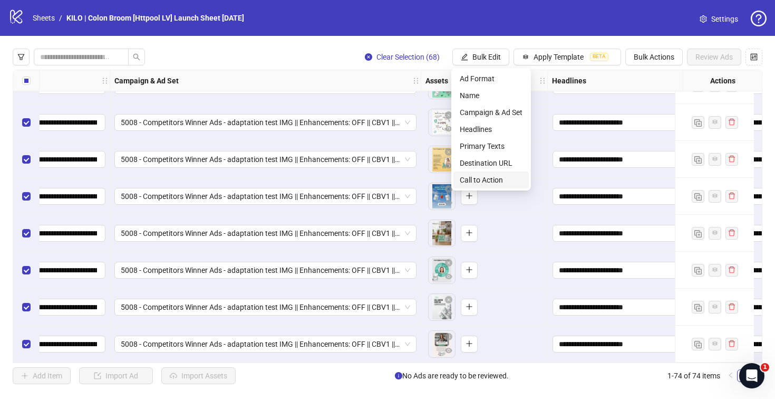
click at [481, 178] on span "Call to Action" at bounding box center [491, 180] width 63 height 12
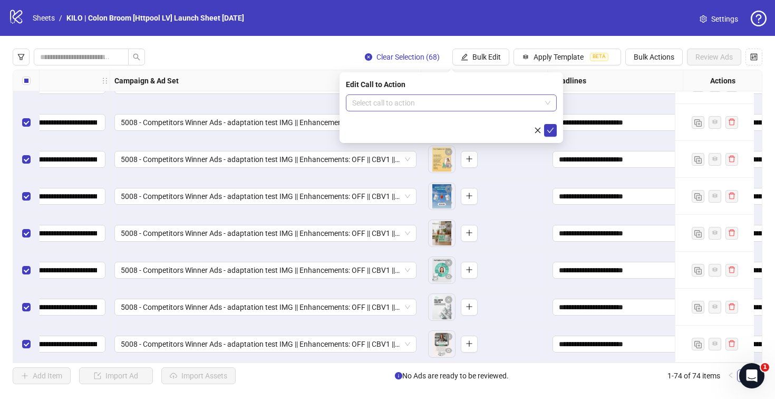
click at [393, 110] on input "search" at bounding box center [446, 103] width 189 height 16
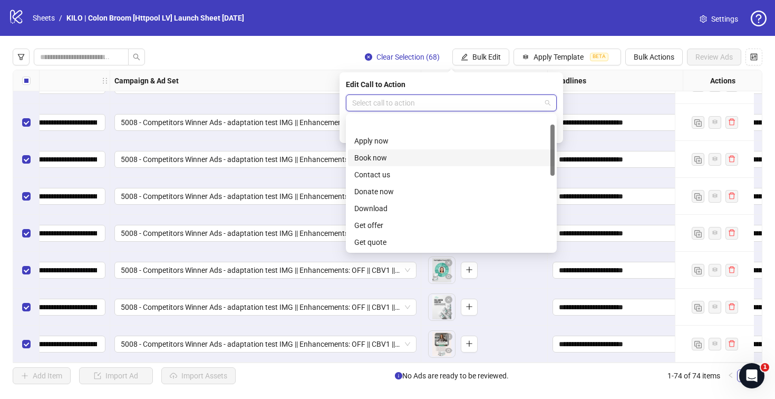
scroll to position [219, 0]
click at [380, 159] on div "Shop now" at bounding box center [451, 158] width 194 height 12
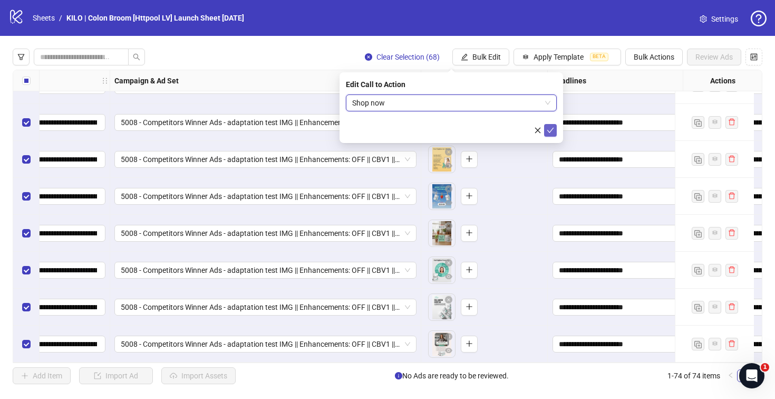
click at [551, 129] on icon "check" at bounding box center [550, 130] width 7 height 7
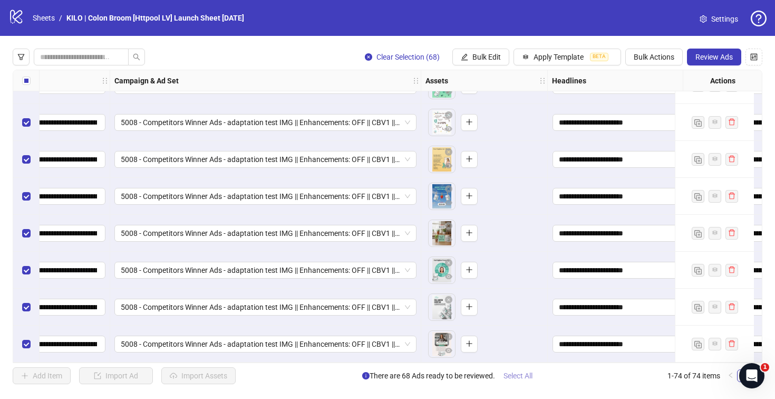
click at [519, 380] on button "Select All" at bounding box center [518, 375] width 46 height 17
click at [517, 375] on span "Select All" at bounding box center [517, 375] width 29 height 8
click at [739, 57] on button "Review Ads" at bounding box center [714, 56] width 54 height 17
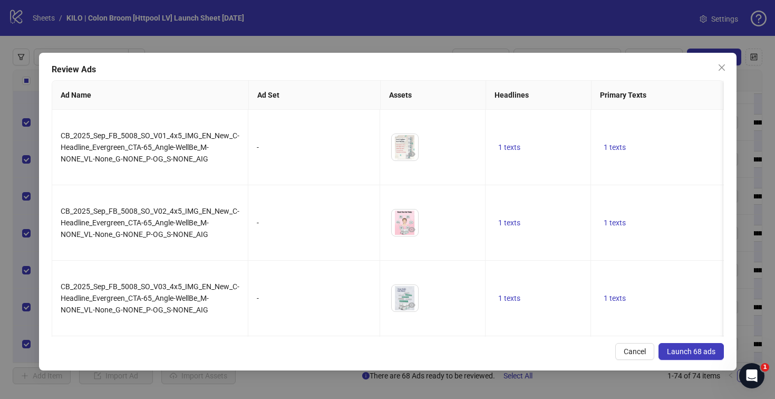
click at [668, 352] on span "Launch 68 ads" at bounding box center [691, 351] width 48 height 8
